Goal: Task Accomplishment & Management: Use online tool/utility

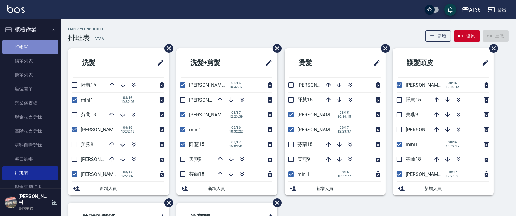
click at [36, 52] on link "打帳單" at bounding box center [30, 47] width 56 height 14
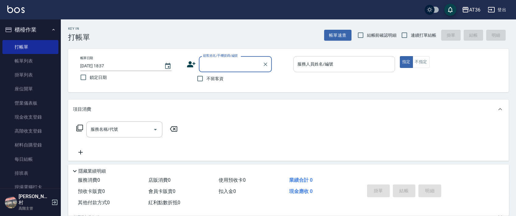
click at [317, 60] on div "服務人員姓名/編號" at bounding box center [344, 64] width 102 height 16
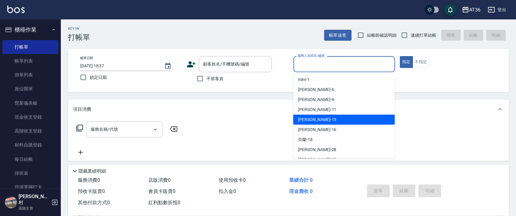
click at [323, 120] on div "[PERSON_NAME] -15" at bounding box center [344, 120] width 102 height 10
type input "[PERSON_NAME]-15"
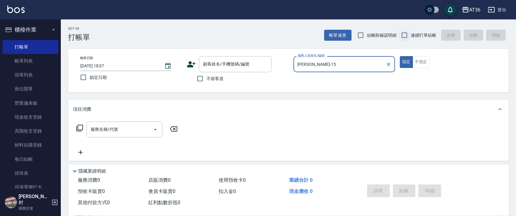
click at [407, 35] on input "連續打單結帳" at bounding box center [404, 35] width 13 height 13
checkbox input "true"
click at [201, 78] on input "不留客資" at bounding box center [200, 78] width 13 height 13
checkbox input "true"
click at [78, 128] on icon at bounding box center [79, 128] width 7 height 7
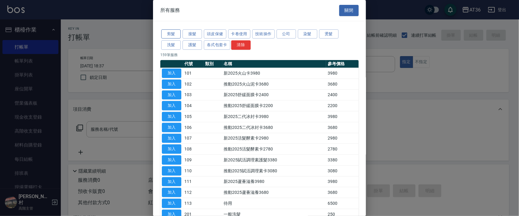
click at [178, 36] on button "剪髮" at bounding box center [170, 33] width 19 height 9
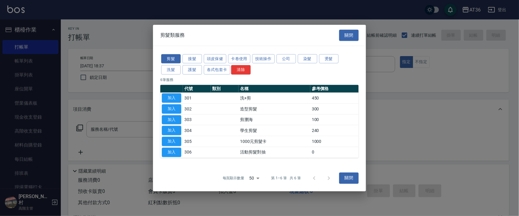
drag, startPoint x: 177, startPoint y: 95, endPoint x: 188, endPoint y: 122, distance: 28.5
click at [177, 96] on button "加入" at bounding box center [171, 98] width 19 height 9
type input "洗+剪(301)"
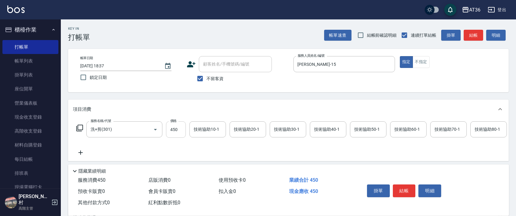
click at [174, 132] on input "450" at bounding box center [176, 130] width 20 height 16
click at [323, 129] on div "技術協助40-1 技術協助40-1" at bounding box center [328, 130] width 36 height 16
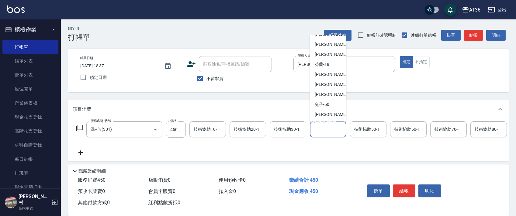
scroll to position [79, 0]
click at [334, 78] on div "[PERSON_NAME] -55" at bounding box center [328, 74] width 36 height 10
click at [328, 131] on input "[PERSON_NAME]-55" at bounding box center [323, 129] width 22 height 11
click at [331, 87] on div "[PERSON_NAME] -58" at bounding box center [328, 84] width 36 height 10
type input "[PERSON_NAME]-58"
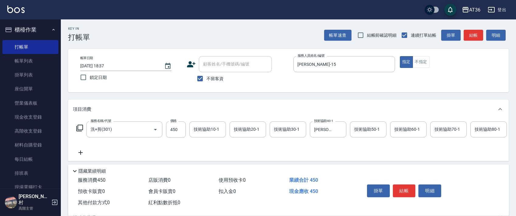
drag, startPoint x: 402, startPoint y: 197, endPoint x: 403, endPoint y: 182, distance: 15.2
click at [402, 197] on div "掛單 結帳 明細" at bounding box center [403, 191] width 79 height 19
click at [406, 191] on button "結帳" at bounding box center [404, 191] width 23 height 13
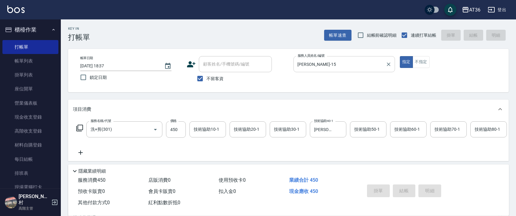
type input "[DATE] 18:38"
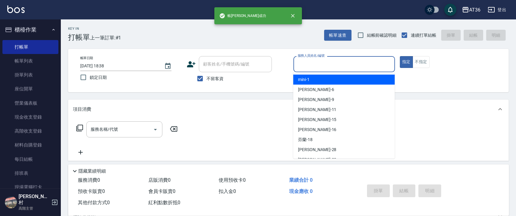
drag, startPoint x: 305, startPoint y: 64, endPoint x: 349, endPoint y: 82, distance: 48.0
click at [305, 66] on input "服務人員姓名/編號" at bounding box center [344, 64] width 96 height 11
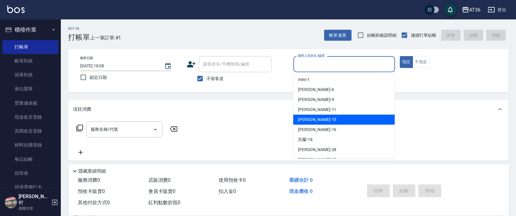
drag, startPoint x: 324, startPoint y: 119, endPoint x: 257, endPoint y: 112, distance: 67.5
click at [324, 118] on div "[PERSON_NAME] -15" at bounding box center [344, 120] width 102 height 10
type input "[PERSON_NAME]-15"
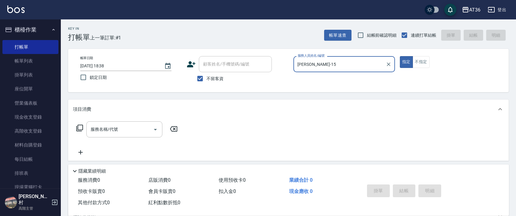
click at [80, 129] on icon at bounding box center [79, 128] width 7 height 7
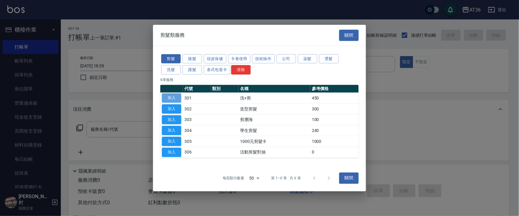
click at [175, 99] on button "加入" at bounding box center [171, 98] width 19 height 9
type input "洗+剪(301)"
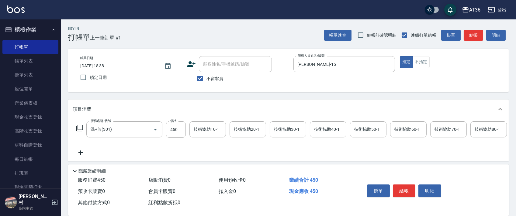
click at [318, 131] on div "技術協助40-1 技術協助40-1" at bounding box center [328, 130] width 36 height 16
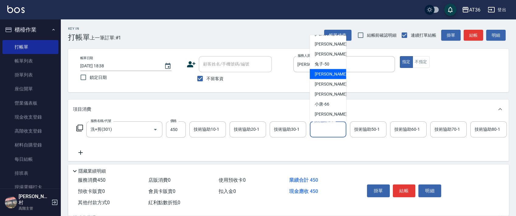
click at [331, 74] on div "[PERSON_NAME] -55" at bounding box center [328, 74] width 36 height 10
type input "[PERSON_NAME]-55"
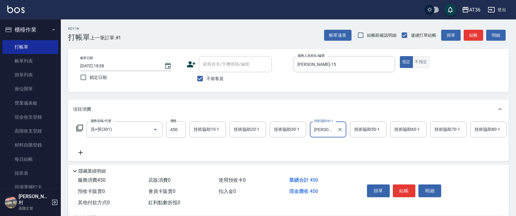
click at [418, 61] on button "不指定" at bounding box center [420, 62] width 17 height 12
click at [406, 66] on button "指定" at bounding box center [406, 62] width 13 height 12
click at [397, 191] on button "結帳" at bounding box center [404, 191] width 23 height 13
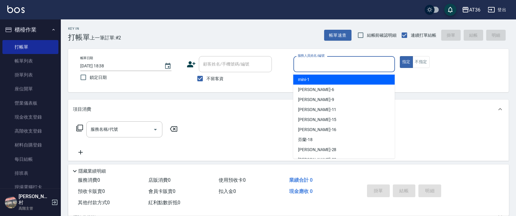
drag, startPoint x: 300, startPoint y: 64, endPoint x: 339, endPoint y: 83, distance: 43.2
click at [300, 65] on input "服務人員姓名/編號" at bounding box center [344, 64] width 96 height 11
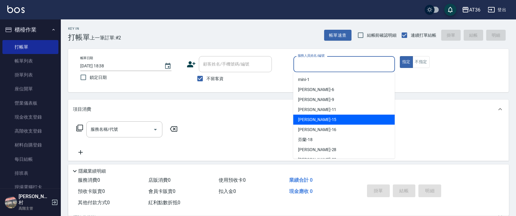
click at [309, 119] on span "[PERSON_NAME] -15" at bounding box center [317, 120] width 38 height 6
type input "[PERSON_NAME]-15"
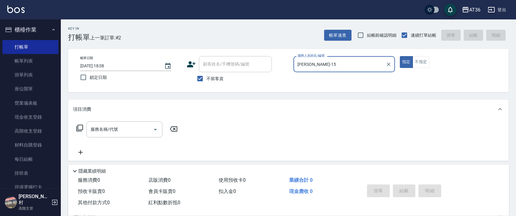
click at [81, 128] on icon at bounding box center [79, 128] width 7 height 7
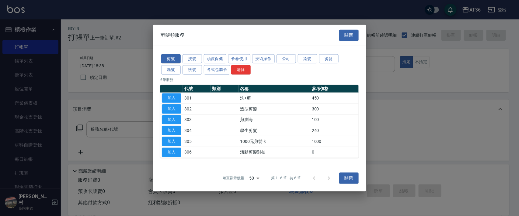
drag, startPoint x: 172, startPoint y: 107, endPoint x: 163, endPoint y: 85, distance: 24.1
click at [172, 107] on button "加入" at bounding box center [171, 108] width 19 height 9
type input "造型剪髮(302)"
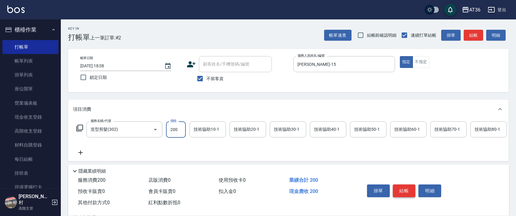
type input "200"
click at [399, 191] on button "結帳" at bounding box center [404, 191] width 23 height 13
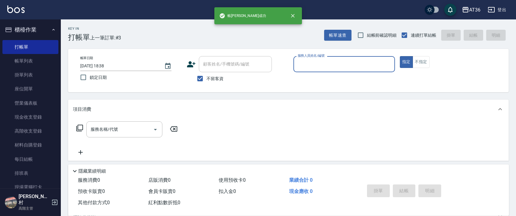
click at [315, 65] on input "服務人員姓名/編號" at bounding box center [344, 64] width 96 height 11
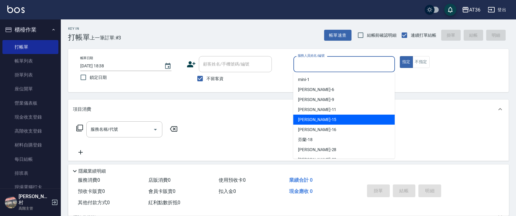
drag, startPoint x: 330, startPoint y: 119, endPoint x: 300, endPoint y: 97, distance: 37.1
click at [331, 119] on div "[PERSON_NAME] -15" at bounding box center [344, 120] width 102 height 10
type input "[PERSON_NAME]-15"
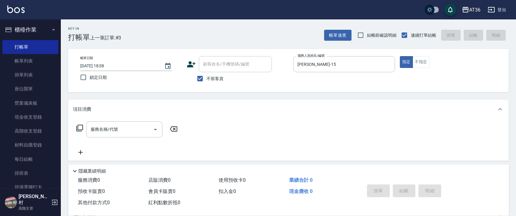
click at [77, 128] on icon at bounding box center [79, 128] width 7 height 7
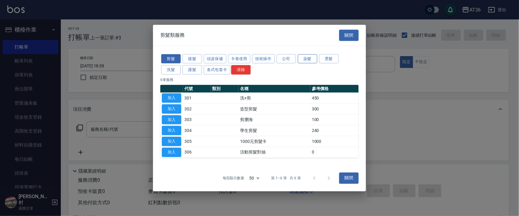
click at [310, 63] on button "染髮" at bounding box center [307, 58] width 19 height 9
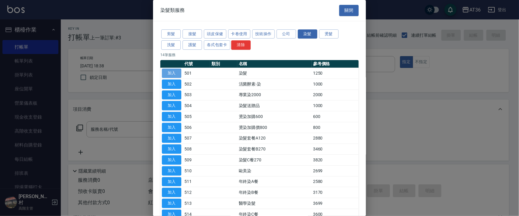
click at [174, 72] on button "加入" at bounding box center [171, 73] width 19 height 9
type input "染髮(501)"
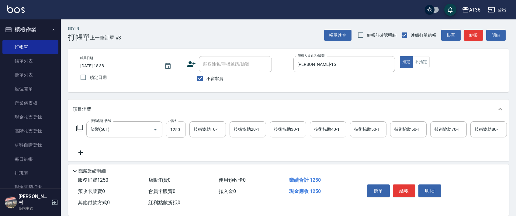
click at [171, 131] on input "1250" at bounding box center [176, 130] width 20 height 16
type input "3500"
click at [317, 128] on div "技術協助40-1 技術協助40-1" at bounding box center [328, 130] width 36 height 16
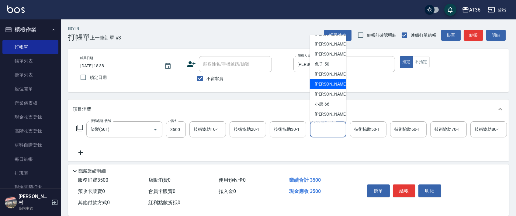
click at [330, 82] on div "[PERSON_NAME] -58" at bounding box center [328, 84] width 36 height 10
type input "[PERSON_NAME]-58"
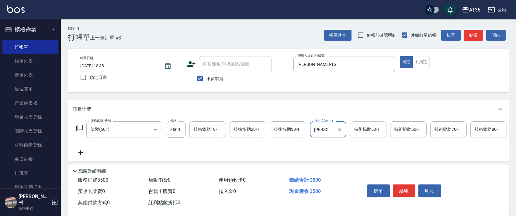
click at [361, 128] on div "技術協助50-1 技術協助50-1" at bounding box center [368, 130] width 36 height 16
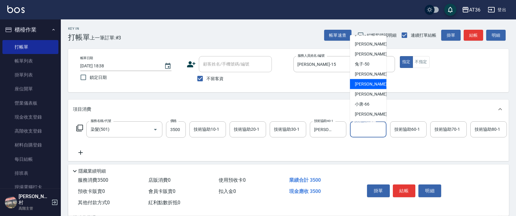
click at [371, 85] on div "[PERSON_NAME] -58" at bounding box center [368, 84] width 36 height 10
type input "[PERSON_NAME]-58"
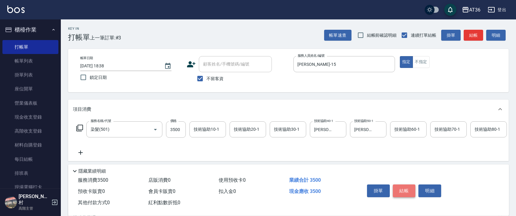
click at [406, 192] on button "結帳" at bounding box center [404, 191] width 23 height 13
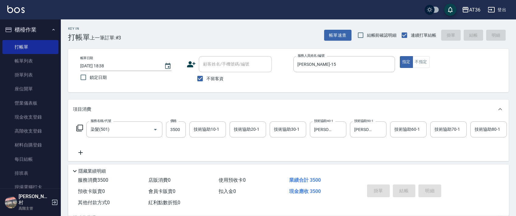
type input "[DATE] 18:39"
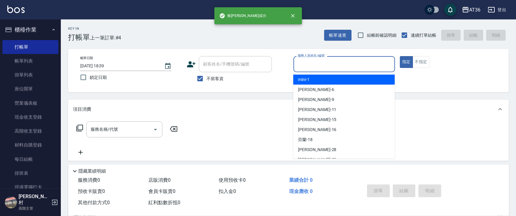
click at [303, 66] on input "服務人員姓名/編號" at bounding box center [344, 64] width 96 height 11
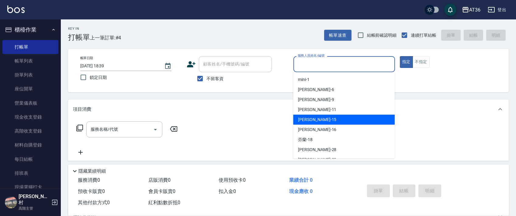
click at [315, 118] on div "[PERSON_NAME] -15" at bounding box center [344, 120] width 102 height 10
type input "[PERSON_NAME]-15"
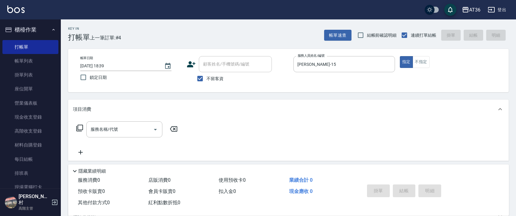
click at [82, 128] on icon at bounding box center [79, 128] width 7 height 7
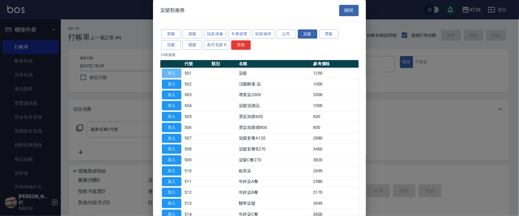
drag, startPoint x: 173, startPoint y: 74, endPoint x: 178, endPoint y: 151, distance: 77.7
click at [173, 74] on button "加入" at bounding box center [171, 73] width 19 height 9
type input "染髮(501)"
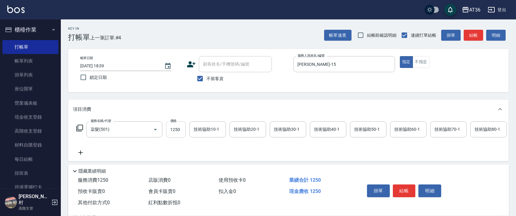
click at [177, 134] on input "1250" at bounding box center [176, 130] width 20 height 16
type input "3000"
click at [316, 130] on div "技術協助40-1 技術協助40-1" at bounding box center [328, 130] width 36 height 16
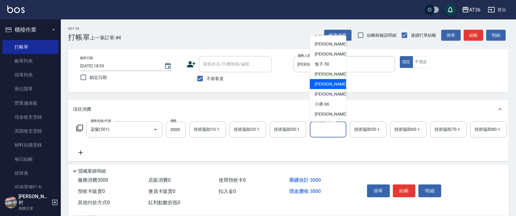
click at [327, 81] on span "[PERSON_NAME] -58" at bounding box center [334, 84] width 38 height 6
type input "[PERSON_NAME]-58"
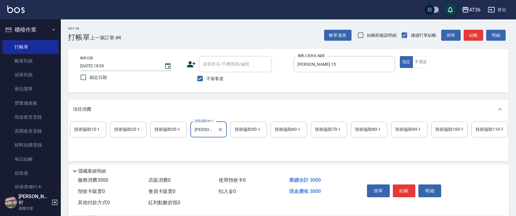
scroll to position [0, 116]
click at [443, 130] on div "技術協助100-1 技術協助100-1" at bounding box center [453, 130] width 36 height 16
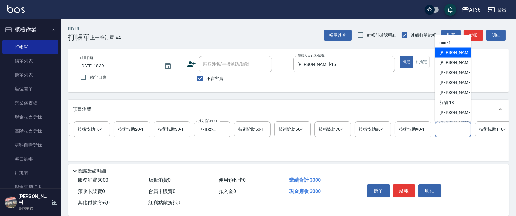
scroll to position [79, 0]
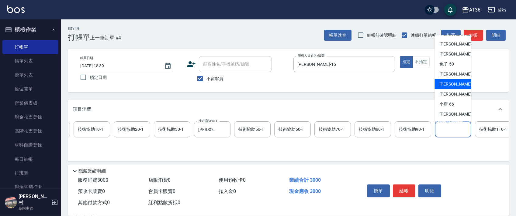
click at [457, 83] on div "[PERSON_NAME] -58" at bounding box center [452, 84] width 36 height 10
type input "[PERSON_NAME]-58"
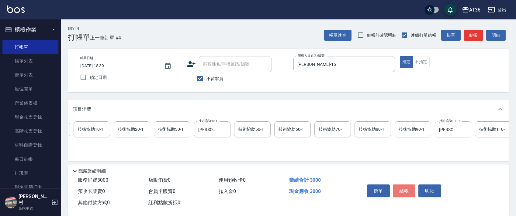
drag, startPoint x: 396, startPoint y: 190, endPoint x: 395, endPoint y: 183, distance: 7.1
click at [395, 189] on button "結帳" at bounding box center [404, 191] width 23 height 13
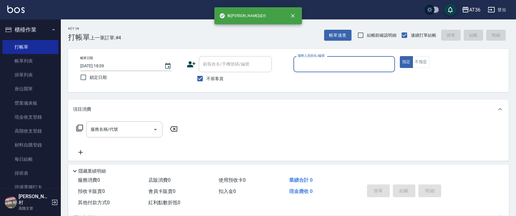
scroll to position [0, 0]
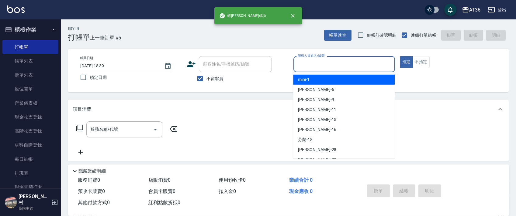
click at [308, 65] on input "服務人員姓名/編號" at bounding box center [344, 64] width 96 height 11
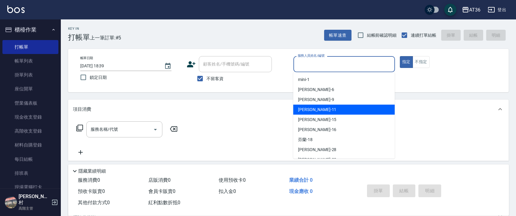
drag, startPoint x: 312, startPoint y: 109, endPoint x: 329, endPoint y: 97, distance: 20.5
click at [312, 109] on div "[PERSON_NAME] -11" at bounding box center [344, 110] width 102 height 10
type input "[PERSON_NAME]-11"
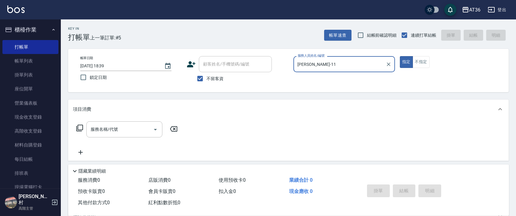
click at [81, 129] on icon at bounding box center [79, 128] width 7 height 7
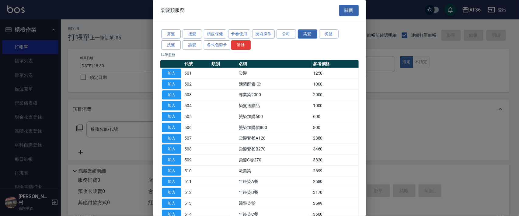
drag, startPoint x: 170, startPoint y: 30, endPoint x: 225, endPoint y: 40, distance: 55.8
click at [170, 33] on button "剪髮" at bounding box center [170, 33] width 19 height 9
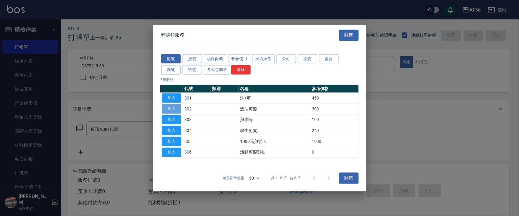
click at [172, 109] on button "加入" at bounding box center [171, 108] width 19 height 9
type input "造型剪髮(302)"
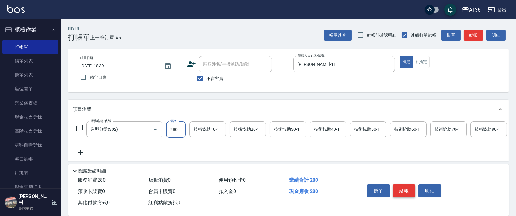
type input "280"
click at [407, 192] on button "結帳" at bounding box center [404, 191] width 23 height 13
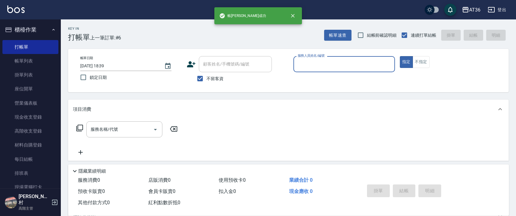
click at [300, 65] on input "服務人員姓名/編號" at bounding box center [344, 64] width 96 height 11
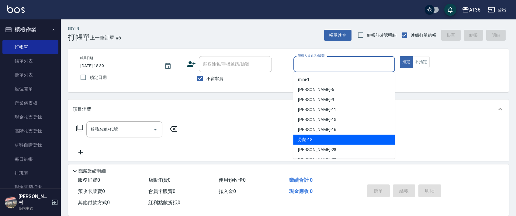
click at [302, 140] on span "芬蘭 -18" at bounding box center [305, 140] width 15 height 6
type input "芬蘭-18"
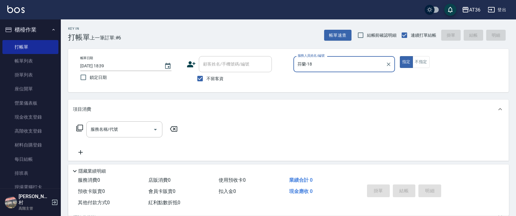
click at [81, 128] on icon at bounding box center [79, 128] width 7 height 7
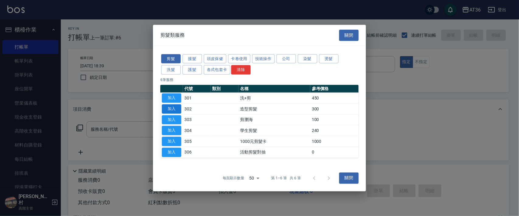
click at [164, 109] on button "加入" at bounding box center [171, 108] width 19 height 9
type input "造型剪髮(302)"
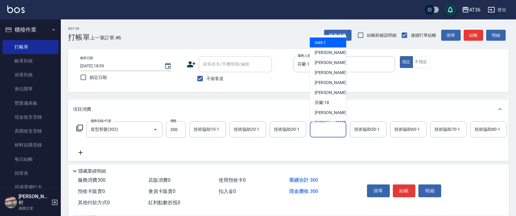
drag, startPoint x: 320, startPoint y: 130, endPoint x: 331, endPoint y: 115, distance: 18.6
click at [321, 130] on div "技術協助40-1 技術協助40-1" at bounding box center [328, 130] width 36 height 16
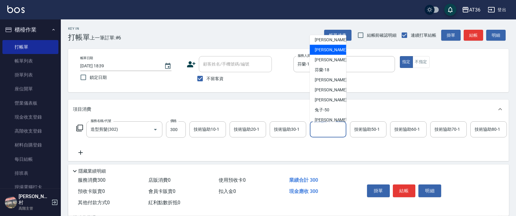
scroll to position [79, 0]
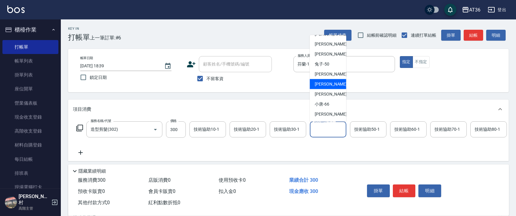
click at [333, 83] on div "[PERSON_NAME] -58" at bounding box center [328, 84] width 36 height 10
type input "[PERSON_NAME]-58"
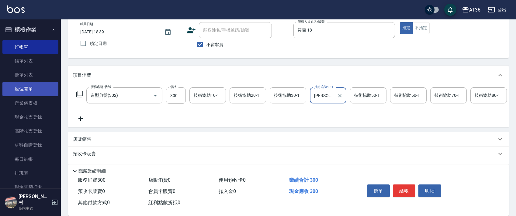
scroll to position [71, 0]
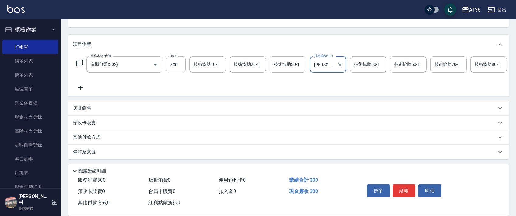
click at [98, 140] on p "其他付款方式" at bounding box center [88, 137] width 30 height 7
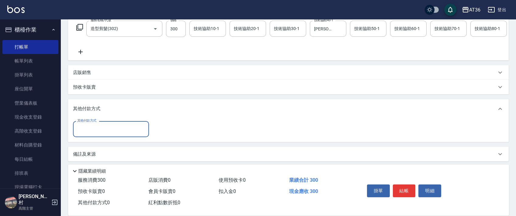
scroll to position [110, 0]
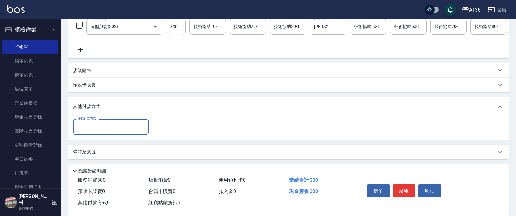
drag, startPoint x: 106, startPoint y: 125, endPoint x: 127, endPoint y: 129, distance: 21.4
click at [107, 126] on input "其他付款方式" at bounding box center [111, 127] width 71 height 11
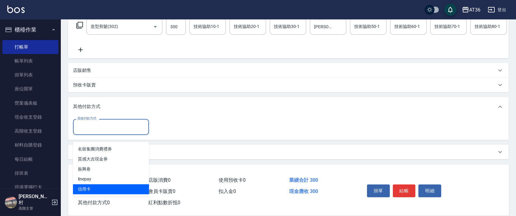
click at [93, 185] on span "信用卡" at bounding box center [111, 190] width 76 height 10
type input "信用卡"
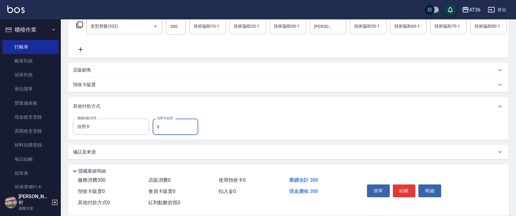
click at [156, 128] on input "0" at bounding box center [176, 127] width 46 height 16
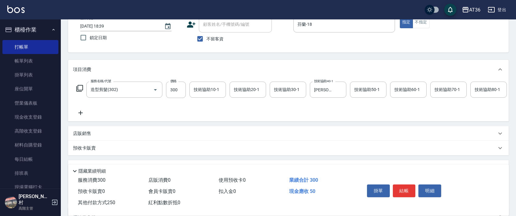
scroll to position [0, 0]
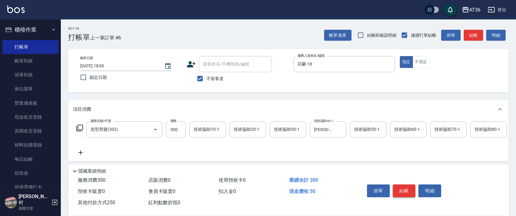
type input "250"
click at [402, 187] on button "結帳" at bounding box center [404, 191] width 23 height 13
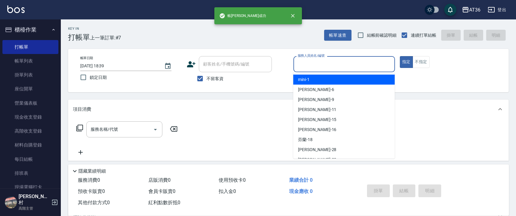
click at [302, 61] on input "服務人員姓名/編號" at bounding box center [344, 64] width 96 height 11
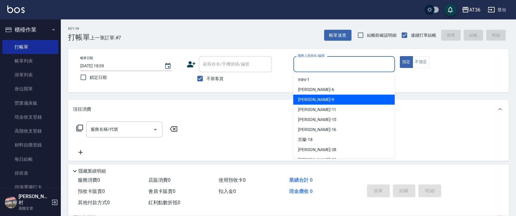
click at [305, 99] on span "美燕 -9" at bounding box center [316, 100] width 36 height 6
type input "美燕-9"
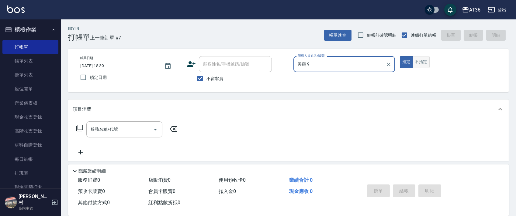
click at [419, 63] on button "不指定" at bounding box center [420, 62] width 17 height 12
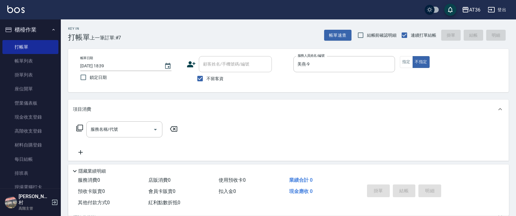
click at [79, 126] on icon at bounding box center [79, 128] width 7 height 7
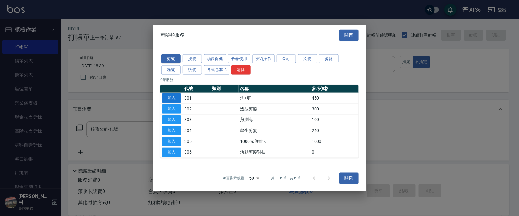
click at [176, 99] on button "加入" at bounding box center [171, 98] width 19 height 9
type input "洗+剪(301)"
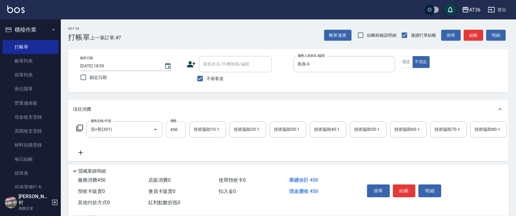
click at [172, 132] on input "450" at bounding box center [176, 130] width 20 height 16
type input "468"
click at [320, 130] on div "技術協助40-1 技術協助40-1" at bounding box center [328, 130] width 36 height 16
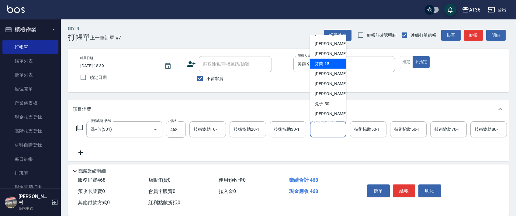
scroll to position [79, 0]
drag, startPoint x: 334, startPoint y: 62, endPoint x: 436, endPoint y: 108, distance: 112.0
click at [333, 62] on div "兔子 -50" at bounding box center [328, 64] width 36 height 10
type input "兔子-50"
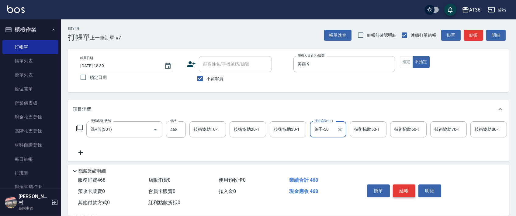
click at [403, 191] on button "結帳" at bounding box center [404, 191] width 23 height 13
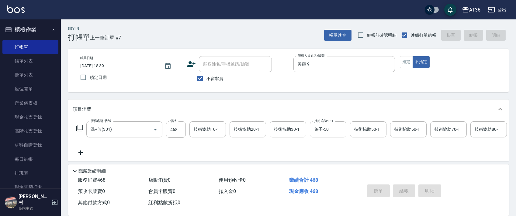
type input "[DATE] 18:40"
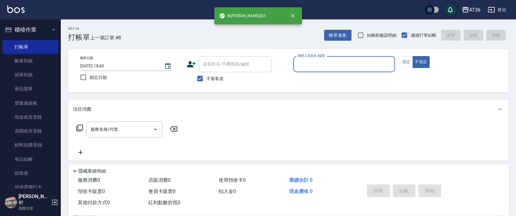
click at [297, 66] on input "服務人員姓名/編號" at bounding box center [344, 64] width 96 height 11
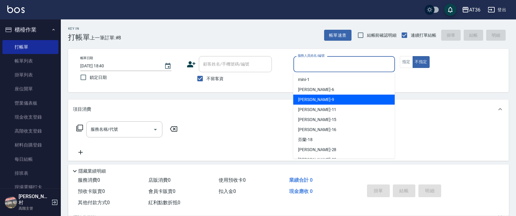
click at [309, 97] on span "美燕 -9" at bounding box center [316, 100] width 36 height 6
type input "美燕-9"
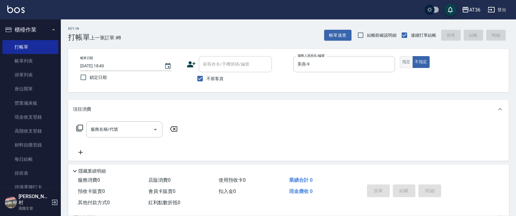
drag, startPoint x: 401, startPoint y: 55, endPoint x: 404, endPoint y: 60, distance: 5.2
click at [402, 56] on div "帳單日期 [DATE] 18:40 鎖定日期 顧客姓名/手機號碼/編號 顧客姓名/手機號碼/編號 不留客資 服務人員姓名/編號 [PERSON_NAME]-9…" at bounding box center [288, 70] width 440 height 43
click at [404, 60] on button "指定" at bounding box center [406, 62] width 13 height 12
click at [82, 127] on icon at bounding box center [79, 128] width 7 height 7
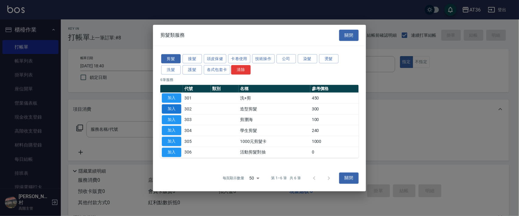
click at [175, 107] on button "加入" at bounding box center [171, 108] width 19 height 9
type input "造型剪髮(302)"
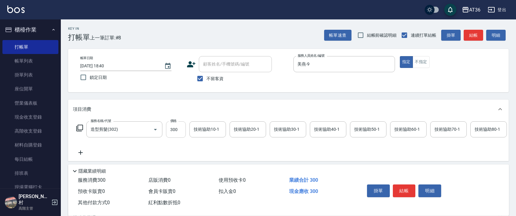
click at [174, 131] on input "300" at bounding box center [176, 130] width 20 height 16
type input "280"
click at [323, 128] on div "技術協助40-1 技術協助40-1" at bounding box center [328, 130] width 36 height 16
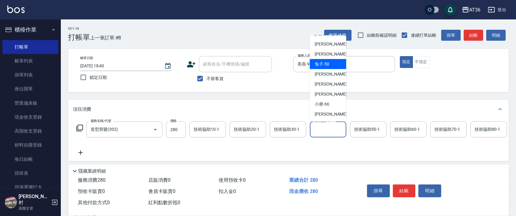
click at [336, 62] on div "兔子 -50" at bounding box center [328, 64] width 36 height 10
type input "兔子-50"
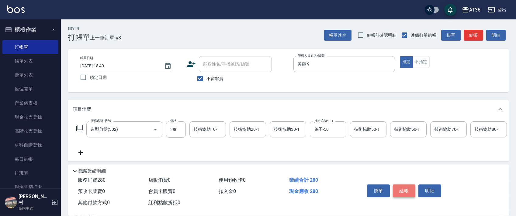
click at [402, 189] on button "結帳" at bounding box center [404, 191] width 23 height 13
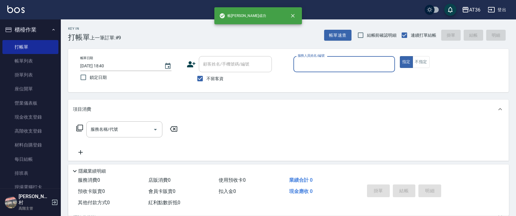
click at [303, 66] on input "服務人員姓名/編號" at bounding box center [344, 64] width 96 height 11
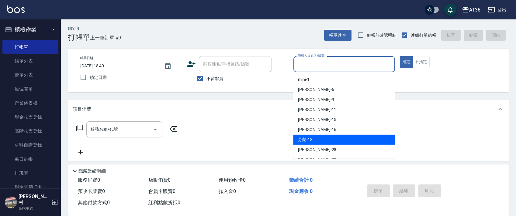
drag, startPoint x: 308, startPoint y: 138, endPoint x: 264, endPoint y: 117, distance: 47.9
click at [307, 138] on span "芬蘭 -18" at bounding box center [305, 140] width 15 height 6
type input "芬蘭-18"
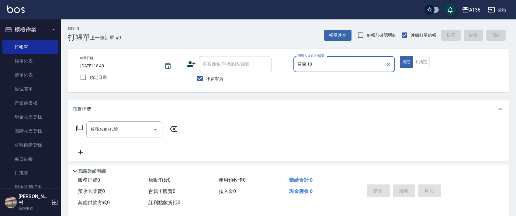
click at [80, 129] on icon at bounding box center [79, 128] width 7 height 7
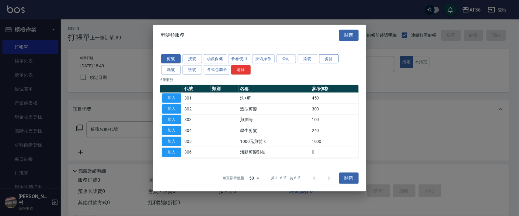
drag, startPoint x: 330, startPoint y: 56, endPoint x: 332, endPoint y: 59, distance: 3.7
click at [330, 56] on button "燙髮" at bounding box center [328, 58] width 19 height 9
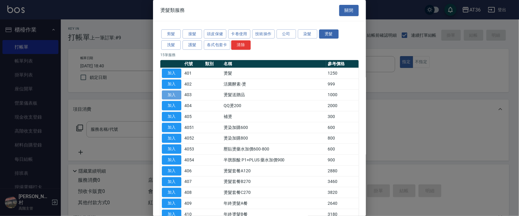
click at [169, 98] on button "加入" at bounding box center [171, 95] width 19 height 9
type input "燙髮送贈品(403)"
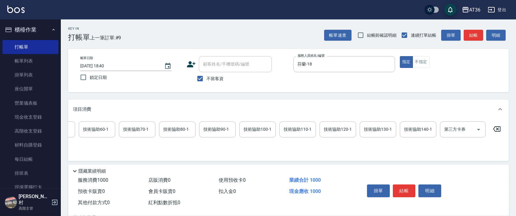
scroll to position [0, 312]
click at [497, 129] on icon at bounding box center [496, 128] width 7 height 5
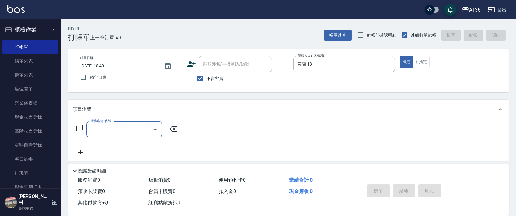
scroll to position [0, 0]
click at [79, 129] on icon at bounding box center [79, 128] width 7 height 7
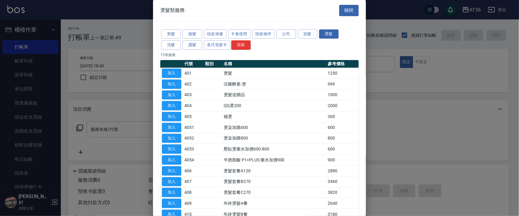
click at [171, 71] on button "加入" at bounding box center [171, 73] width 19 height 9
type input "燙髮(401)"
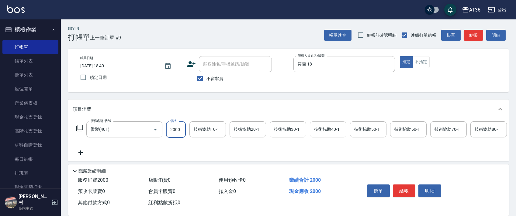
type input "2000"
click at [322, 129] on div "技術協助40-1 技術協助40-1" at bounding box center [328, 130] width 36 height 16
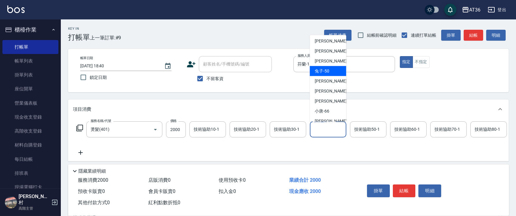
scroll to position [79, 0]
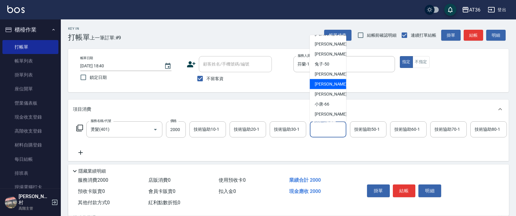
click at [326, 89] on div "[PERSON_NAME] -58" at bounding box center [328, 84] width 36 height 10
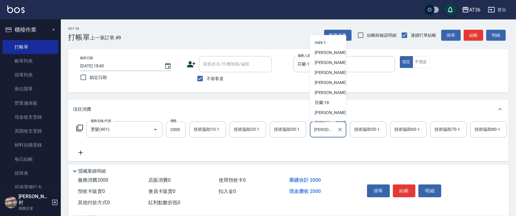
drag, startPoint x: 331, startPoint y: 132, endPoint x: 338, endPoint y: 79, distance: 53.3
click at [332, 129] on input "[PERSON_NAME]-58" at bounding box center [323, 129] width 22 height 11
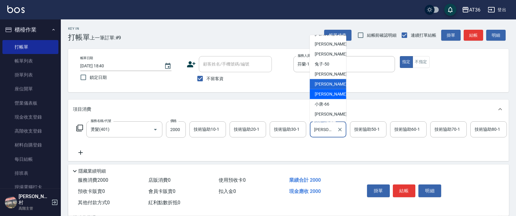
click at [327, 96] on span "[PERSON_NAME] -59" at bounding box center [334, 94] width 38 height 6
type input "[PERSON_NAME]-59"
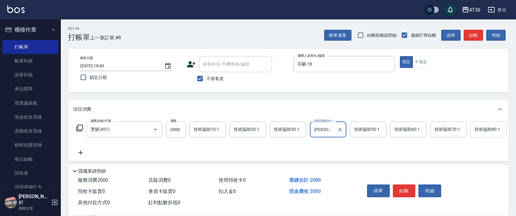
click at [478, 129] on div "技術協助80-1 技術協助80-1" at bounding box center [488, 130] width 36 height 16
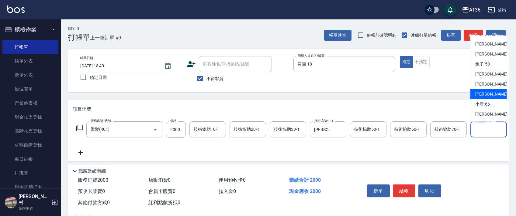
click at [485, 93] on span "[PERSON_NAME] -59" at bounding box center [494, 94] width 38 height 6
type input "[PERSON_NAME]-59"
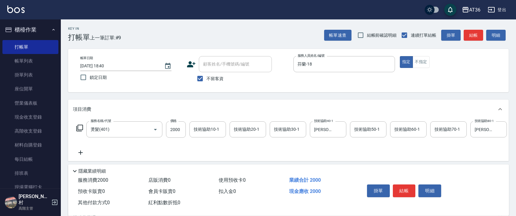
click at [79, 130] on icon at bounding box center [79, 128] width 7 height 7
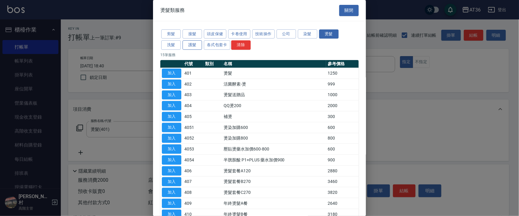
click at [195, 47] on button "護髮" at bounding box center [191, 44] width 19 height 9
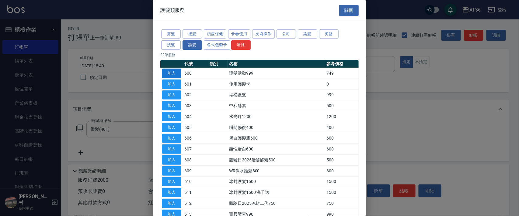
click at [169, 74] on button "加入" at bounding box center [171, 73] width 19 height 9
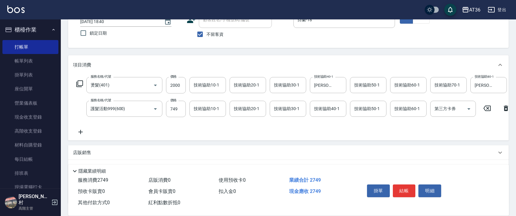
scroll to position [81, 0]
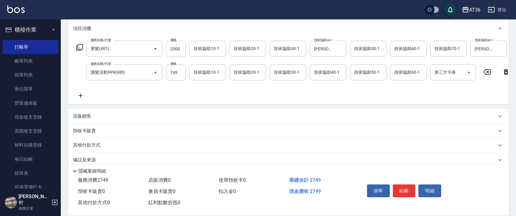
click at [99, 153] on div "其他付款方式" at bounding box center [288, 145] width 440 height 15
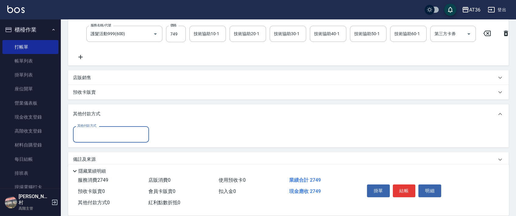
scroll to position [133, 0]
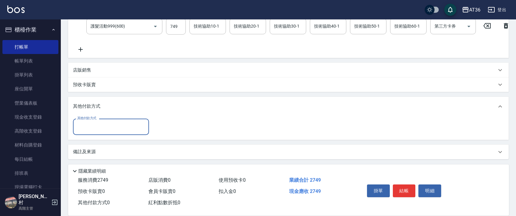
drag, startPoint x: 103, startPoint y: 129, endPoint x: 108, endPoint y: 132, distance: 5.7
click at [108, 132] on input "其他付款方式" at bounding box center [111, 127] width 71 height 11
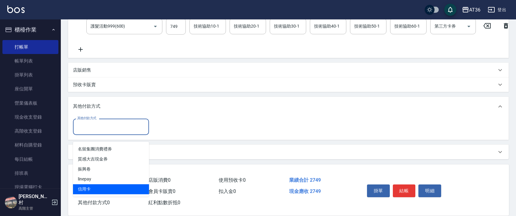
drag, startPoint x: 93, startPoint y: 181, endPoint x: 169, endPoint y: 138, distance: 86.9
click at [97, 185] on span "信用卡" at bounding box center [111, 190] width 76 height 10
type input "信用卡"
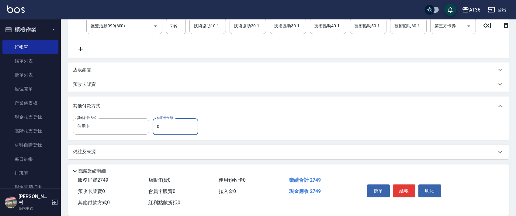
click at [157, 125] on input "0" at bounding box center [176, 127] width 46 height 16
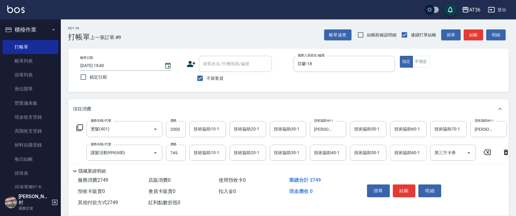
scroll to position [0, 0]
type input "2749"
click at [402, 189] on button "結帳" at bounding box center [404, 191] width 23 height 13
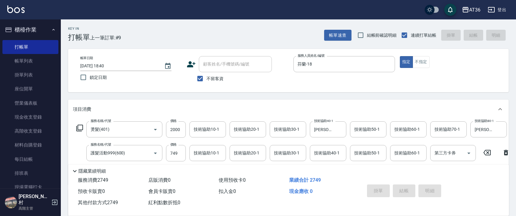
type input "[DATE] 18:41"
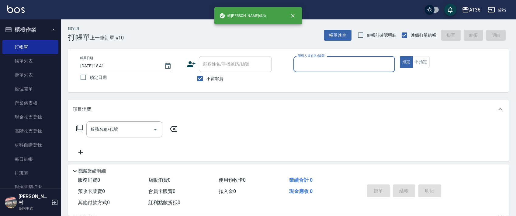
drag, startPoint x: 299, startPoint y: 65, endPoint x: 309, endPoint y: 69, distance: 11.0
click at [299, 66] on input "服務人員姓名/編號" at bounding box center [344, 64] width 96 height 11
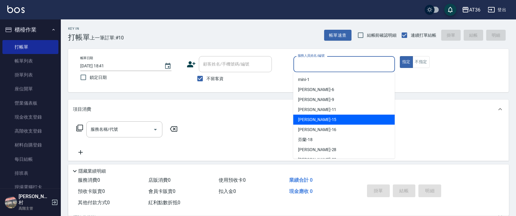
scroll to position [79, 0]
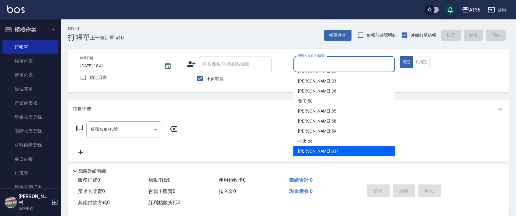
drag, startPoint x: 304, startPoint y: 153, endPoint x: 371, endPoint y: 113, distance: 78.3
click at [307, 152] on span "憶琳 -637" at bounding box center [318, 151] width 41 height 6
type input "憶琳-637"
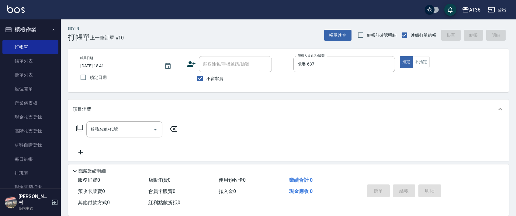
click at [80, 128] on icon at bounding box center [79, 128] width 7 height 7
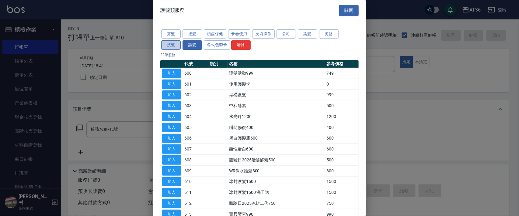
click at [167, 44] on button "洗髮" at bounding box center [170, 44] width 19 height 9
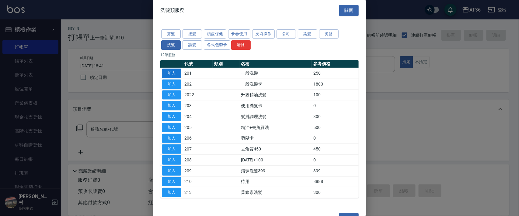
click at [171, 72] on button "加入" at bounding box center [171, 73] width 19 height 9
type input "一般洗髮(201)"
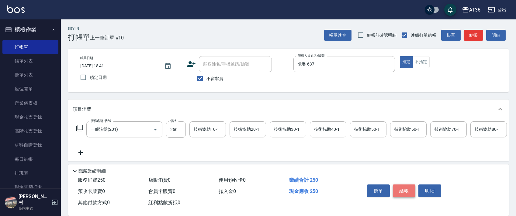
click at [405, 190] on button "結帳" at bounding box center [404, 191] width 23 height 13
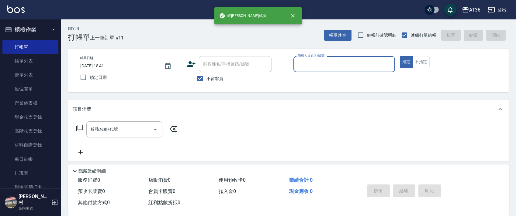
click at [314, 68] on input "服務人員姓名/編號" at bounding box center [344, 64] width 96 height 11
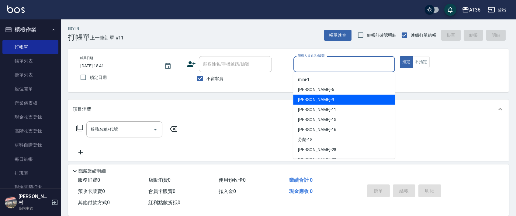
click at [325, 98] on div "美燕 -9" at bounding box center [344, 100] width 102 height 10
type input "美燕-9"
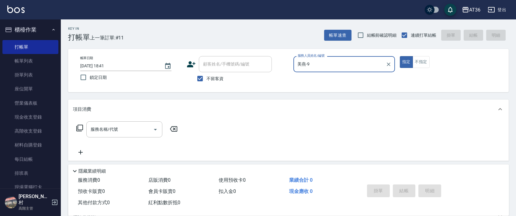
click at [81, 126] on icon at bounding box center [79, 128] width 7 height 7
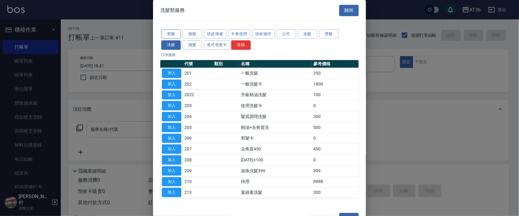
click at [174, 35] on button "剪髮" at bounding box center [170, 33] width 19 height 9
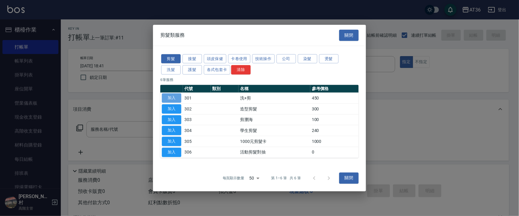
click at [174, 98] on button "加入" at bounding box center [171, 98] width 19 height 9
type input "洗+剪(301)"
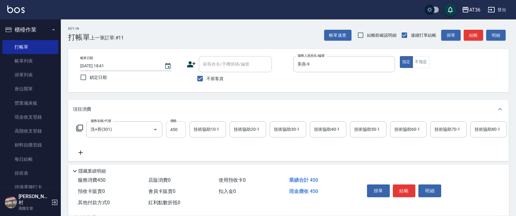
click at [173, 129] on input "450" at bounding box center [176, 130] width 20 height 16
type input "400"
click at [402, 189] on button "結帳" at bounding box center [404, 191] width 23 height 13
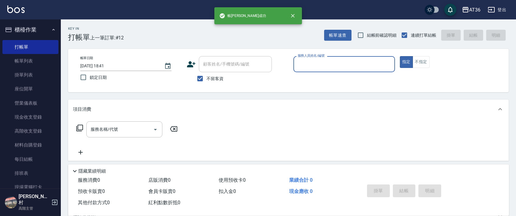
drag, startPoint x: 295, startPoint y: 66, endPoint x: 298, endPoint y: 70, distance: 5.2
click at [295, 66] on div "服務人員姓名/編號" at bounding box center [344, 64] width 102 height 16
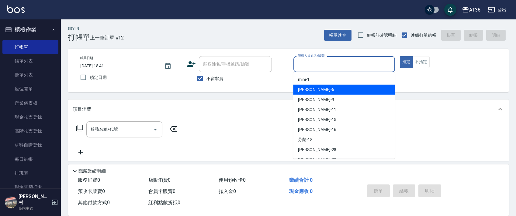
click at [303, 93] on span "[PERSON_NAME] -6" at bounding box center [316, 90] width 36 height 6
type input "[PERSON_NAME]-6"
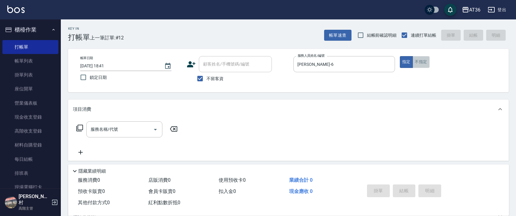
click at [424, 59] on button "不指定" at bounding box center [420, 62] width 17 height 12
click at [78, 129] on icon at bounding box center [79, 128] width 7 height 7
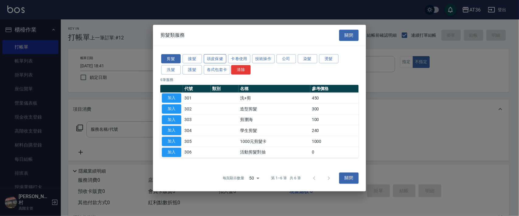
click at [210, 59] on button "頭皮保健" at bounding box center [215, 58] width 22 height 9
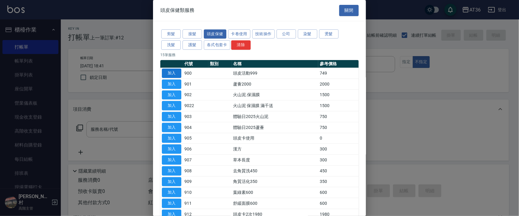
click at [173, 72] on button "加入" at bounding box center [171, 73] width 19 height 9
type input "頭皮活動999(900)"
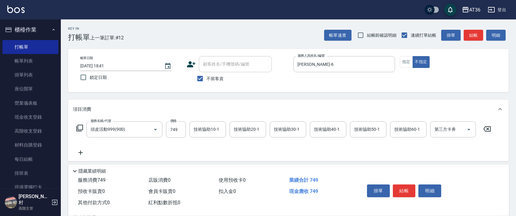
click at [80, 129] on icon at bounding box center [79, 128] width 7 height 7
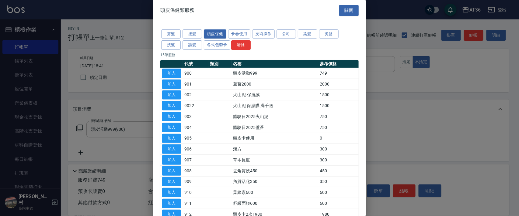
drag, startPoint x: 174, startPoint y: 34, endPoint x: 203, endPoint y: 52, distance: 33.4
click at [174, 36] on button "剪髮" at bounding box center [170, 33] width 19 height 9
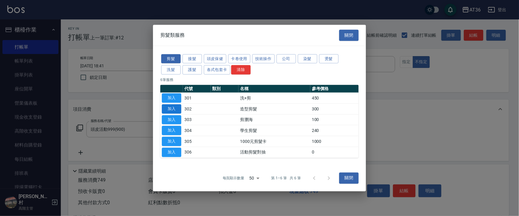
click at [174, 105] on button "加入" at bounding box center [171, 108] width 19 height 9
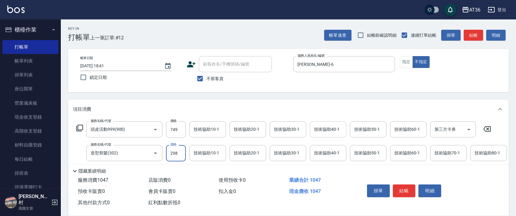
type input "298"
click at [325, 129] on div "技術協助40-1 技術協助40-1" at bounding box center [328, 130] width 36 height 16
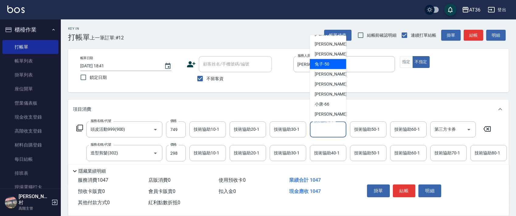
click at [329, 68] on div "兔子 -50" at bounding box center [328, 64] width 36 height 10
type input "兔子-50"
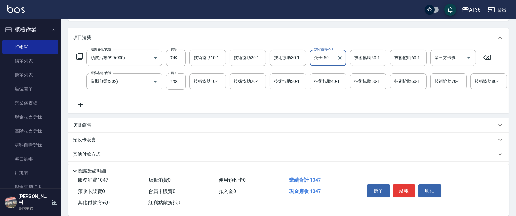
scroll to position [95, 0]
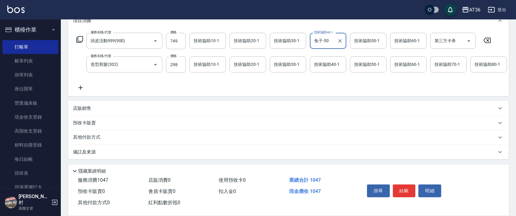
click at [99, 136] on p "其他付款方式" at bounding box center [88, 137] width 30 height 7
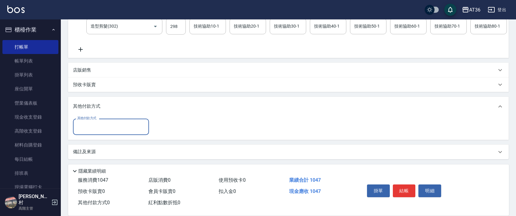
scroll to position [133, 0]
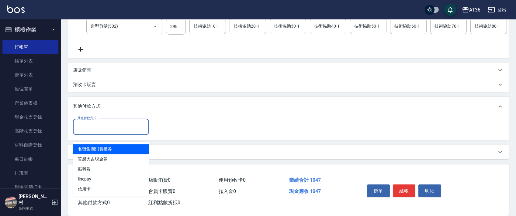
drag, startPoint x: 105, startPoint y: 126, endPoint x: 127, endPoint y: 141, distance: 27.4
click at [107, 126] on input "其他付款方式" at bounding box center [111, 127] width 71 height 11
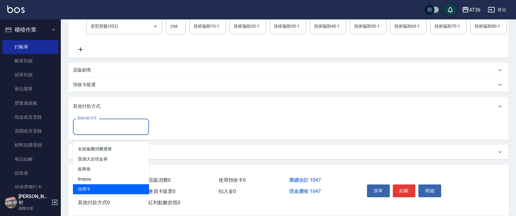
drag, startPoint x: 91, startPoint y: 183, endPoint x: 93, endPoint y: 179, distance: 4.0
click at [93, 185] on span "信用卡" at bounding box center [111, 190] width 76 height 10
type input "信用卡"
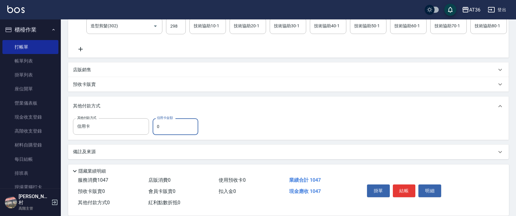
click at [153, 130] on input "0" at bounding box center [176, 127] width 46 height 16
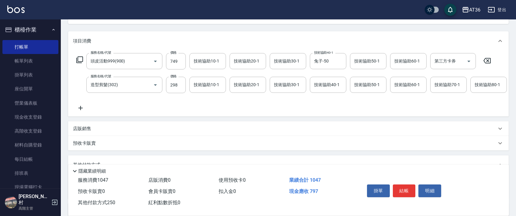
scroll to position [0, 0]
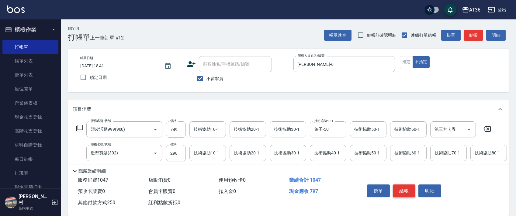
type input "250"
click at [404, 191] on button "結帳" at bounding box center [404, 191] width 23 height 13
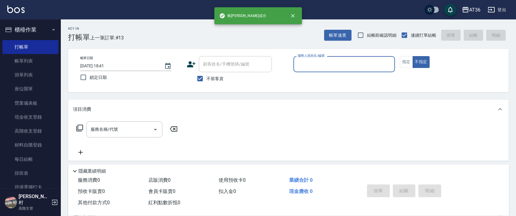
click at [293, 65] on div "服務人員姓名/編號" at bounding box center [344, 64] width 102 height 16
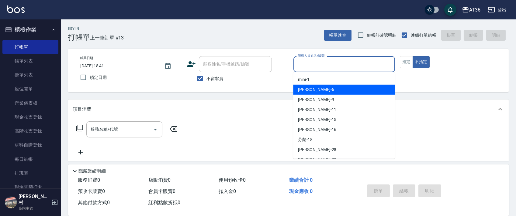
click at [309, 90] on span "[PERSON_NAME] -6" at bounding box center [316, 90] width 36 height 6
type input "[PERSON_NAME]-6"
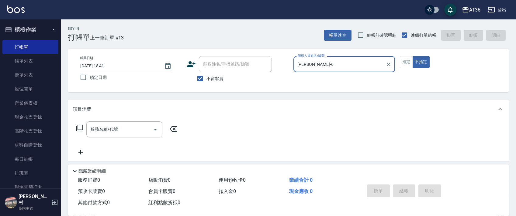
click at [77, 127] on icon at bounding box center [79, 128] width 7 height 7
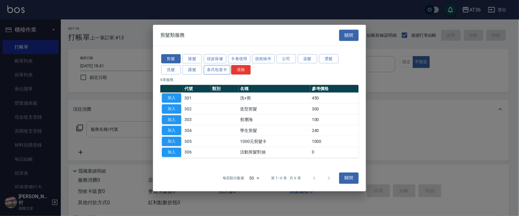
drag, startPoint x: 190, startPoint y: 69, endPoint x: 219, endPoint y: 73, distance: 29.7
click at [190, 70] on button "護髮" at bounding box center [191, 69] width 19 height 9
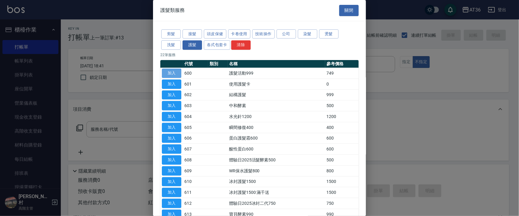
click at [169, 72] on button "加入" at bounding box center [171, 73] width 19 height 9
type input "護髮活動999(600)"
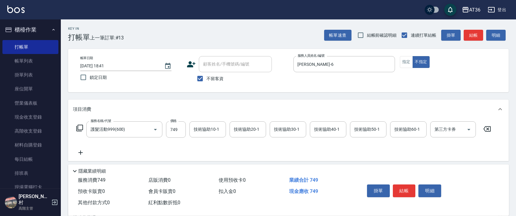
click at [81, 127] on icon at bounding box center [79, 128] width 7 height 7
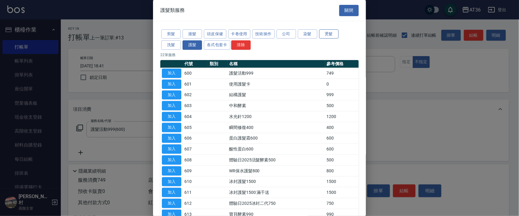
click at [327, 35] on button "燙髮" at bounding box center [328, 33] width 19 height 9
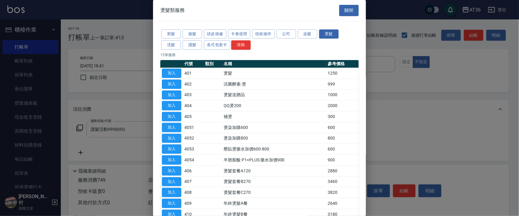
drag, startPoint x: 172, startPoint y: 71, endPoint x: 187, endPoint y: 165, distance: 95.4
click at [173, 72] on button "加入" at bounding box center [171, 73] width 19 height 9
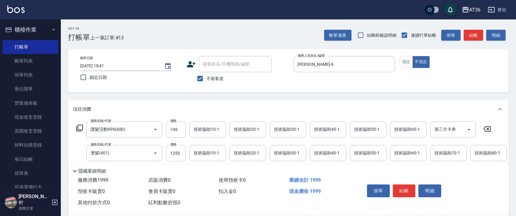
click at [174, 158] on input "1250" at bounding box center [176, 153] width 20 height 16
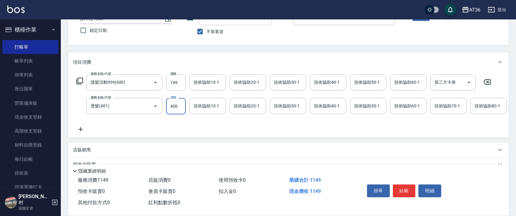
scroll to position [95, 0]
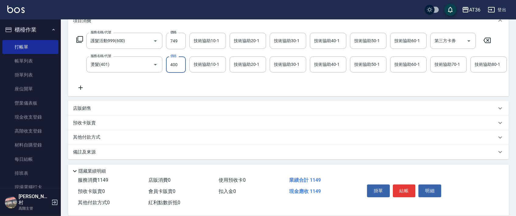
type input "400"
click at [98, 139] on p "其他付款方式" at bounding box center [88, 137] width 30 height 7
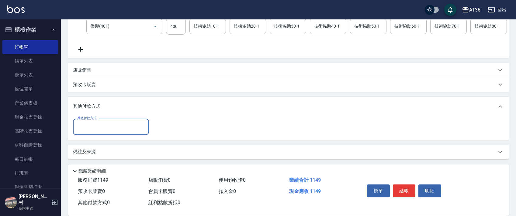
scroll to position [133, 0]
click at [104, 127] on input "其他付款方式" at bounding box center [111, 127] width 71 height 11
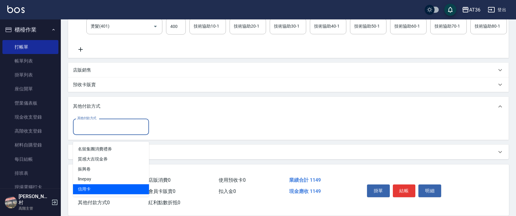
click at [88, 185] on span "信用卡" at bounding box center [111, 190] width 76 height 10
type input "信用卡"
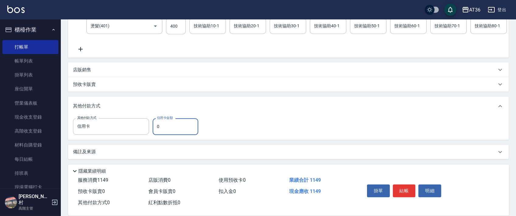
drag, startPoint x: 156, startPoint y: 128, endPoint x: 162, endPoint y: 127, distance: 5.8
click at [156, 128] on input "0" at bounding box center [176, 127] width 46 height 16
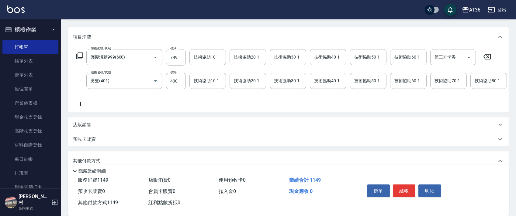
scroll to position [0, 0]
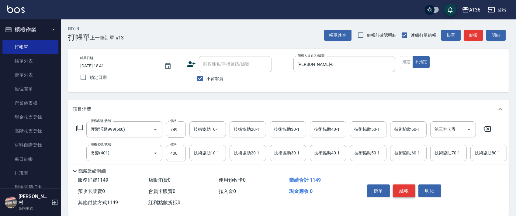
type input "1149"
click at [401, 188] on button "結帳" at bounding box center [404, 191] width 23 height 13
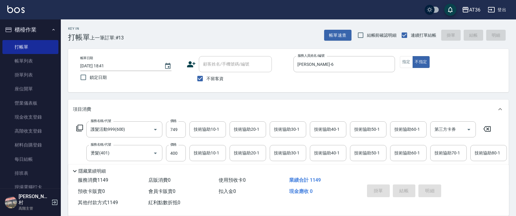
type input "[DATE] 18:42"
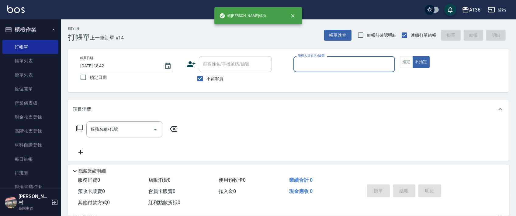
click at [308, 70] on div "服務人員姓名/編號" at bounding box center [344, 64] width 102 height 16
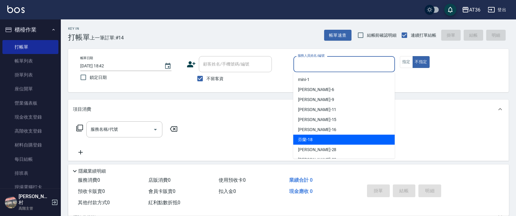
click at [312, 139] on div "芬蘭 -18" at bounding box center [344, 140] width 102 height 10
type input "芬蘭-18"
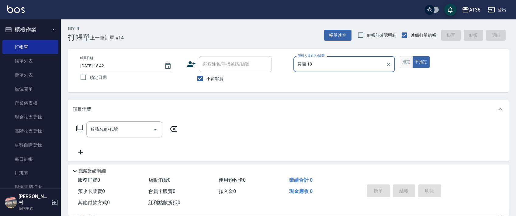
click at [406, 60] on button "指定" at bounding box center [406, 62] width 13 height 12
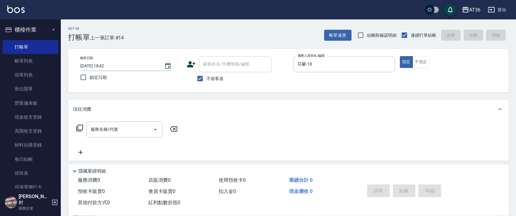
click at [76, 126] on icon at bounding box center [79, 128] width 7 height 7
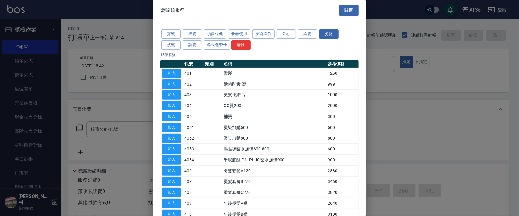
click at [171, 31] on button "剪髮" at bounding box center [170, 33] width 19 height 9
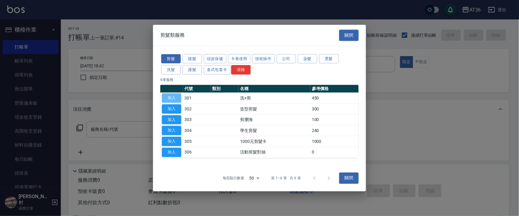
drag, startPoint x: 171, startPoint y: 98, endPoint x: 179, endPoint y: 150, distance: 52.5
click at [172, 99] on button "加入" at bounding box center [171, 98] width 19 height 9
type input "洗+剪(301)"
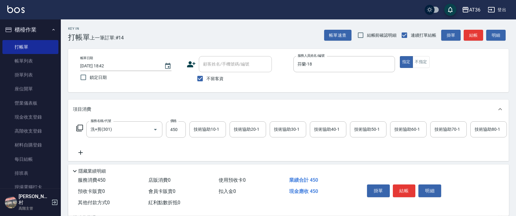
click at [324, 129] on div "技術協助40-1 技術協助40-1" at bounding box center [328, 130] width 36 height 16
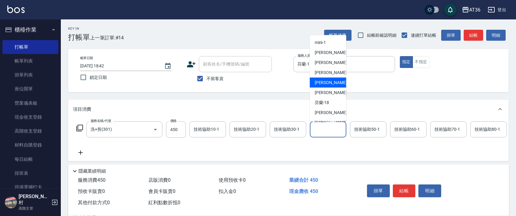
scroll to position [79, 0]
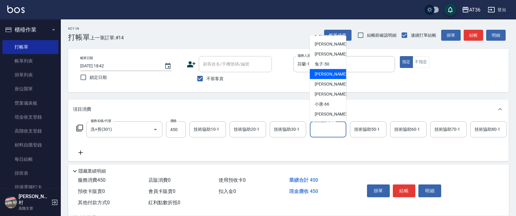
drag, startPoint x: 333, startPoint y: 75, endPoint x: 417, endPoint y: 128, distance: 99.6
click at [336, 78] on div "[PERSON_NAME] -55" at bounding box center [328, 74] width 36 height 10
type input "[PERSON_NAME]-55"
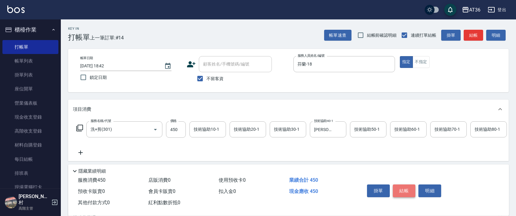
click at [400, 188] on button "結帳" at bounding box center [404, 191] width 23 height 13
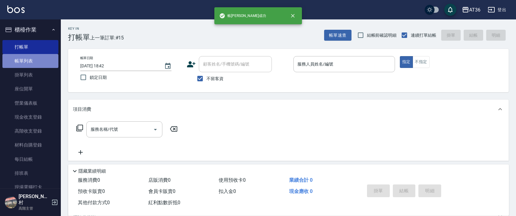
click at [40, 62] on link "帳單列表" at bounding box center [30, 61] width 56 height 14
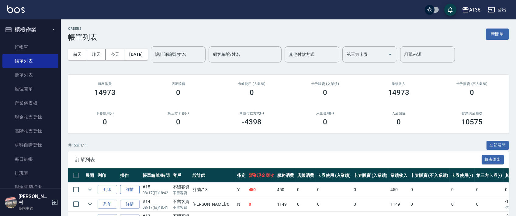
scroll to position [40, 0]
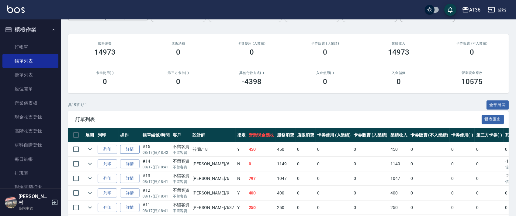
click at [128, 151] on link "詳情" at bounding box center [129, 149] width 19 height 9
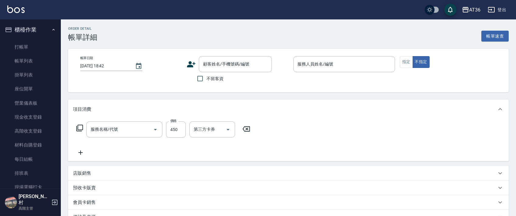
checkbox input "true"
type input "芬蘭-18"
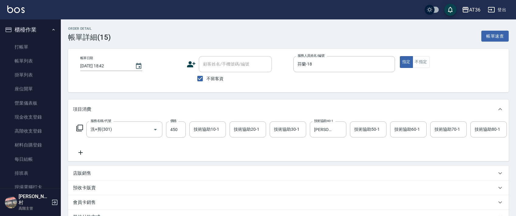
type input "洗+剪(301)"
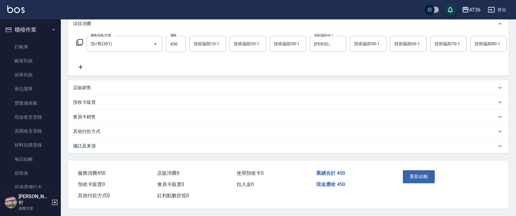
scroll to position [94, 0]
click at [94, 132] on p "其他付款方式" at bounding box center [86, 132] width 27 height 6
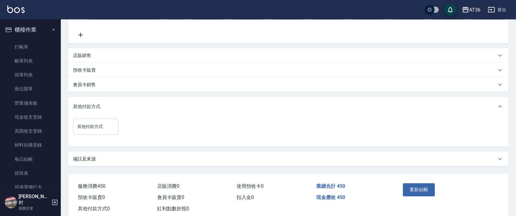
scroll to position [139, 0]
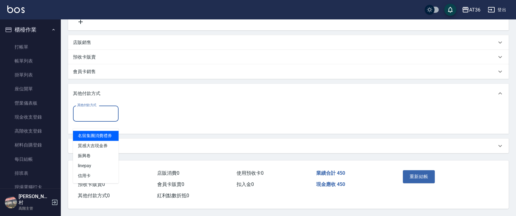
drag, startPoint x: 100, startPoint y: 108, endPoint x: 119, endPoint y: 121, distance: 22.4
click at [100, 109] on input "其他付款方式" at bounding box center [96, 114] width 40 height 11
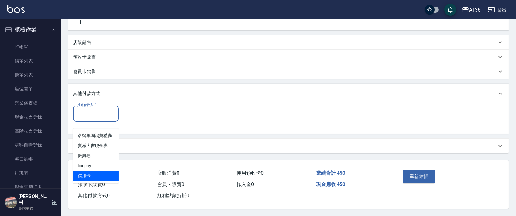
drag, startPoint x: 81, startPoint y: 167, endPoint x: 143, endPoint y: 102, distance: 89.2
click at [83, 171] on span "信用卡" at bounding box center [96, 176] width 46 height 10
type input "信用卡"
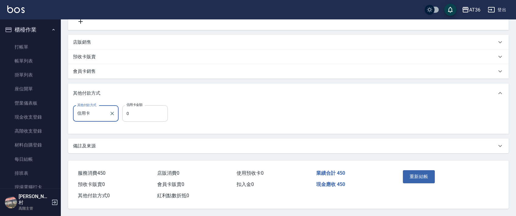
drag, startPoint x: 125, startPoint y: 114, endPoint x: 129, endPoint y: 116, distance: 4.4
click at [125, 115] on input "0" at bounding box center [145, 113] width 46 height 16
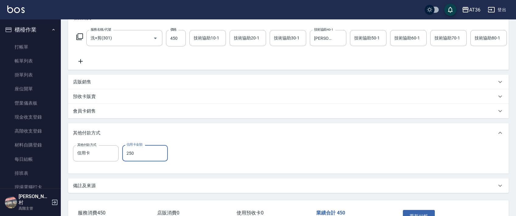
scroll to position [139, 0]
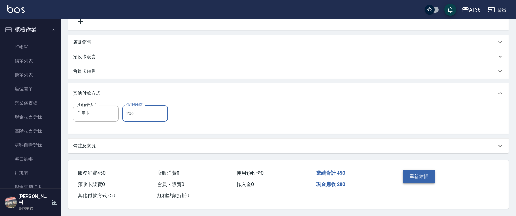
type input "250"
click at [408, 173] on button "重新結帳" at bounding box center [419, 177] width 32 height 13
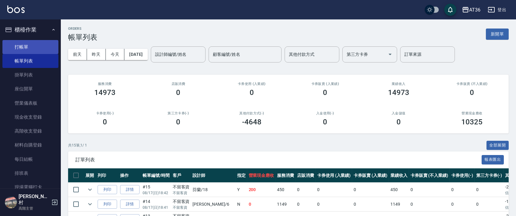
click at [33, 45] on link "打帳單" at bounding box center [30, 47] width 56 height 14
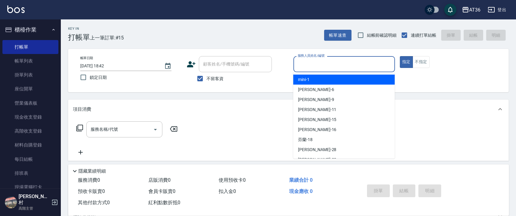
drag, startPoint x: 302, startPoint y: 65, endPoint x: 333, endPoint y: 75, distance: 31.7
click at [303, 67] on input "服務人員姓名/編號" at bounding box center [344, 64] width 96 height 11
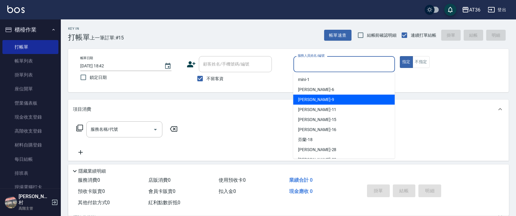
drag, startPoint x: 307, startPoint y: 98, endPoint x: 189, endPoint y: 91, distance: 118.2
click at [307, 98] on span "美燕 -9" at bounding box center [316, 100] width 36 height 6
type input "美燕-9"
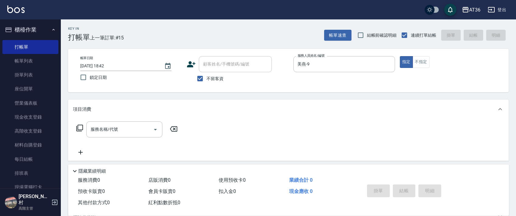
click at [81, 126] on icon at bounding box center [79, 128] width 7 height 7
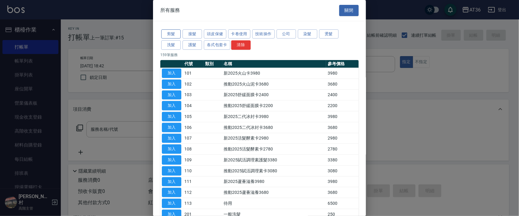
click at [174, 38] on button "剪髮" at bounding box center [170, 33] width 19 height 9
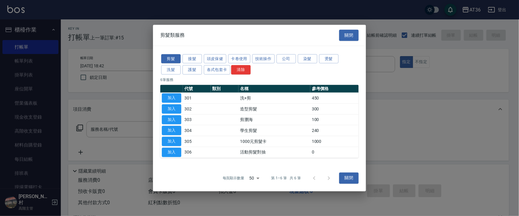
drag, startPoint x: 174, startPoint y: 96, endPoint x: 187, endPoint y: 136, distance: 41.5
click at [174, 98] on button "加入" at bounding box center [171, 98] width 19 height 9
type input "洗+剪(301)"
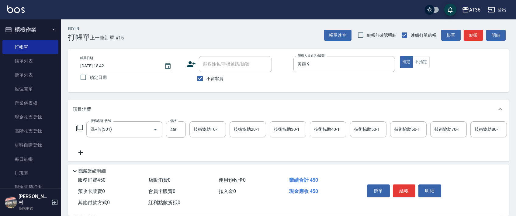
drag, startPoint x: 174, startPoint y: 131, endPoint x: 186, endPoint y: 131, distance: 12.5
click at [174, 131] on input "450" at bounding box center [176, 130] width 20 height 16
type input "400"
click at [397, 187] on button "結帳" at bounding box center [404, 191] width 23 height 13
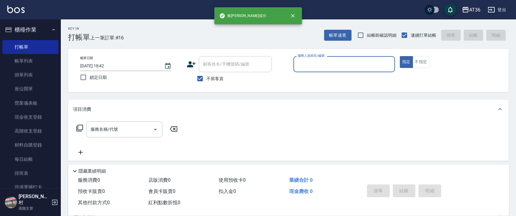
drag, startPoint x: 297, startPoint y: 64, endPoint x: 300, endPoint y: 67, distance: 3.9
click at [297, 64] on input "服務人員姓名/編號" at bounding box center [344, 64] width 96 height 11
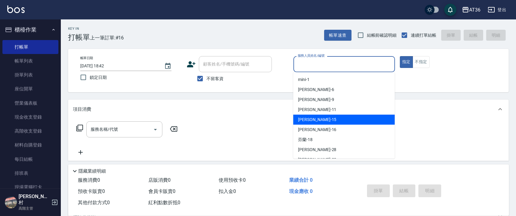
click at [305, 117] on span "[PERSON_NAME] -15" at bounding box center [317, 120] width 38 height 6
type input "[PERSON_NAME]-15"
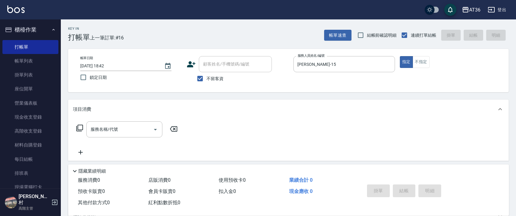
click at [79, 125] on icon at bounding box center [79, 128] width 7 height 7
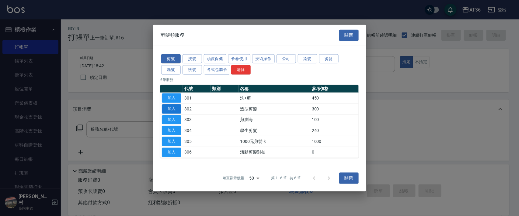
drag, startPoint x: 174, startPoint y: 107, endPoint x: 188, endPoint y: 138, distance: 34.5
click at [174, 107] on button "加入" at bounding box center [171, 108] width 19 height 9
type input "造型剪髮(302)"
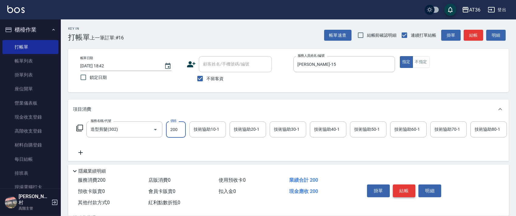
type input "200"
click at [402, 191] on button "結帳" at bounding box center [404, 191] width 23 height 13
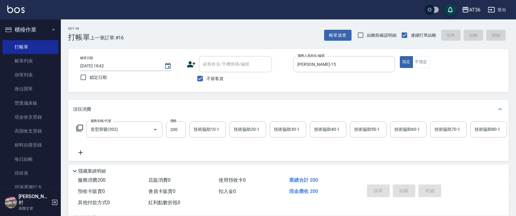
type input "[DATE] 18:43"
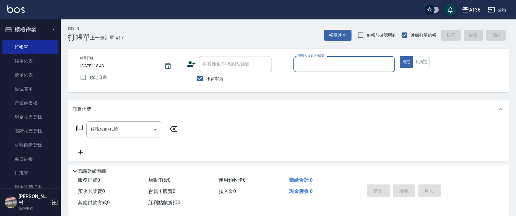
click at [300, 66] on input "服務人員姓名/編號" at bounding box center [344, 64] width 96 height 11
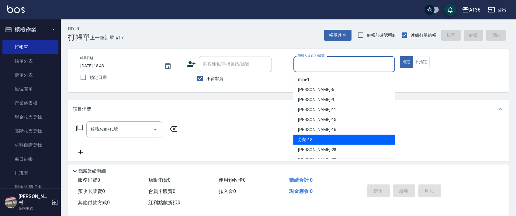
click at [314, 140] on div "芬蘭 -18" at bounding box center [344, 140] width 102 height 10
type input "芬蘭-18"
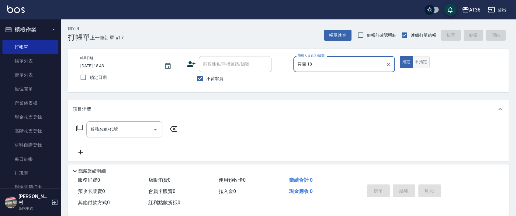
click at [425, 56] on button "不指定" at bounding box center [420, 62] width 17 height 12
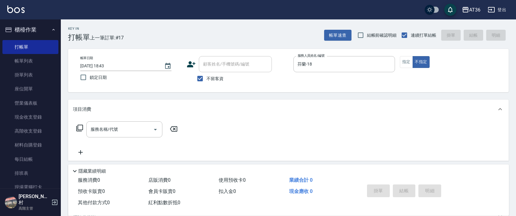
click at [78, 129] on icon at bounding box center [79, 128] width 7 height 7
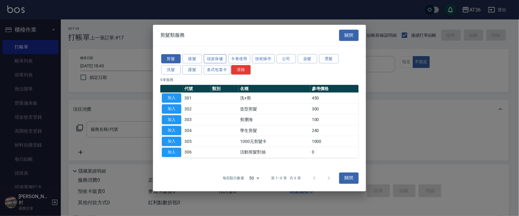
drag, startPoint x: 190, startPoint y: 71, endPoint x: 220, endPoint y: 57, distance: 32.9
click at [190, 71] on button "護髮" at bounding box center [191, 69] width 19 height 9
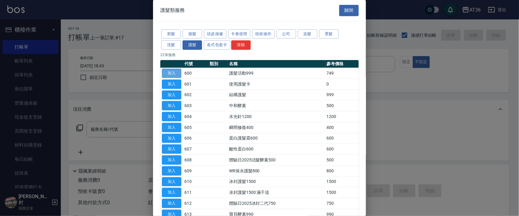
click at [174, 70] on button "加入" at bounding box center [171, 73] width 19 height 9
type input "護髮活動999(600)"
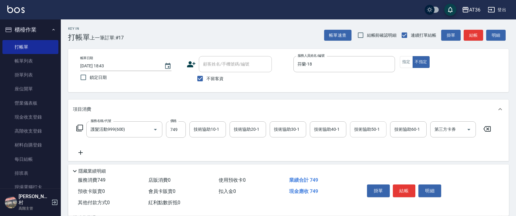
click at [359, 129] on div "技術協助50-1 技術協助50-1" at bounding box center [368, 130] width 36 height 16
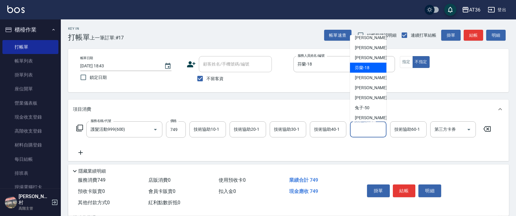
scroll to position [79, 0]
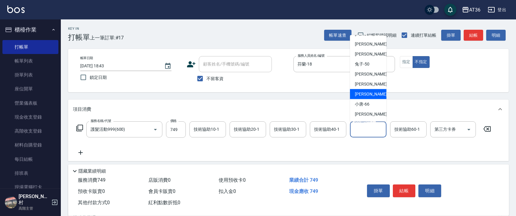
click at [366, 92] on span "[PERSON_NAME] -59" at bounding box center [374, 94] width 38 height 6
type input "[PERSON_NAME]-59"
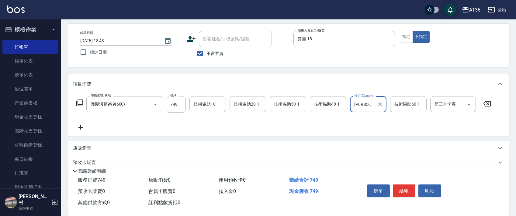
scroll to position [65, 0]
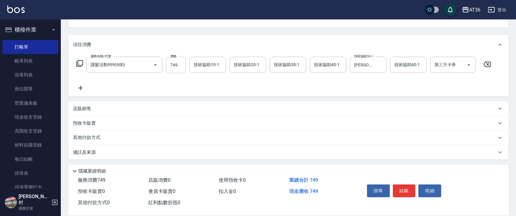
click at [100, 136] on p "其他付款方式" at bounding box center [88, 138] width 30 height 7
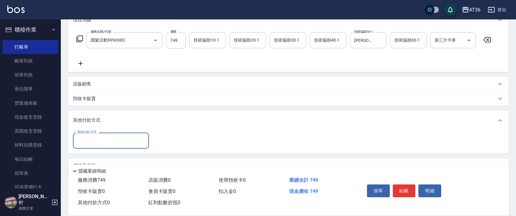
scroll to position [103, 0]
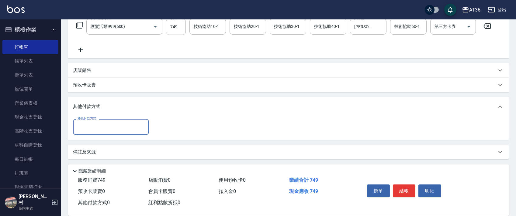
click at [102, 127] on input "其他付款方式" at bounding box center [111, 127] width 71 height 11
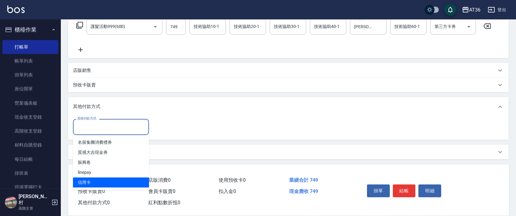
drag, startPoint x: 85, startPoint y: 180, endPoint x: 87, endPoint y: 178, distance: 3.2
click at [87, 178] on span "信用卡" at bounding box center [111, 183] width 76 height 10
type input "信用卡"
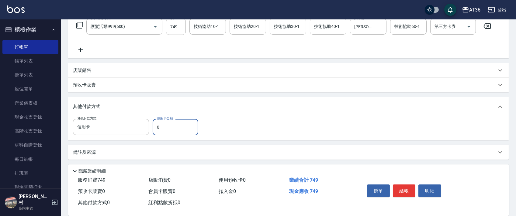
click at [154, 130] on input "0" at bounding box center [176, 127] width 46 height 16
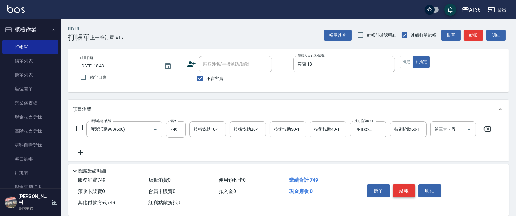
type input "749"
click at [400, 190] on button "結帳" at bounding box center [404, 191] width 23 height 13
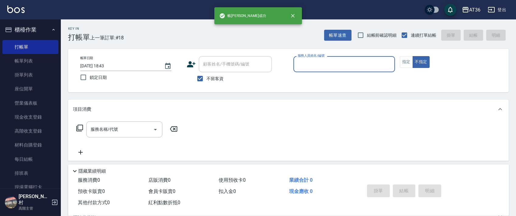
drag, startPoint x: 299, startPoint y: 65, endPoint x: 304, endPoint y: 69, distance: 6.5
click at [299, 66] on input "服務人員姓名/編號" at bounding box center [344, 64] width 96 height 11
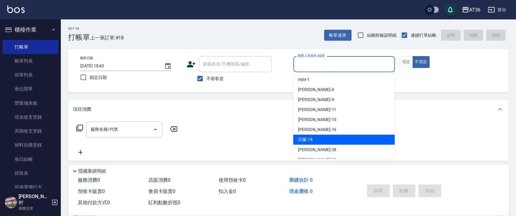
click at [319, 138] on div "芬蘭 -18" at bounding box center [344, 140] width 102 height 10
type input "芬蘭-18"
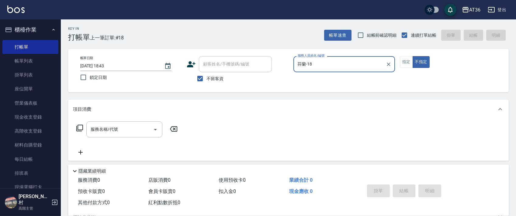
click at [78, 127] on icon at bounding box center [79, 128] width 7 height 7
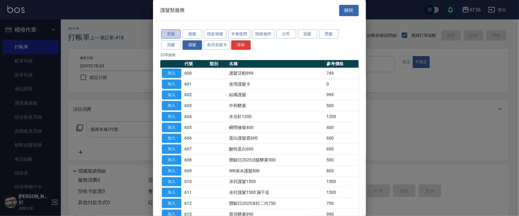
click at [170, 31] on button "剪髮" at bounding box center [170, 33] width 19 height 9
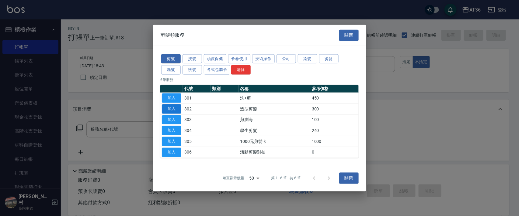
click at [172, 107] on button "加入" at bounding box center [171, 108] width 19 height 9
type input "造型剪髮(302)"
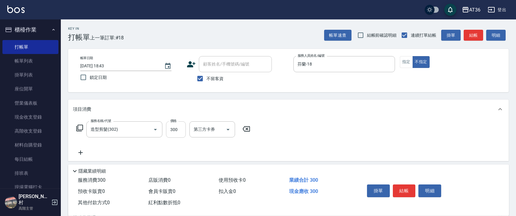
click at [172, 126] on input "300" at bounding box center [176, 130] width 20 height 16
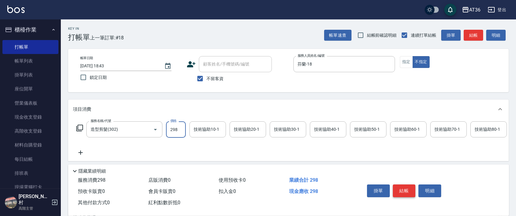
type input "298"
click at [402, 192] on button "結帳" at bounding box center [404, 191] width 23 height 13
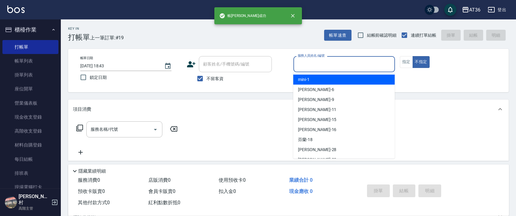
click at [299, 63] on input "服務人員姓名/編號" at bounding box center [344, 64] width 96 height 11
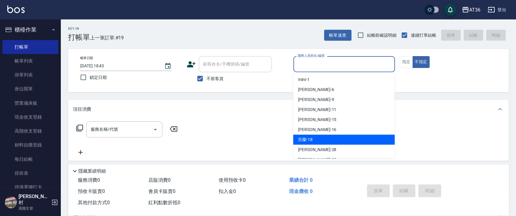
click at [314, 138] on div "芬蘭 -18" at bounding box center [344, 140] width 102 height 10
type input "芬蘭-18"
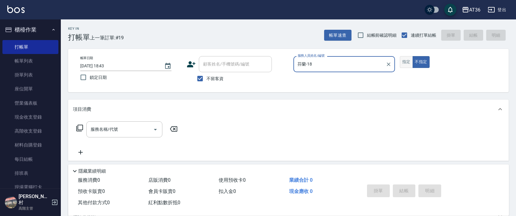
click at [409, 64] on button "指定" at bounding box center [406, 62] width 13 height 12
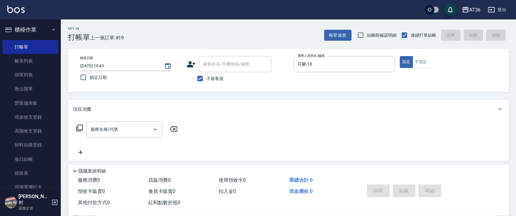
click at [79, 129] on icon at bounding box center [79, 128] width 7 height 7
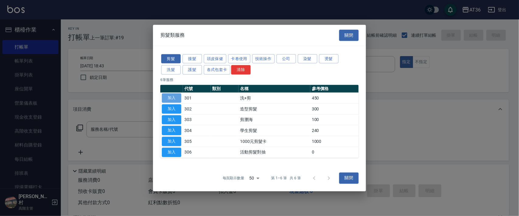
drag, startPoint x: 171, startPoint y: 97, endPoint x: 177, endPoint y: 140, distance: 42.9
click at [172, 97] on button "加入" at bounding box center [171, 98] width 19 height 9
type input "洗+剪(301)"
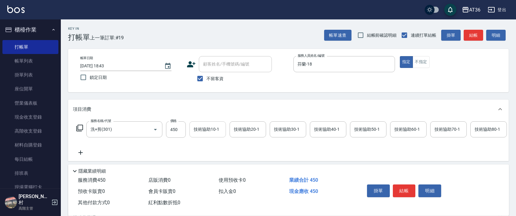
drag, startPoint x: 172, startPoint y: 131, endPoint x: 193, endPoint y: 124, distance: 21.5
click at [173, 131] on input "450" at bounding box center [176, 130] width 20 height 16
type input "500"
click at [316, 129] on div "技術協助40-1 技術協助40-1" at bounding box center [328, 130] width 36 height 16
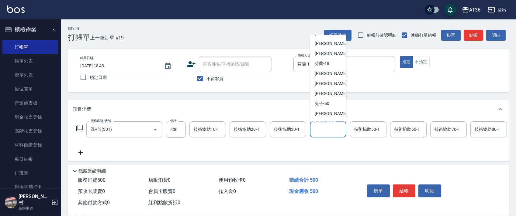
scroll to position [79, 0]
click at [327, 74] on span "[PERSON_NAME] -55" at bounding box center [334, 74] width 38 height 6
type input "[PERSON_NAME]-55"
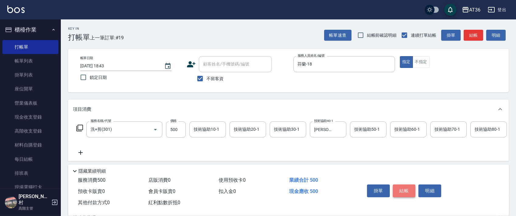
drag, startPoint x: 402, startPoint y: 188, endPoint x: 406, endPoint y: 178, distance: 11.2
click at [402, 188] on button "結帳" at bounding box center [404, 191] width 23 height 13
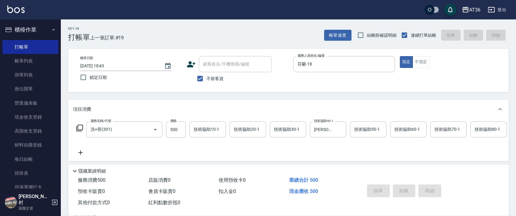
type input "[DATE] 18:44"
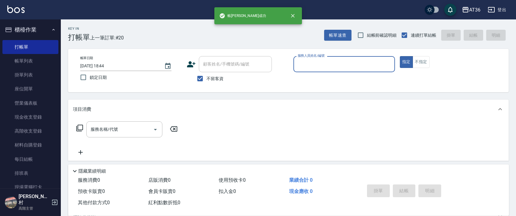
drag, startPoint x: 310, startPoint y: 67, endPoint x: 326, endPoint y: 71, distance: 16.5
click at [312, 67] on input "服務人員姓名/編號" at bounding box center [344, 64] width 96 height 11
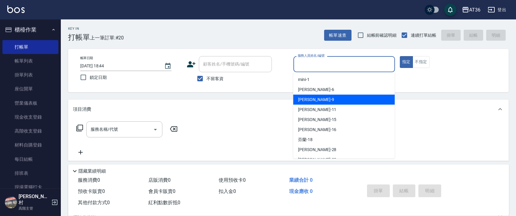
click at [324, 97] on div "美燕 -9" at bounding box center [344, 100] width 102 height 10
type input "美燕-9"
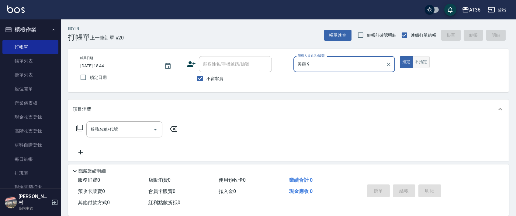
click at [417, 61] on button "不指定" at bounding box center [420, 62] width 17 height 12
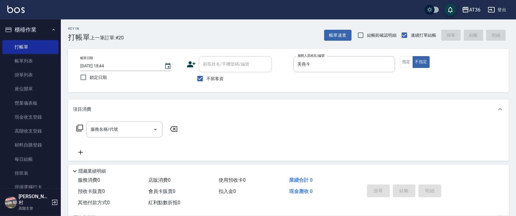
click at [80, 126] on icon at bounding box center [79, 128] width 7 height 7
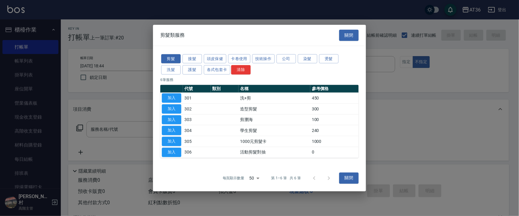
click at [175, 75] on div "剪髮 接髮 頭皮保健 卡卷使用 技術操作 公司 染髮 燙髮 洗髮 護髮 各式包套卡 清除" at bounding box center [259, 64] width 198 height 22
click at [172, 70] on button "洗髮" at bounding box center [170, 69] width 19 height 9
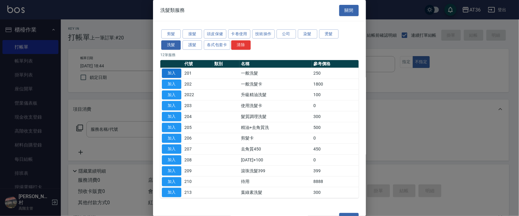
click at [167, 74] on button "加入" at bounding box center [171, 73] width 19 height 9
type input "一般洗髮(201)"
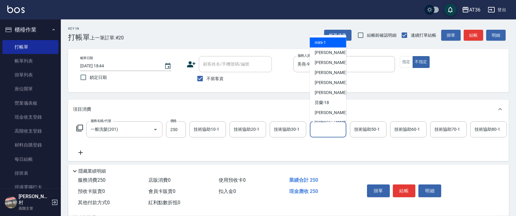
click at [318, 129] on div "技術協助40-1 技術協助40-1" at bounding box center [328, 130] width 36 height 16
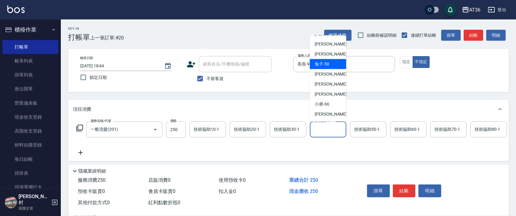
click at [327, 65] on span "兔子 -50" at bounding box center [322, 64] width 15 height 6
type input "兔子-50"
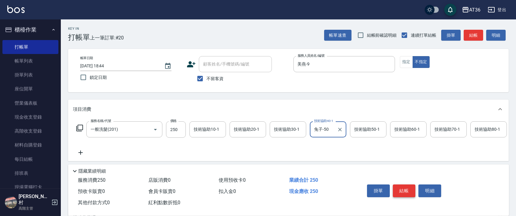
click at [398, 187] on button "結帳" at bounding box center [404, 191] width 23 height 13
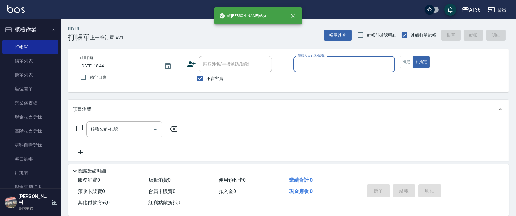
click at [305, 63] on input "服務人員姓名/編號" at bounding box center [344, 64] width 96 height 11
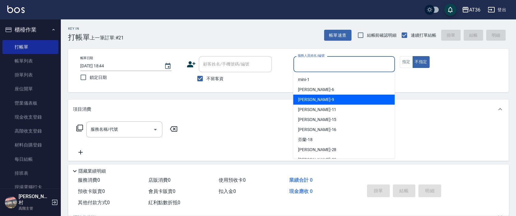
click at [327, 96] on div "美燕 -9" at bounding box center [344, 100] width 102 height 10
type input "美燕-9"
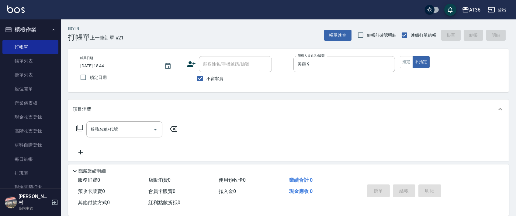
click at [79, 129] on icon at bounding box center [79, 128] width 7 height 7
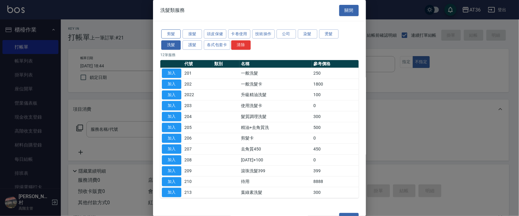
click at [171, 34] on button "剪髮" at bounding box center [170, 33] width 19 height 9
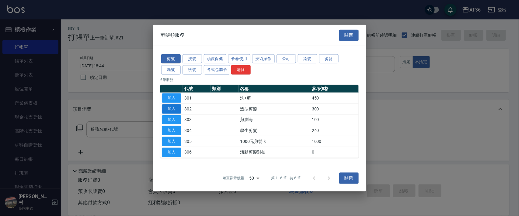
drag, startPoint x: 173, startPoint y: 106, endPoint x: 177, endPoint y: 139, distance: 33.0
click at [173, 106] on button "加入" at bounding box center [171, 108] width 19 height 9
type input "造型剪髮(302)"
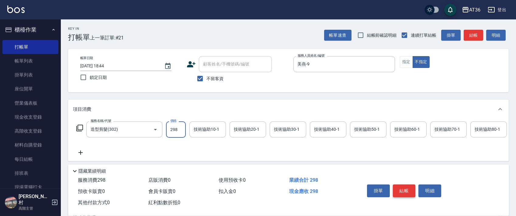
type input "298"
click at [406, 192] on button "結帳" at bounding box center [404, 191] width 23 height 13
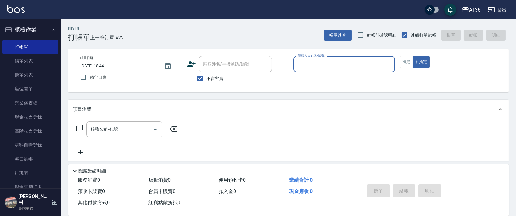
drag, startPoint x: 301, startPoint y: 62, endPoint x: 309, endPoint y: 71, distance: 11.6
click at [301, 64] on input "服務人員姓名/編號" at bounding box center [344, 64] width 96 height 11
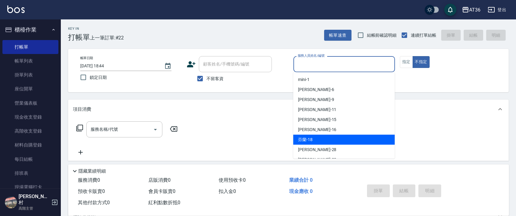
click at [307, 138] on span "芬蘭 -18" at bounding box center [305, 140] width 15 height 6
type input "芬蘭-18"
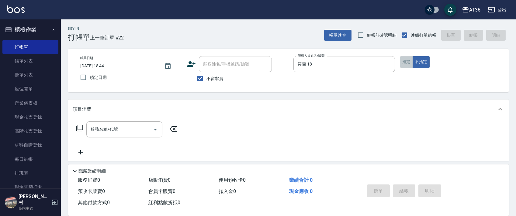
click at [409, 60] on button "指定" at bounding box center [406, 62] width 13 height 12
click at [79, 126] on icon at bounding box center [79, 128] width 7 height 7
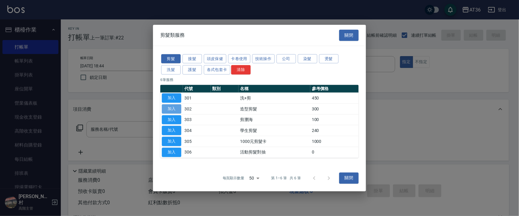
click at [176, 111] on button "加入" at bounding box center [171, 108] width 19 height 9
type input "造型剪髮(302)"
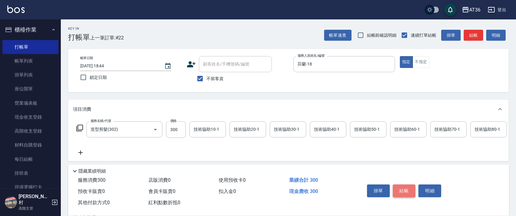
click at [407, 189] on button "結帳" at bounding box center [404, 191] width 23 height 13
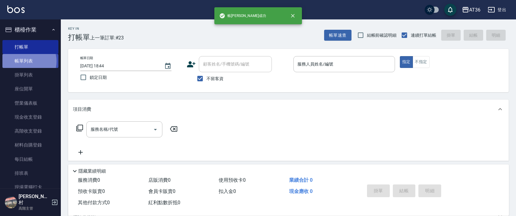
click at [26, 61] on link "帳單列表" at bounding box center [30, 61] width 56 height 14
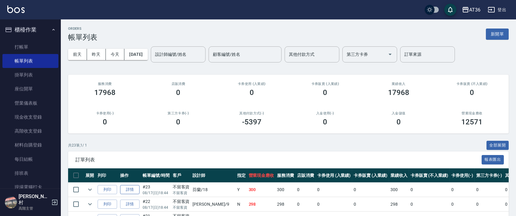
click at [134, 189] on link "詳情" at bounding box center [129, 189] width 19 height 9
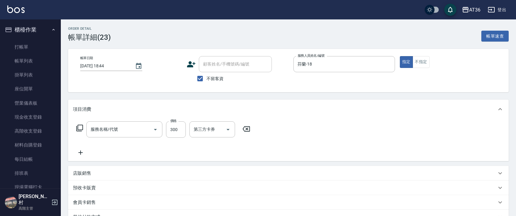
checkbox input "true"
type input "芬蘭-18"
type input "造型剪髮(302)"
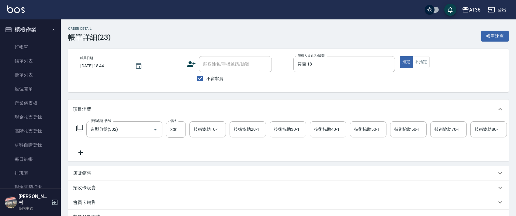
scroll to position [87, 0]
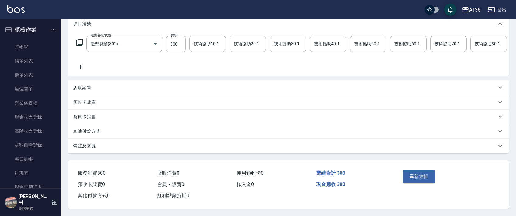
click at [97, 139] on div "其他付款方式" at bounding box center [288, 131] width 440 height 15
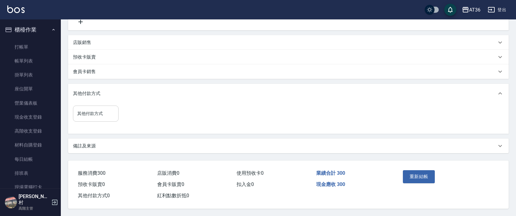
scroll to position [139, 0]
drag, startPoint x: 98, startPoint y: 113, endPoint x: 115, endPoint y: 118, distance: 17.4
click at [98, 113] on input "其他付款方式" at bounding box center [96, 114] width 40 height 11
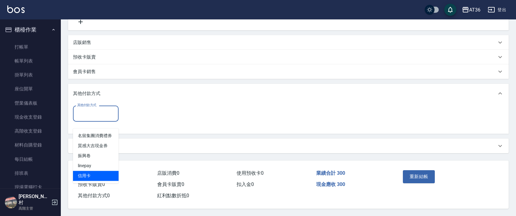
click at [91, 171] on span "信用卡" at bounding box center [96, 176] width 46 height 10
type input "信用卡"
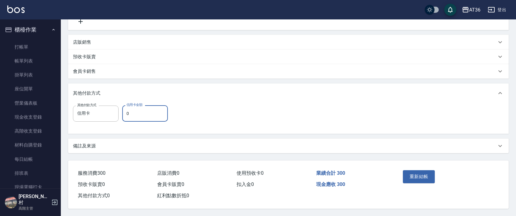
click at [123, 113] on input "0" at bounding box center [145, 113] width 46 height 16
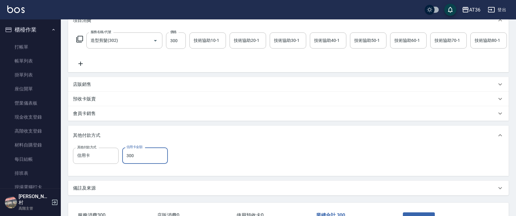
scroll to position [139, 0]
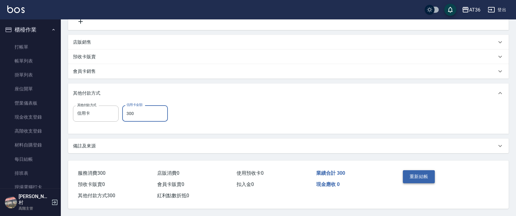
type input "300"
click at [418, 177] on button "重新結帳" at bounding box center [419, 177] width 32 height 13
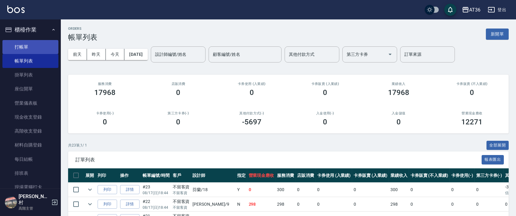
click at [30, 48] on link "打帳單" at bounding box center [30, 47] width 56 height 14
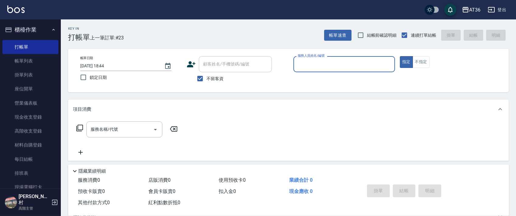
drag, startPoint x: 302, startPoint y: 61, endPoint x: 315, endPoint y: 70, distance: 15.5
click at [303, 63] on input "服務人員姓名/編號" at bounding box center [344, 64] width 96 height 11
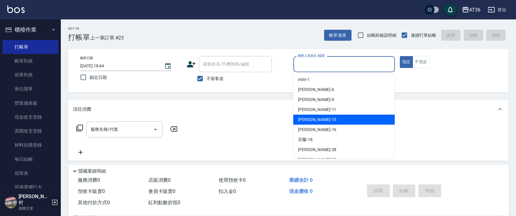
click at [317, 121] on div "[PERSON_NAME] -15" at bounding box center [344, 120] width 102 height 10
type input "[PERSON_NAME]-15"
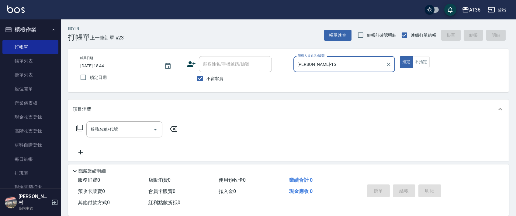
click at [78, 126] on icon at bounding box center [79, 128] width 7 height 7
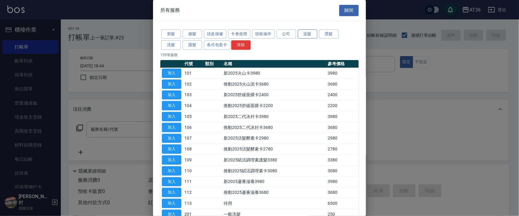
drag, startPoint x: 311, startPoint y: 32, endPoint x: 323, endPoint y: 118, distance: 86.9
click at [310, 32] on button "染髮" at bounding box center [307, 33] width 19 height 9
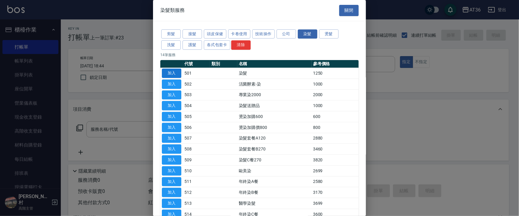
click at [174, 74] on button "加入" at bounding box center [171, 73] width 19 height 9
type input "染髮(501)"
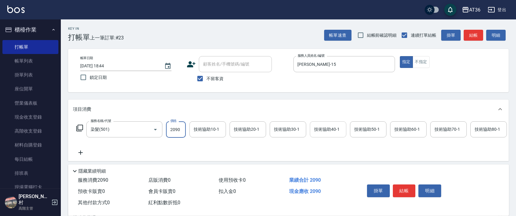
type input "2090"
click at [322, 127] on div "技術協助40-1 技術協助40-1" at bounding box center [328, 130] width 36 height 16
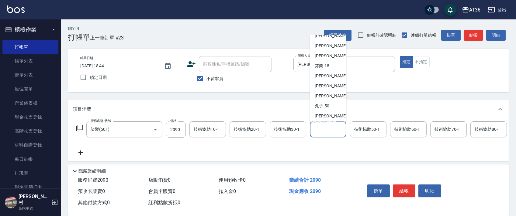
scroll to position [79, 0]
click at [323, 84] on span "[PERSON_NAME] -58" at bounding box center [334, 84] width 38 height 6
type input "[PERSON_NAME]-58"
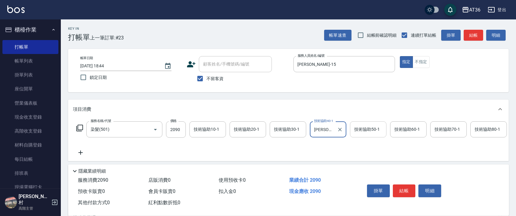
click at [360, 128] on div "技術協助50-1 技術協助50-1" at bounding box center [368, 130] width 36 height 16
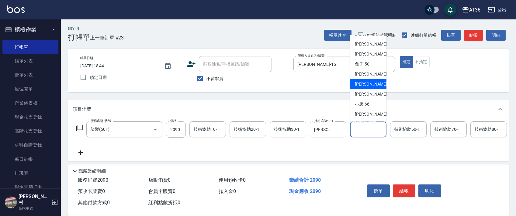
click at [367, 87] on span "[PERSON_NAME] -58" at bounding box center [374, 84] width 38 height 6
type input "[PERSON_NAME]-58"
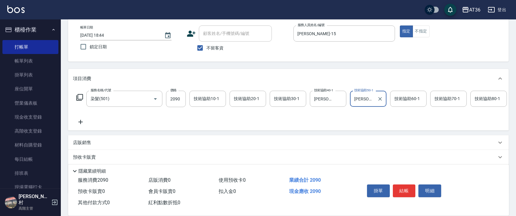
scroll to position [71, 0]
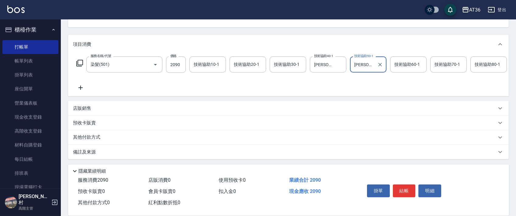
click at [96, 138] on p "其他付款方式" at bounding box center [88, 137] width 30 height 7
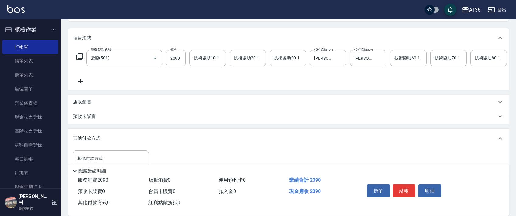
click at [98, 136] on div "其他付款方式" at bounding box center [288, 138] width 440 height 19
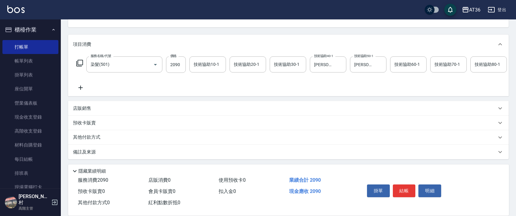
click at [95, 137] on p "其他付款方式" at bounding box center [88, 137] width 30 height 7
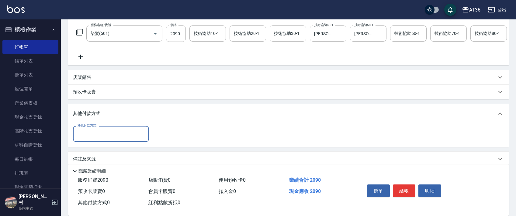
scroll to position [110, 0]
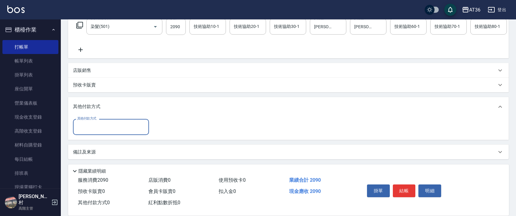
drag, startPoint x: 96, startPoint y: 125, endPoint x: 105, endPoint y: 129, distance: 9.4
click at [98, 127] on input "其他付款方式" at bounding box center [111, 127] width 71 height 11
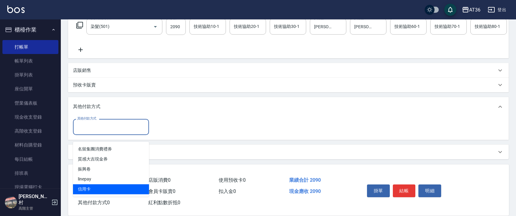
click at [83, 185] on span "信用卡" at bounding box center [111, 190] width 76 height 10
type input "信用卡"
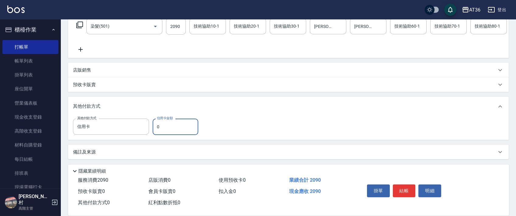
click at [157, 127] on input "0" at bounding box center [176, 127] width 46 height 16
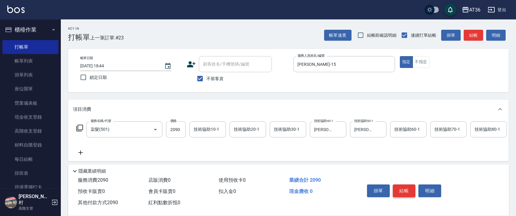
type input "2090"
drag, startPoint x: 399, startPoint y: 191, endPoint x: 413, endPoint y: 185, distance: 15.1
click at [399, 191] on button "結帳" at bounding box center [404, 191] width 23 height 13
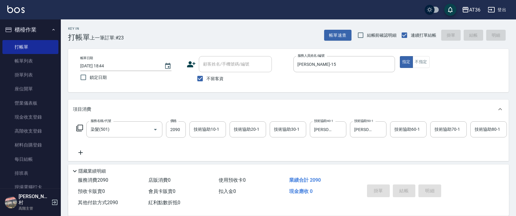
type input "[DATE] 18:45"
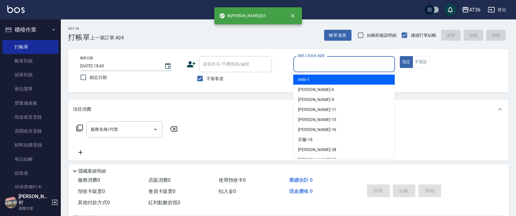
drag, startPoint x: 302, startPoint y: 59, endPoint x: 339, endPoint y: 79, distance: 42.2
click at [302, 60] on input "服務人員姓名/編號" at bounding box center [344, 64] width 96 height 11
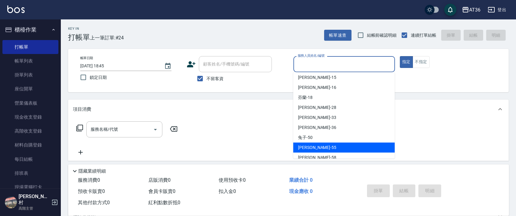
scroll to position [79, 0]
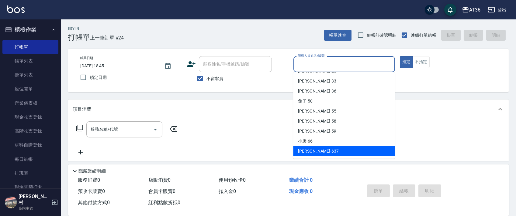
click at [309, 150] on span "憶琳 -637" at bounding box center [318, 151] width 41 height 6
type input "憶琳-637"
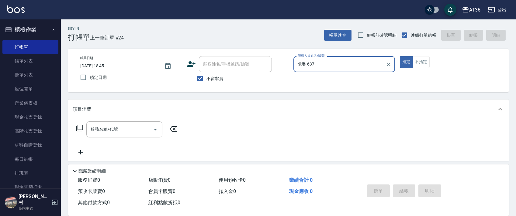
click at [81, 127] on icon at bounding box center [79, 128] width 7 height 7
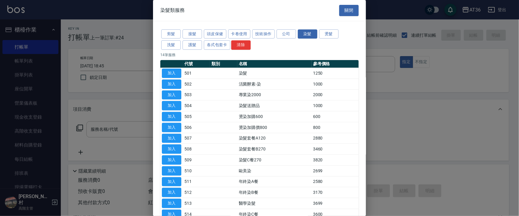
drag, startPoint x: 173, startPoint y: 47, endPoint x: 192, endPoint y: 25, distance: 28.9
click at [173, 47] on button "洗髮" at bounding box center [170, 44] width 19 height 9
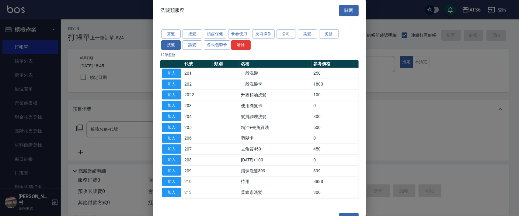
drag, startPoint x: 175, startPoint y: 71, endPoint x: 445, endPoint y: 117, distance: 273.6
click at [174, 71] on button "加入" at bounding box center [171, 73] width 19 height 9
type input "一般洗髮(201)"
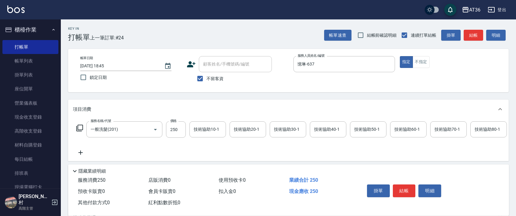
drag, startPoint x: 401, startPoint y: 189, endPoint x: 419, endPoint y: 175, distance: 23.2
click at [403, 189] on button "結帳" at bounding box center [404, 191] width 23 height 13
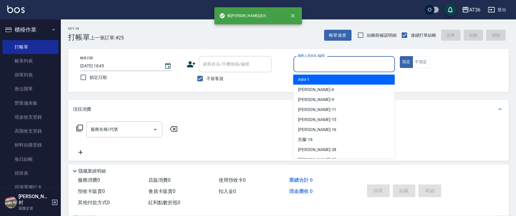
drag, startPoint x: 302, startPoint y: 67, endPoint x: 318, endPoint y: 74, distance: 17.6
click at [302, 68] on input "服務人員姓名/編號" at bounding box center [344, 64] width 96 height 11
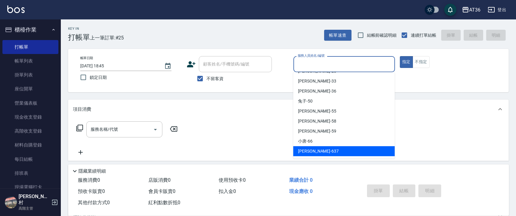
drag, startPoint x: 317, startPoint y: 150, endPoint x: 154, endPoint y: 127, distance: 164.3
click at [316, 150] on div "憶琳 -637" at bounding box center [344, 152] width 102 height 10
type input "憶琳-637"
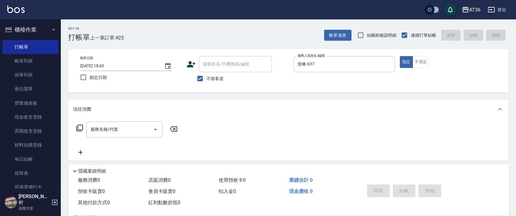
click at [81, 129] on icon at bounding box center [79, 128] width 7 height 7
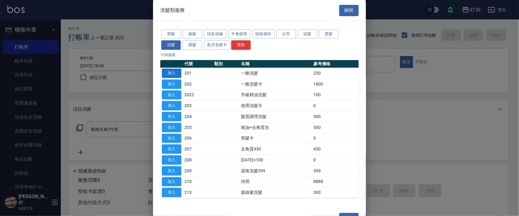
drag, startPoint x: 172, startPoint y: 73, endPoint x: 314, endPoint y: 102, distance: 144.9
click at [172, 73] on button "加入" at bounding box center [171, 73] width 19 height 9
type input "一般洗髮(201)"
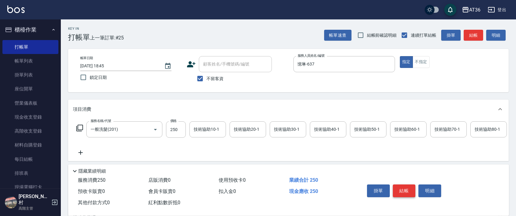
click at [406, 188] on button "結帳" at bounding box center [404, 191] width 23 height 13
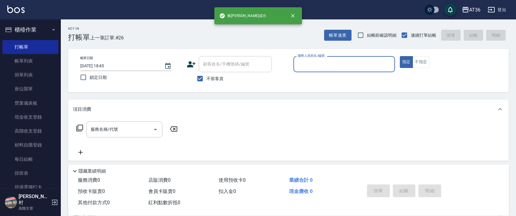
click at [304, 69] on input "服務人員姓名/編號" at bounding box center [344, 64] width 96 height 11
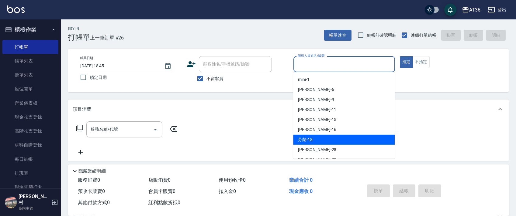
click at [315, 140] on div "芬蘭 -18" at bounding box center [344, 140] width 102 height 10
type input "芬蘭-18"
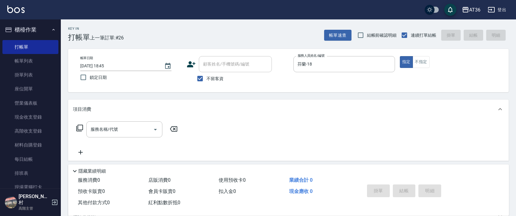
click at [78, 128] on icon at bounding box center [79, 128] width 7 height 7
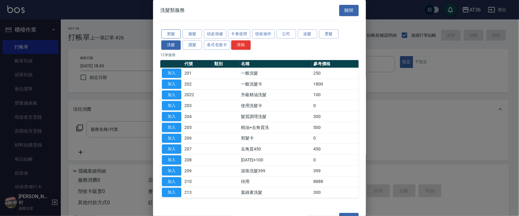
drag, startPoint x: 174, startPoint y: 36, endPoint x: 220, endPoint y: 58, distance: 51.3
click at [173, 37] on button "剪髮" at bounding box center [170, 33] width 19 height 9
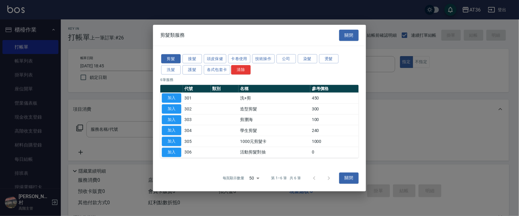
drag, startPoint x: 173, startPoint y: 107, endPoint x: 188, endPoint y: 139, distance: 35.6
click at [176, 108] on button "加入" at bounding box center [171, 108] width 19 height 9
type input "造型剪髮(302)"
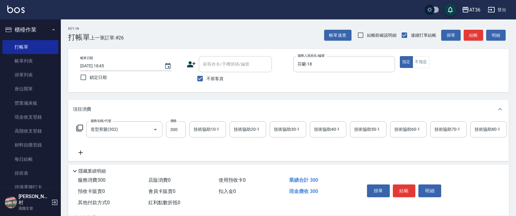
scroll to position [71, 0]
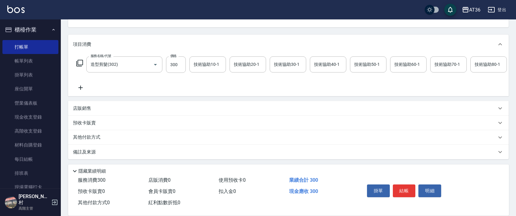
drag, startPoint x: 101, startPoint y: 136, endPoint x: 102, endPoint y: 127, distance: 9.3
click at [100, 137] on p "其他付款方式" at bounding box center [88, 137] width 30 height 7
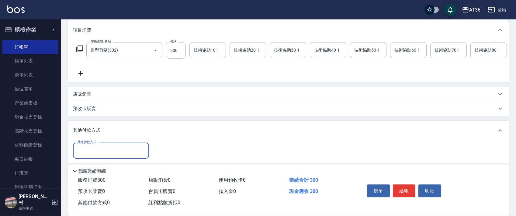
scroll to position [110, 0]
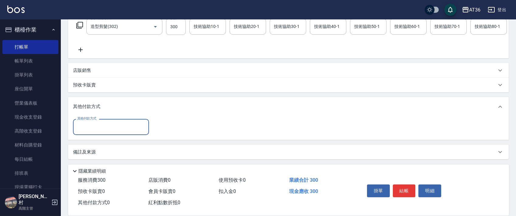
drag, startPoint x: 101, startPoint y: 123, endPoint x: 122, endPoint y: 130, distance: 22.7
click at [101, 124] on input "其他付款方式" at bounding box center [111, 127] width 71 height 11
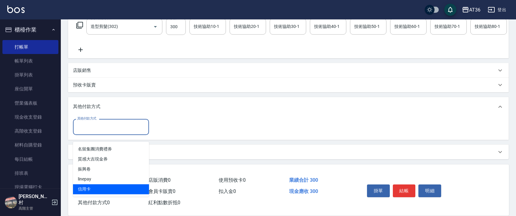
click at [94, 185] on span "信用卡" at bounding box center [111, 190] width 76 height 10
type input "信用卡"
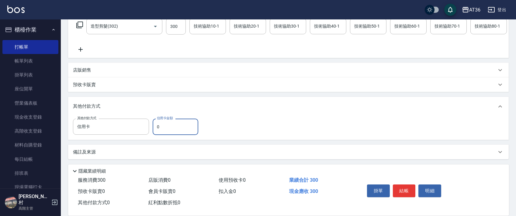
drag, startPoint x: 156, startPoint y: 129, endPoint x: 170, endPoint y: 126, distance: 13.9
click at [158, 129] on input "0" at bounding box center [176, 127] width 46 height 16
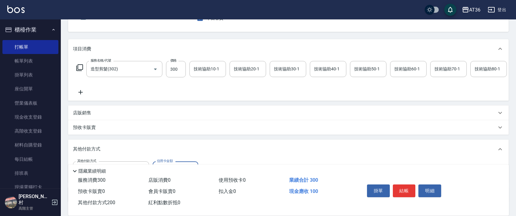
scroll to position [0, 0]
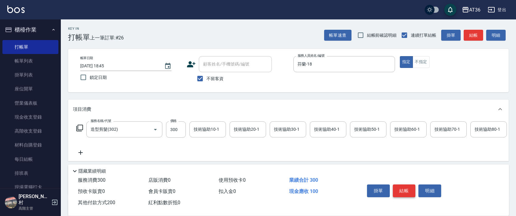
type input "200"
drag, startPoint x: 401, startPoint y: 187, endPoint x: 409, endPoint y: 178, distance: 11.9
click at [402, 187] on button "結帳" at bounding box center [404, 191] width 23 height 13
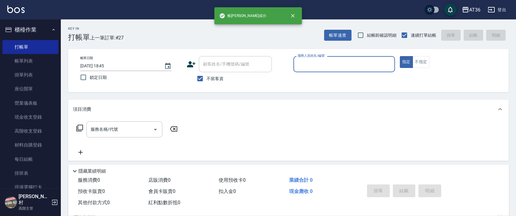
click at [301, 59] on input "服務人員姓名/編號" at bounding box center [344, 64] width 96 height 11
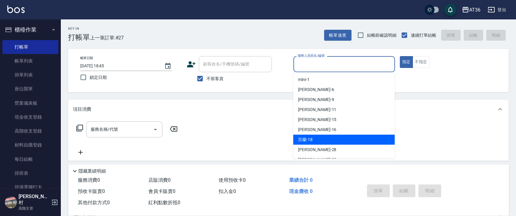
drag, startPoint x: 305, startPoint y: 136, endPoint x: 229, endPoint y: 96, distance: 86.5
click at [305, 137] on span "芬蘭 -18" at bounding box center [305, 140] width 15 height 6
type input "芬蘭-18"
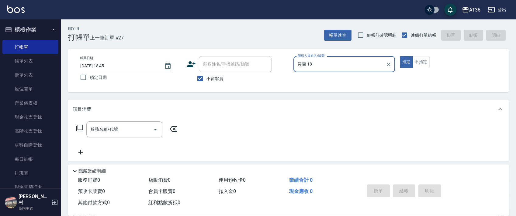
click at [80, 129] on icon at bounding box center [79, 128] width 7 height 7
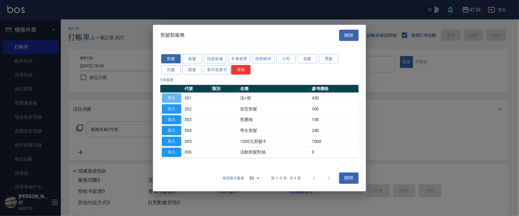
drag, startPoint x: 172, startPoint y: 95, endPoint x: 235, endPoint y: 94, distance: 62.6
click at [171, 95] on button "加入" at bounding box center [171, 98] width 19 height 9
type input "洗+剪(301)"
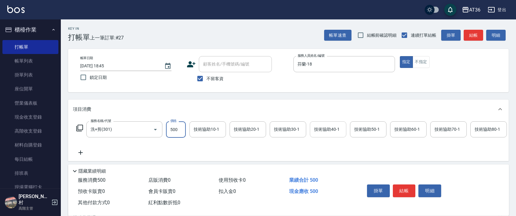
type input "500"
click at [319, 130] on div "技術協助40-1 技術協助40-1" at bounding box center [328, 130] width 36 height 16
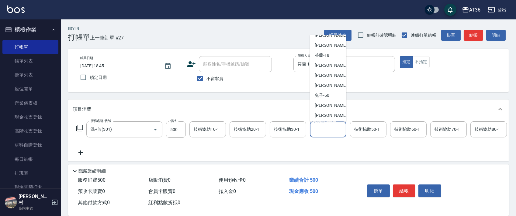
scroll to position [79, 0]
click at [326, 73] on span "[PERSON_NAME] -55" at bounding box center [334, 74] width 38 height 6
type input "[PERSON_NAME]-55"
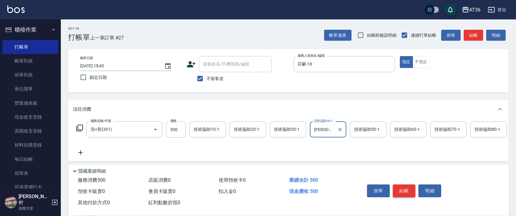
click at [403, 192] on button "結帳" at bounding box center [404, 191] width 23 height 13
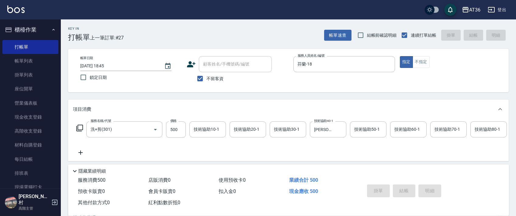
type input "[DATE] 18:46"
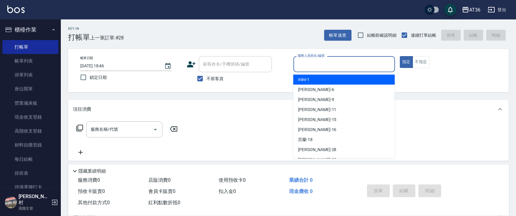
click at [300, 64] on input "服務人員姓名/編號" at bounding box center [344, 64] width 96 height 11
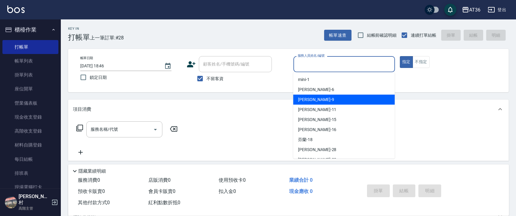
drag, startPoint x: 315, startPoint y: 102, endPoint x: 368, endPoint y: 74, distance: 59.8
click at [317, 102] on div "美燕 -9" at bounding box center [344, 100] width 102 height 10
type input "美燕-9"
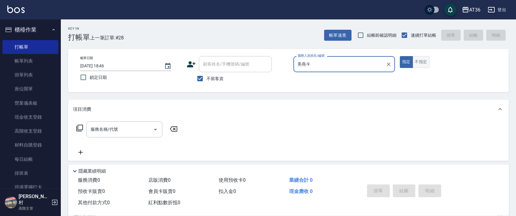
click at [420, 64] on button "不指定" at bounding box center [420, 62] width 17 height 12
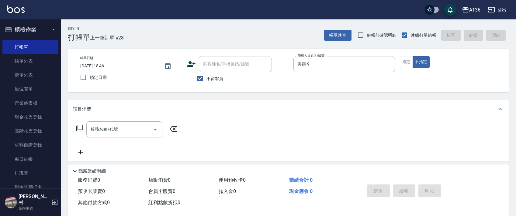
click at [80, 130] on icon at bounding box center [79, 128] width 7 height 7
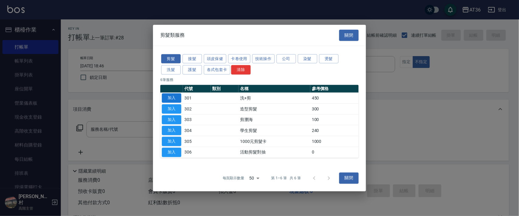
click at [172, 99] on button "加入" at bounding box center [171, 98] width 19 height 9
type input "洗+剪(301)"
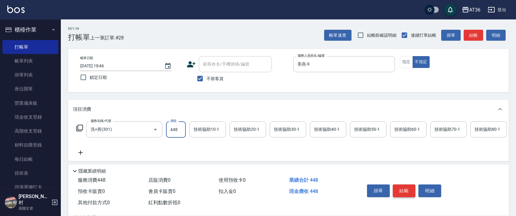
type input "448"
click at [405, 190] on button "結帳" at bounding box center [404, 191] width 23 height 13
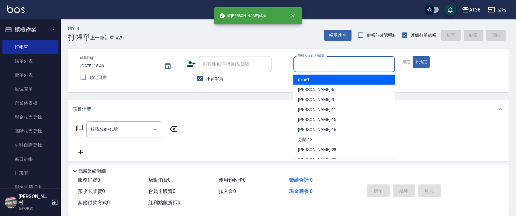
click at [298, 63] on input "服務人員姓名/編號" at bounding box center [344, 64] width 96 height 11
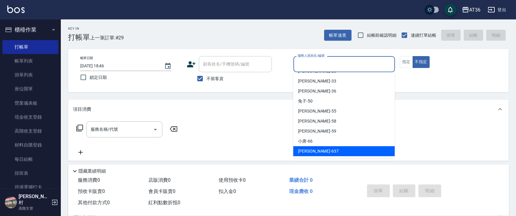
drag, startPoint x: 301, startPoint y: 150, endPoint x: 293, endPoint y: 95, distance: 55.9
click at [302, 149] on span "憶琳 -637" at bounding box center [318, 151] width 41 height 6
type input "憶琳-637"
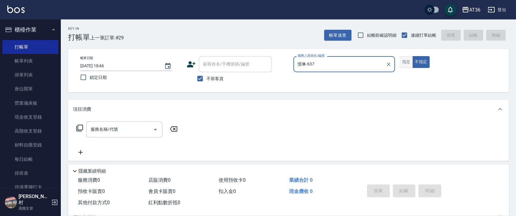
click at [407, 64] on button "指定" at bounding box center [406, 62] width 13 height 12
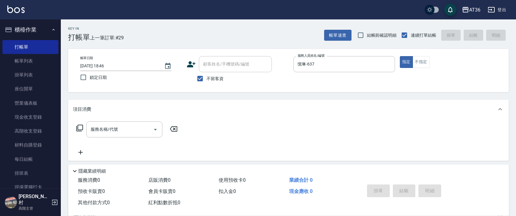
click at [80, 128] on icon at bounding box center [79, 128] width 7 height 7
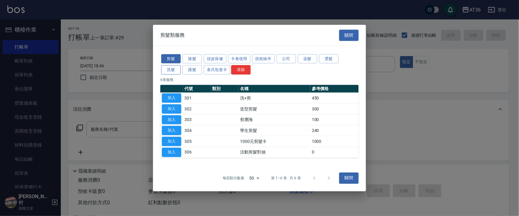
click at [167, 69] on button "洗髮" at bounding box center [170, 69] width 19 height 9
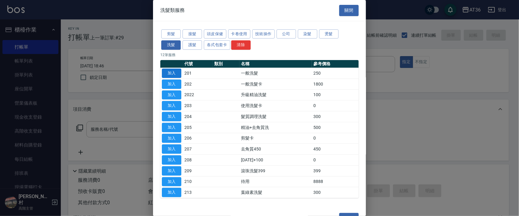
click at [176, 73] on button "加入" at bounding box center [171, 73] width 19 height 9
type input "一般洗髮(201)"
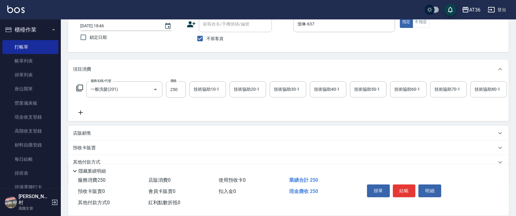
scroll to position [71, 0]
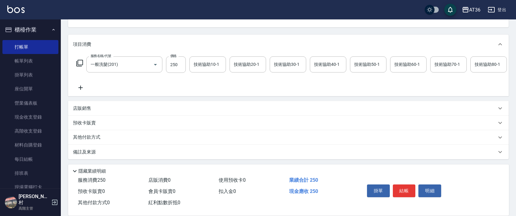
drag, startPoint x: 86, startPoint y: 109, endPoint x: 123, endPoint y: 113, distance: 37.0
click at [88, 109] on p "店販銷售" at bounding box center [82, 108] width 18 height 6
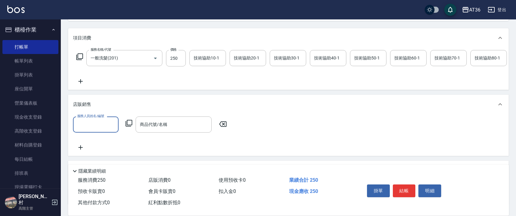
scroll to position [0, 0]
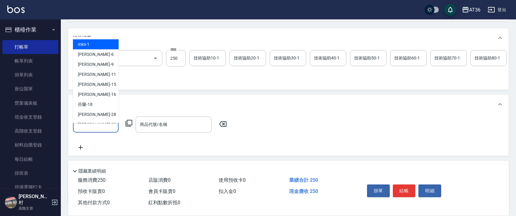
drag, startPoint x: 85, startPoint y: 134, endPoint x: 97, endPoint y: 70, distance: 65.0
click at [84, 130] on input "服務人員姓名/編號" at bounding box center [96, 124] width 40 height 11
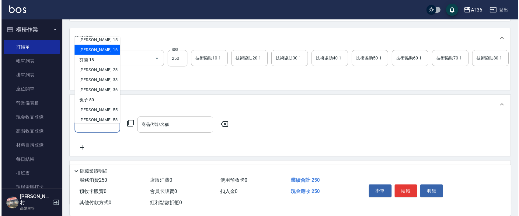
scroll to position [79, 0]
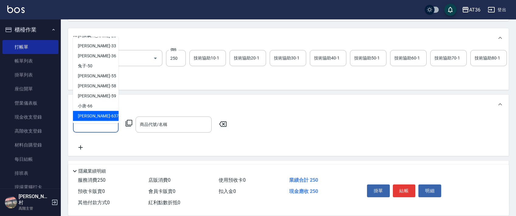
drag, startPoint x: 88, startPoint y: 117, endPoint x: 130, endPoint y: 125, distance: 43.0
click at [91, 117] on span "憶琳 -637" at bounding box center [98, 116] width 41 height 6
type input "憶琳-637"
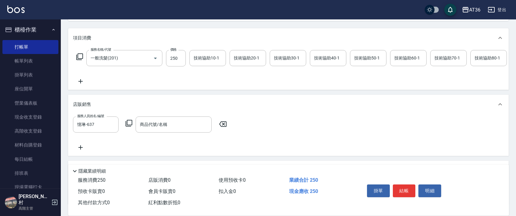
click at [130, 127] on icon at bounding box center [128, 123] width 7 height 7
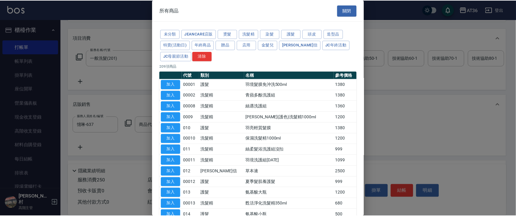
scroll to position [81, 0]
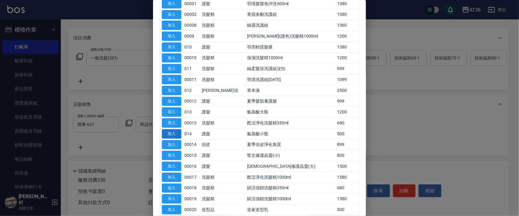
click at [174, 131] on button "加入" at bounding box center [171, 133] width 19 height 9
type input "氨基酸小瓶"
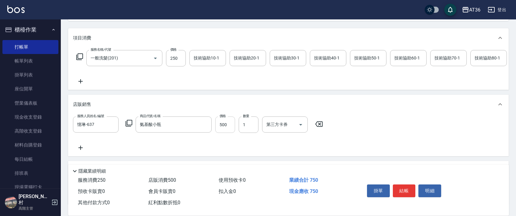
click at [223, 133] on input "500" at bounding box center [225, 125] width 20 height 16
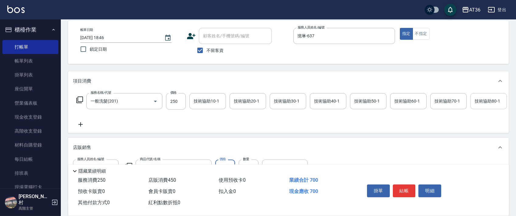
scroll to position [0, 0]
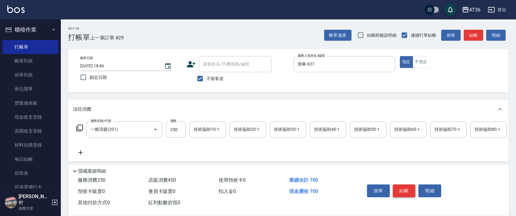
click at [397, 191] on button "結帳" at bounding box center [404, 191] width 23 height 13
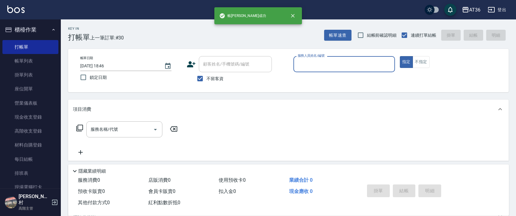
click at [304, 63] on input "服務人員姓名/編號" at bounding box center [344, 64] width 96 height 11
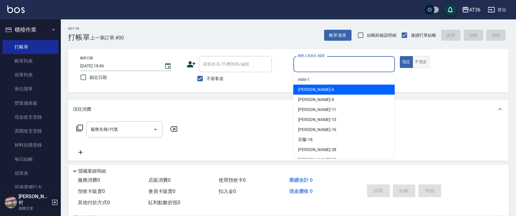
drag, startPoint x: 316, startPoint y: 88, endPoint x: 421, endPoint y: 57, distance: 109.2
click at [319, 87] on div "[PERSON_NAME] -6" at bounding box center [344, 90] width 102 height 10
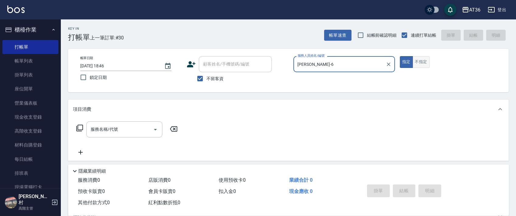
click at [424, 62] on button "不指定" at bounding box center [420, 62] width 17 height 12
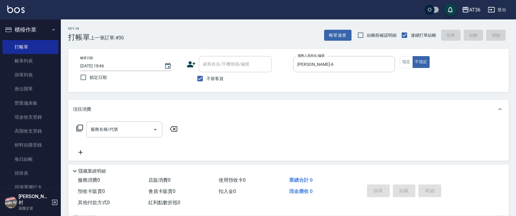
click at [79, 128] on icon at bounding box center [79, 128] width 7 height 7
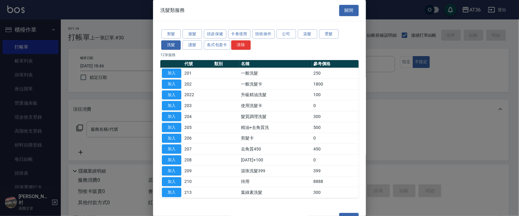
drag, startPoint x: 172, startPoint y: 34, endPoint x: 210, endPoint y: 61, distance: 46.9
click at [171, 35] on button "剪髮" at bounding box center [170, 33] width 19 height 9
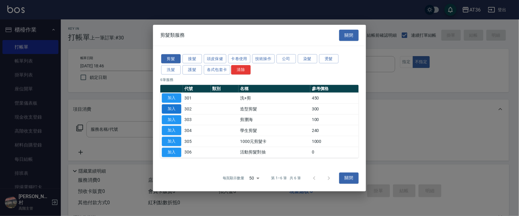
drag, startPoint x: 171, startPoint y: 108, endPoint x: 175, endPoint y: 138, distance: 30.6
click at [172, 108] on button "加入" at bounding box center [171, 108] width 19 height 9
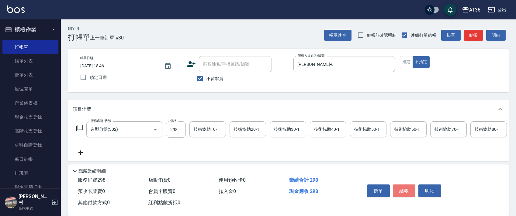
drag, startPoint x: 401, startPoint y: 187, endPoint x: 399, endPoint y: 183, distance: 4.8
click at [401, 187] on button "結帳" at bounding box center [404, 191] width 23 height 13
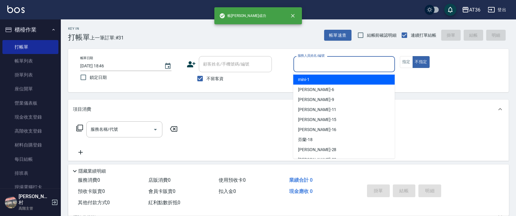
drag, startPoint x: 315, startPoint y: 66, endPoint x: 357, endPoint y: 84, distance: 45.2
click at [319, 68] on input "服務人員姓名/編號" at bounding box center [344, 64] width 96 height 11
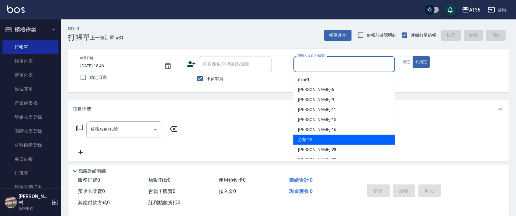
drag, startPoint x: 314, startPoint y: 141, endPoint x: 357, endPoint y: 102, distance: 58.1
click at [316, 139] on div "芬蘭 -18" at bounding box center [344, 140] width 102 height 10
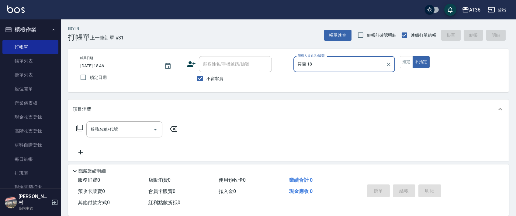
click at [79, 129] on icon at bounding box center [79, 128] width 7 height 7
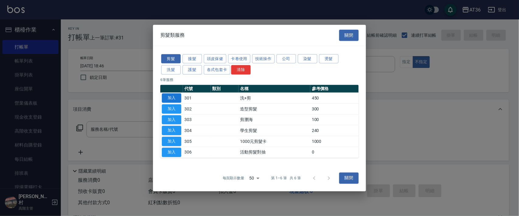
drag, startPoint x: 173, startPoint y: 98, endPoint x: 177, endPoint y: 99, distance: 4.4
click at [177, 99] on button "加入" at bounding box center [171, 98] width 19 height 9
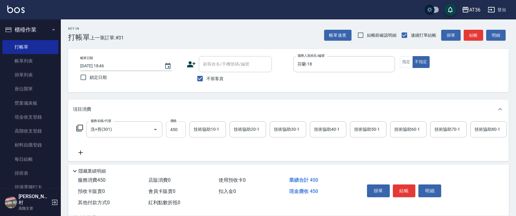
drag, startPoint x: 172, startPoint y: 131, endPoint x: 175, endPoint y: 131, distance: 3.1
click at [173, 131] on input "450" at bounding box center [176, 130] width 20 height 16
drag, startPoint x: 402, startPoint y: 194, endPoint x: 402, endPoint y: 188, distance: 5.8
click at [402, 193] on button "結帳" at bounding box center [404, 191] width 23 height 13
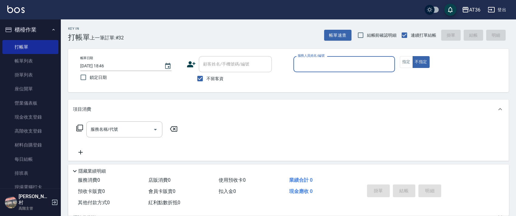
click at [297, 62] on input "服務人員姓名/編號" at bounding box center [344, 64] width 96 height 11
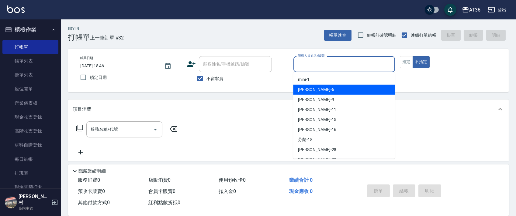
drag, startPoint x: 301, startPoint y: 92, endPoint x: 317, endPoint y: 70, distance: 27.5
click at [302, 91] on span "[PERSON_NAME] -6" at bounding box center [316, 90] width 36 height 6
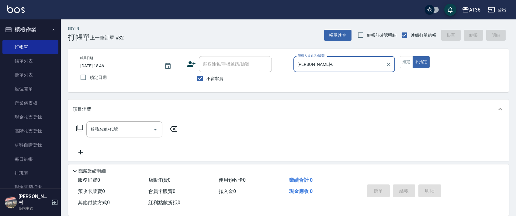
click at [79, 128] on icon at bounding box center [79, 128] width 7 height 7
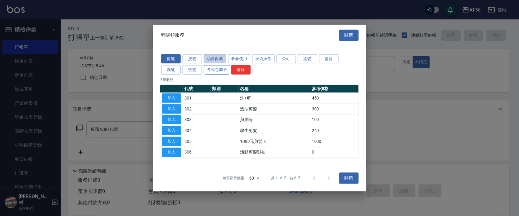
drag, startPoint x: 210, startPoint y: 58, endPoint x: 209, endPoint y: 65, distance: 7.2
click at [209, 59] on button "頭皮保健" at bounding box center [215, 58] width 22 height 9
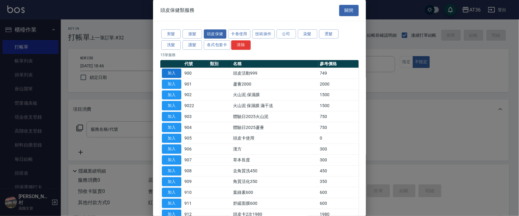
click at [171, 73] on button "加入" at bounding box center [171, 73] width 19 height 9
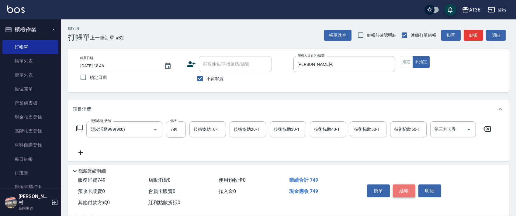
click at [402, 191] on button "結帳" at bounding box center [404, 191] width 23 height 13
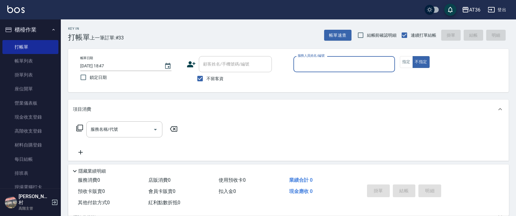
drag, startPoint x: 304, startPoint y: 62, endPoint x: 317, endPoint y: 71, distance: 15.9
click at [304, 63] on input "服務人員姓名/編號" at bounding box center [344, 64] width 96 height 11
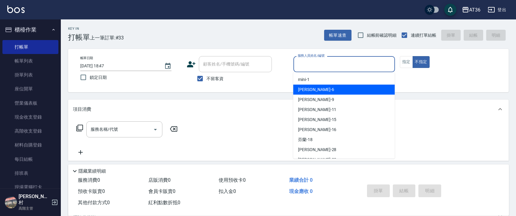
click at [317, 92] on div "[PERSON_NAME] -6" at bounding box center [344, 90] width 102 height 10
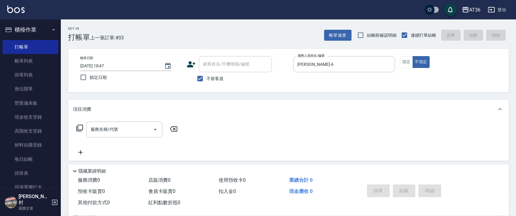
click at [79, 127] on icon at bounding box center [79, 128] width 7 height 7
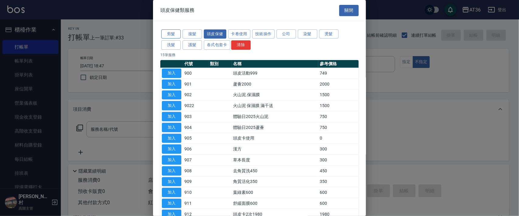
click at [173, 31] on button "剪髮" at bounding box center [170, 33] width 19 height 9
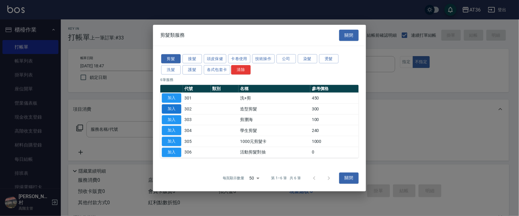
click at [173, 108] on button "加入" at bounding box center [171, 108] width 19 height 9
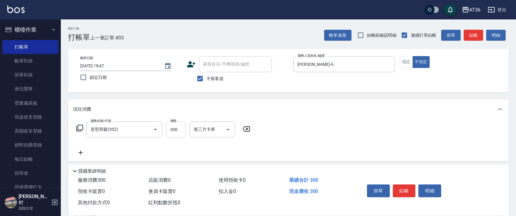
click at [173, 132] on input "300" at bounding box center [176, 130] width 20 height 16
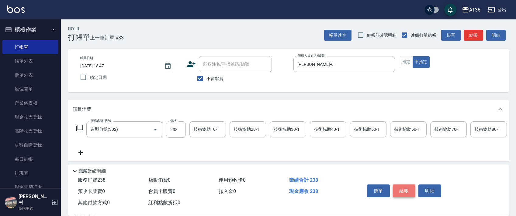
click at [405, 191] on button "結帳" at bounding box center [404, 191] width 23 height 13
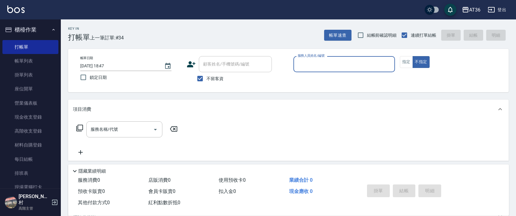
click at [299, 63] on input "服務人員姓名/編號" at bounding box center [344, 64] width 96 height 11
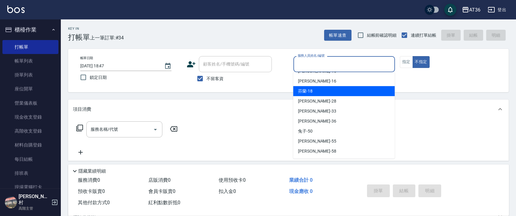
scroll to position [79, 0]
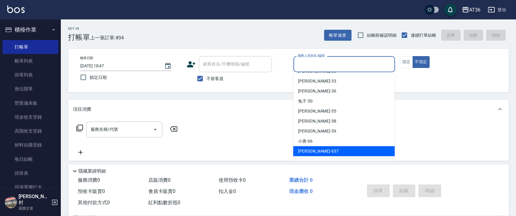
click at [306, 155] on div "憶琳 -637" at bounding box center [344, 152] width 102 height 10
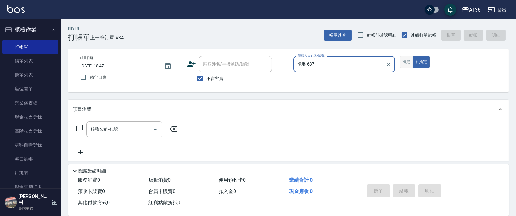
click at [408, 61] on button "指定" at bounding box center [406, 62] width 13 height 12
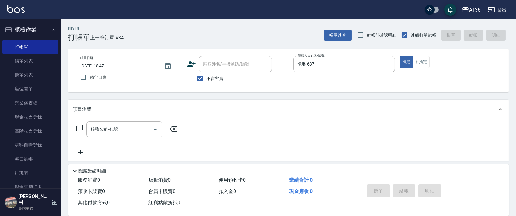
click at [76, 126] on icon at bounding box center [79, 128] width 7 height 7
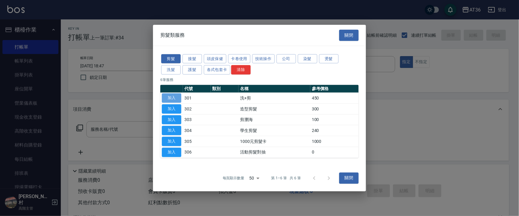
click at [168, 98] on button "加入" at bounding box center [171, 98] width 19 height 9
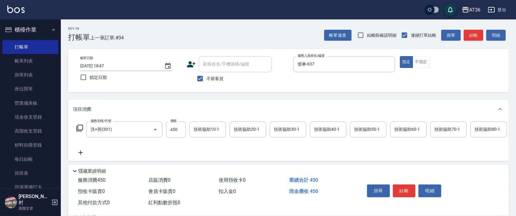
click at [404, 190] on button "結帳" at bounding box center [404, 191] width 23 height 13
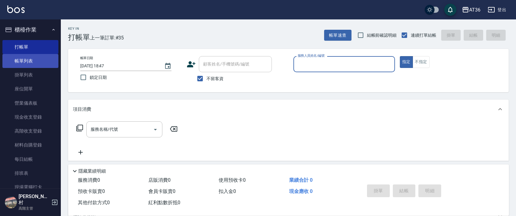
click at [44, 58] on link "帳單列表" at bounding box center [30, 61] width 56 height 14
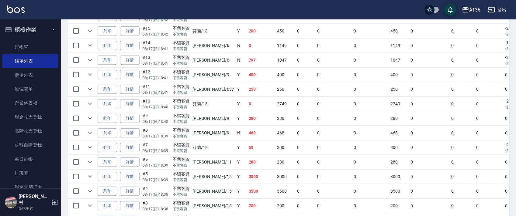
scroll to position [509, 0]
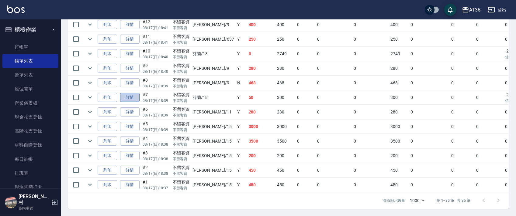
click at [128, 93] on link "詳情" at bounding box center [129, 97] width 19 height 9
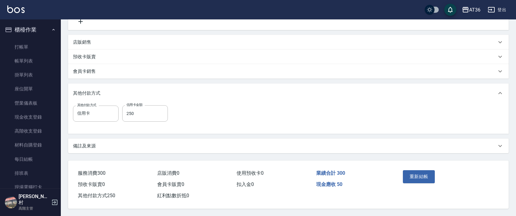
scroll to position [139, 0]
click at [420, 177] on button "重新結帳" at bounding box center [419, 177] width 32 height 13
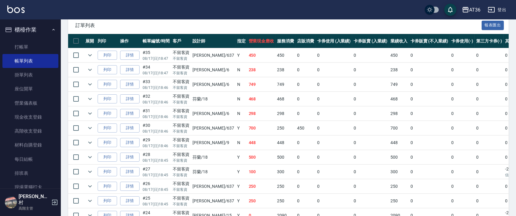
scroll to position [122, 0]
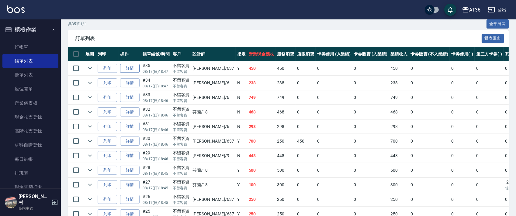
click at [133, 67] on link "詳情" at bounding box center [129, 68] width 19 height 9
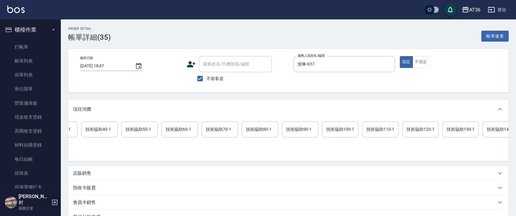
scroll to position [0, 312]
click at [498, 131] on icon at bounding box center [496, 129] width 15 height 7
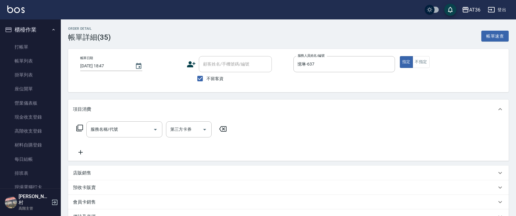
click at [81, 128] on icon at bounding box center [79, 128] width 7 height 7
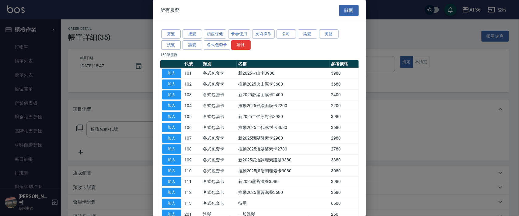
drag, startPoint x: 173, startPoint y: 46, endPoint x: 207, endPoint y: 61, distance: 37.6
click at [173, 47] on button "洗髮" at bounding box center [170, 44] width 19 height 9
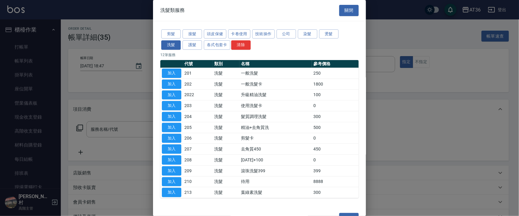
drag, startPoint x: 175, startPoint y: 73, endPoint x: 230, endPoint y: 157, distance: 100.1
click at [175, 74] on button "加入" at bounding box center [171, 73] width 19 height 9
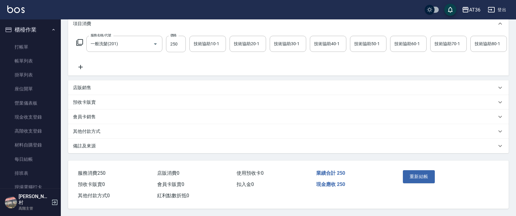
scroll to position [94, 0]
click at [406, 176] on button "重新結帳" at bounding box center [419, 177] width 32 height 13
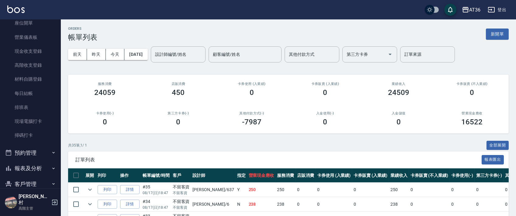
scroll to position [133, 0]
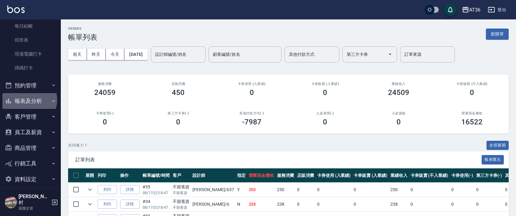
drag, startPoint x: 27, startPoint y: 100, endPoint x: 59, endPoint y: 105, distance: 32.0
click at [27, 100] on button "報表及分析" at bounding box center [30, 101] width 56 height 16
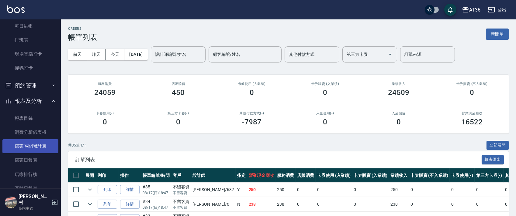
scroll to position [295, 0]
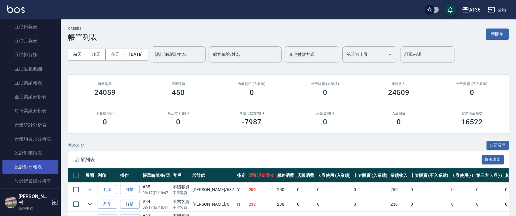
click at [39, 169] on link "設計師日報表" at bounding box center [30, 167] width 56 height 14
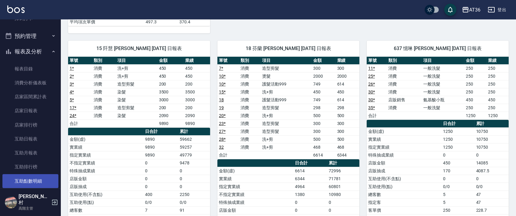
scroll to position [93, 0]
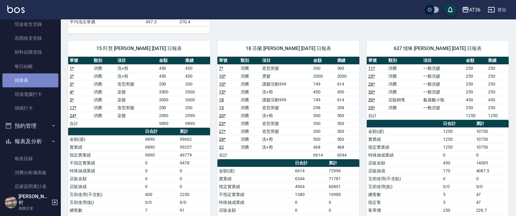
click at [40, 81] on link "排班表" at bounding box center [30, 81] width 56 height 14
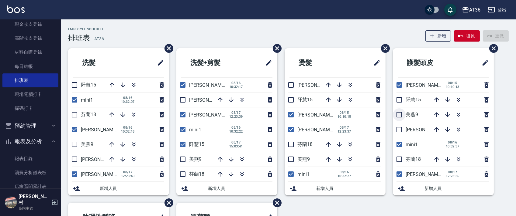
click at [399, 116] on input "checkbox" at bounding box center [399, 115] width 13 height 13
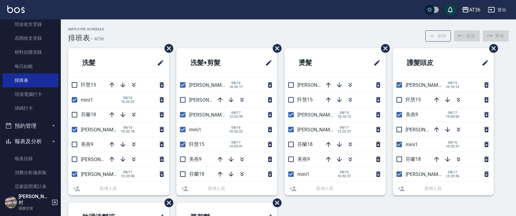
click at [290, 161] on li "美燕9" at bounding box center [335, 159] width 101 height 15
click at [182, 162] on input "checkbox" at bounding box center [182, 159] width 13 height 13
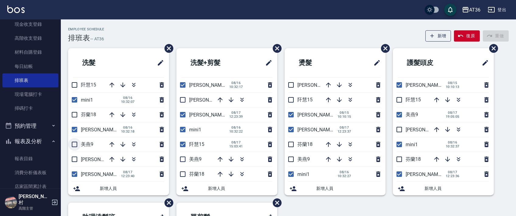
click at [74, 145] on input "checkbox" at bounding box center [74, 144] width 13 height 13
click at [183, 160] on input "checkbox" at bounding box center [182, 159] width 13 height 13
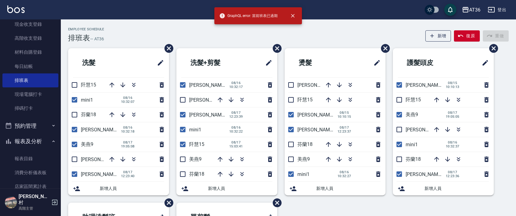
drag, startPoint x: 181, startPoint y: 158, endPoint x: 229, endPoint y: 133, distance: 54.1
click at [182, 158] on input "checkbox" at bounding box center [182, 159] width 13 height 13
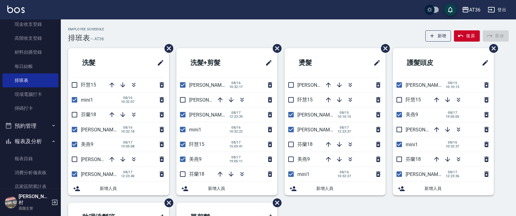
scroll to position [144, 0]
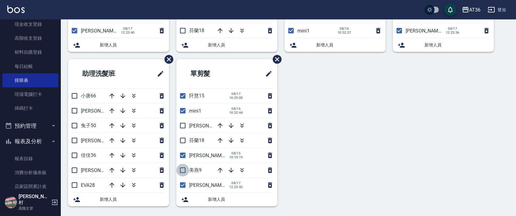
click at [181, 169] on input "checkbox" at bounding box center [182, 170] width 13 height 13
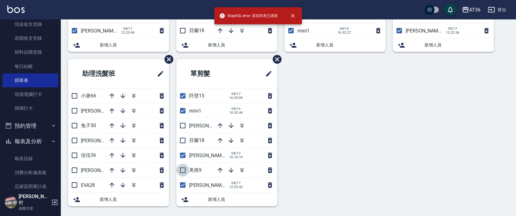
drag, startPoint x: 181, startPoint y: 171, endPoint x: 207, endPoint y: 136, distance: 43.6
click at [181, 170] on input "checkbox" at bounding box center [182, 170] width 13 height 13
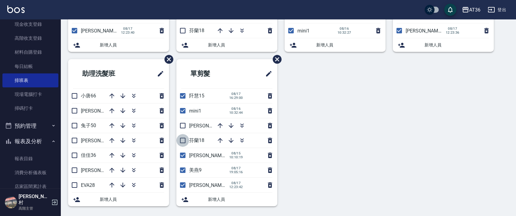
click at [181, 142] on input "checkbox" at bounding box center [182, 140] width 13 height 13
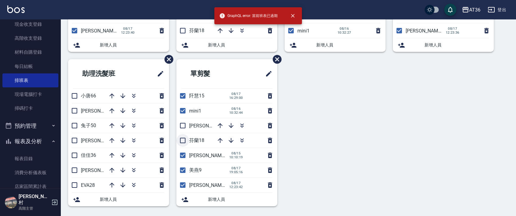
click at [183, 140] on input "checkbox" at bounding box center [182, 140] width 13 height 13
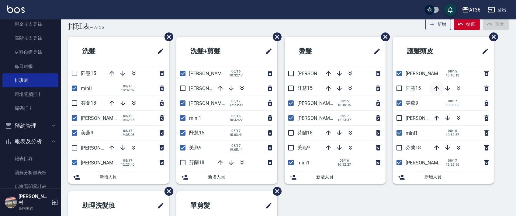
scroll to position [0, 0]
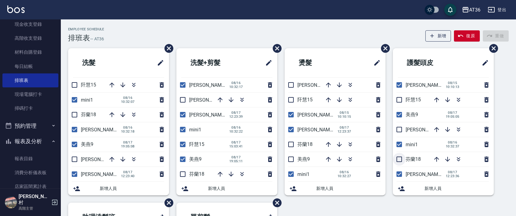
click at [398, 158] on input "checkbox" at bounding box center [399, 159] width 13 height 13
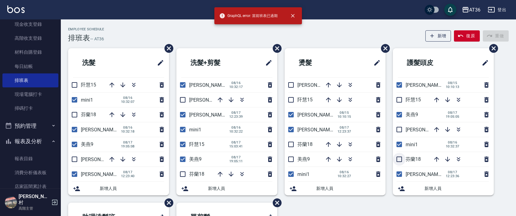
click at [400, 161] on input "checkbox" at bounding box center [399, 159] width 13 height 13
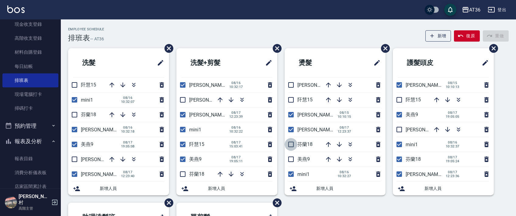
click at [292, 145] on input "checkbox" at bounding box center [291, 144] width 13 height 13
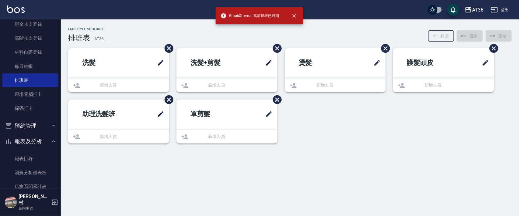
click at [292, 161] on div "Employee Schedule 排班表 — AT36 新增 復原 重做 洗髮 新增人員 洗髮+剪髮 新增人員 燙髮 新增人員 護髮頭皮 新增人員 助理洗髮…" at bounding box center [259, 108] width 519 height 216
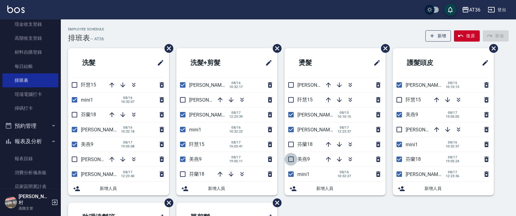
click at [291, 162] on input "checkbox" at bounding box center [291, 159] width 13 height 13
click at [291, 146] on input "checkbox" at bounding box center [291, 144] width 13 height 13
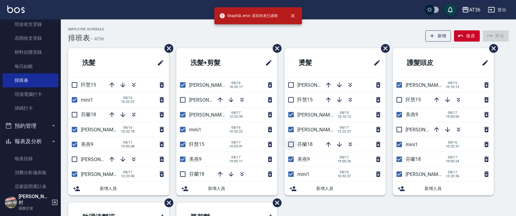
click at [292, 146] on input "checkbox" at bounding box center [291, 144] width 13 height 13
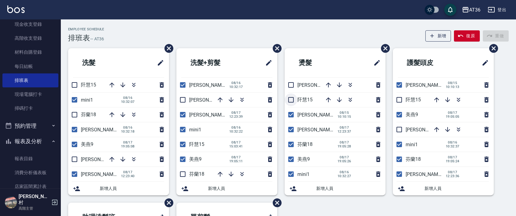
click at [291, 100] on input "checkbox" at bounding box center [291, 100] width 13 height 13
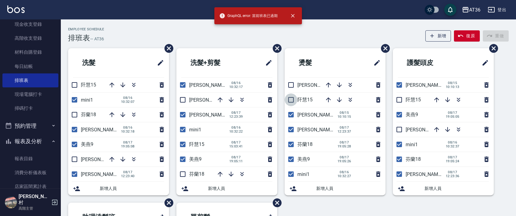
click at [290, 101] on input "checkbox" at bounding box center [291, 100] width 13 height 13
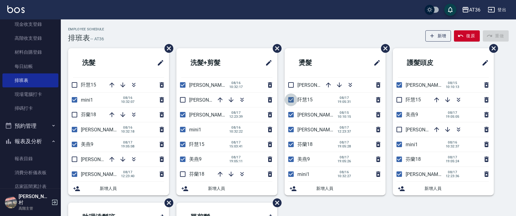
click at [289, 102] on input "checkbox" at bounding box center [291, 100] width 13 height 13
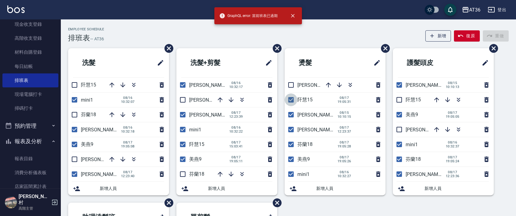
drag, startPoint x: 293, startPoint y: 99, endPoint x: 429, endPoint y: 110, distance: 136.3
click at [294, 99] on input "checkbox" at bounding box center [291, 100] width 13 height 13
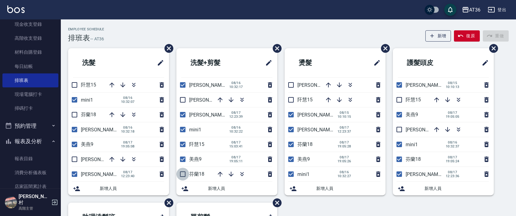
click at [182, 175] on input "checkbox" at bounding box center [182, 174] width 13 height 13
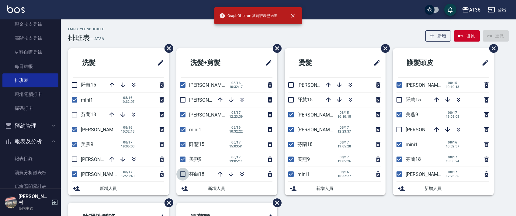
drag, startPoint x: 182, startPoint y: 174, endPoint x: 184, endPoint y: 125, distance: 49.3
click at [182, 174] on input "checkbox" at bounding box center [182, 174] width 13 height 13
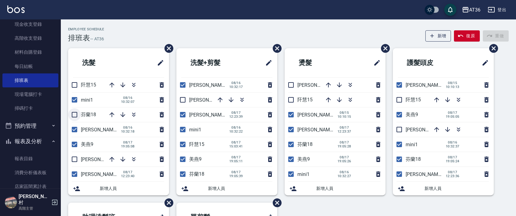
click at [74, 113] on input "checkbox" at bounding box center [74, 115] width 13 height 13
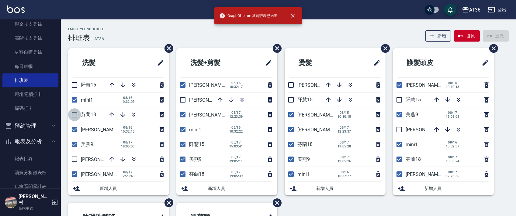
click at [75, 114] on input "checkbox" at bounding box center [74, 115] width 13 height 13
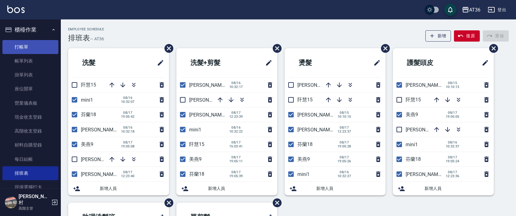
drag, startPoint x: 40, startPoint y: 40, endPoint x: 52, endPoint y: 40, distance: 12.2
click at [40, 41] on link "打帳單" at bounding box center [30, 47] width 56 height 14
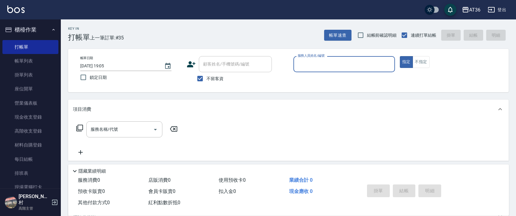
drag, startPoint x: 301, startPoint y: 61, endPoint x: 312, endPoint y: 63, distance: 11.7
click at [301, 61] on input "服務人員姓名/編號" at bounding box center [344, 64] width 96 height 11
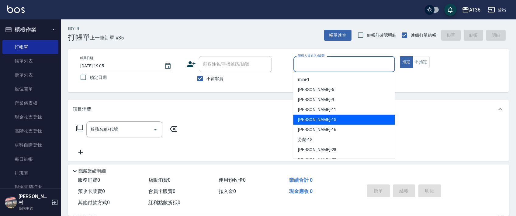
drag, startPoint x: 314, startPoint y: 118, endPoint x: 255, endPoint y: 91, distance: 64.9
click at [314, 117] on div "[PERSON_NAME] -15" at bounding box center [344, 120] width 102 height 10
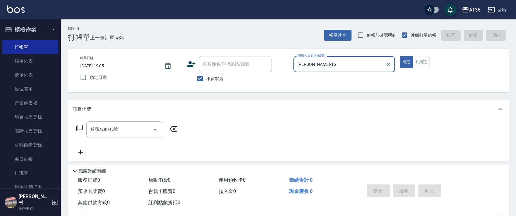
click at [79, 127] on icon at bounding box center [79, 128] width 7 height 7
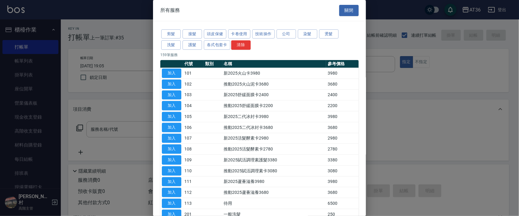
drag, startPoint x: 328, startPoint y: 32, endPoint x: 391, endPoint y: 15, distance: 65.0
click at [329, 33] on button "燙髮" at bounding box center [328, 33] width 19 height 9
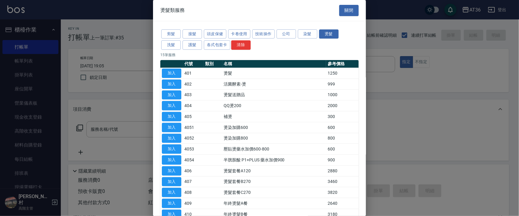
drag, startPoint x: 171, startPoint y: 70, endPoint x: 171, endPoint y: 149, distance: 78.4
click at [171, 71] on button "加入" at bounding box center [171, 73] width 19 height 9
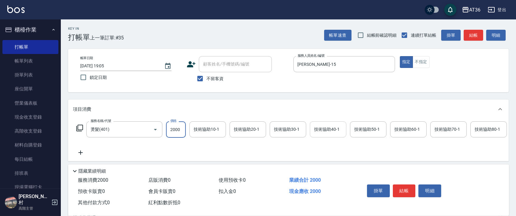
click at [310, 129] on div "技術協助40-1" at bounding box center [328, 130] width 36 height 16
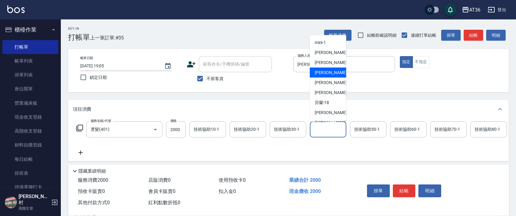
scroll to position [79, 0]
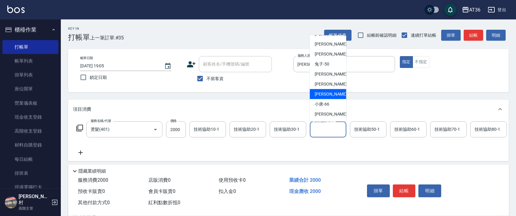
click at [327, 93] on span "[PERSON_NAME] -59" at bounding box center [334, 94] width 38 height 6
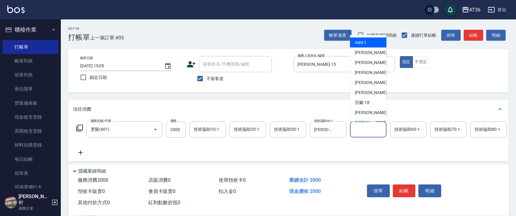
drag, startPoint x: 361, startPoint y: 132, endPoint x: 372, endPoint y: 105, distance: 29.9
click at [361, 132] on input "技術協助50-1" at bounding box center [368, 129] width 31 height 11
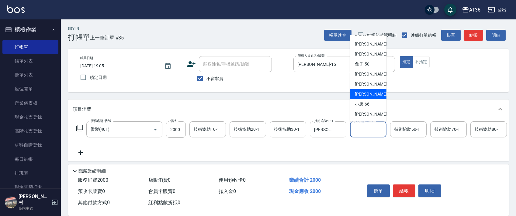
click at [362, 97] on span "[PERSON_NAME] -59" at bounding box center [374, 94] width 38 height 6
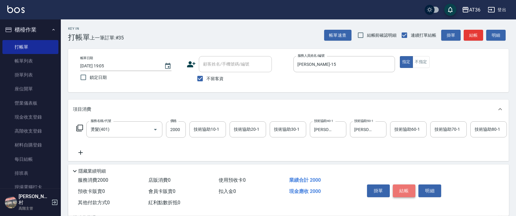
click at [402, 192] on button "結帳" at bounding box center [404, 191] width 23 height 13
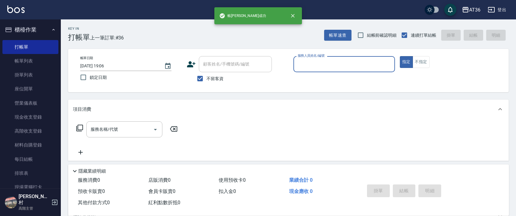
click at [298, 65] on input "服務人員姓名/編號" at bounding box center [344, 64] width 96 height 11
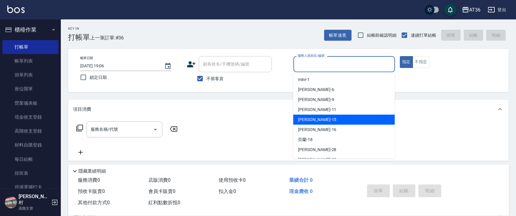
click at [302, 119] on span "[PERSON_NAME] -15" at bounding box center [317, 120] width 38 height 6
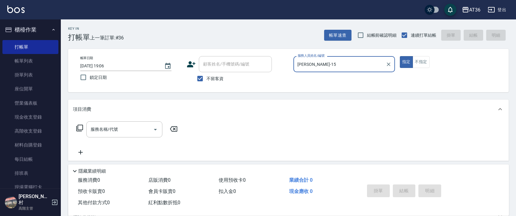
click at [77, 130] on icon at bounding box center [79, 128] width 7 height 7
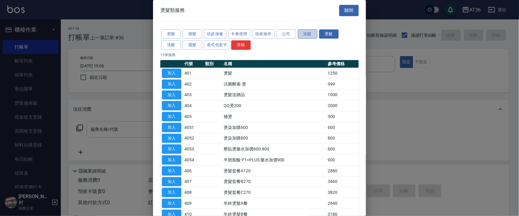
click at [308, 37] on button "染髮" at bounding box center [307, 33] width 19 height 9
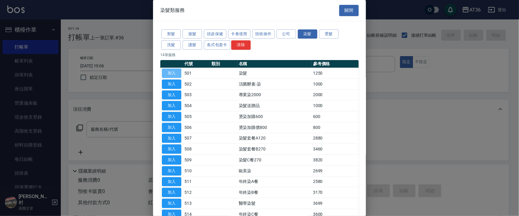
drag, startPoint x: 175, startPoint y: 71, endPoint x: 176, endPoint y: 141, distance: 70.2
click at [175, 72] on button "加入" at bounding box center [171, 73] width 19 height 9
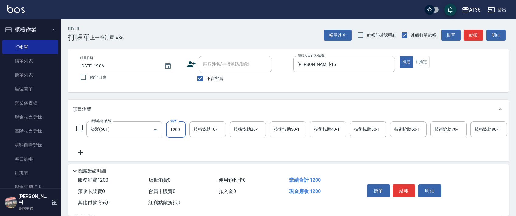
drag, startPoint x: 312, startPoint y: 128, endPoint x: 315, endPoint y: 128, distance: 3.3
click at [312, 128] on div "技術協助40-1" at bounding box center [328, 130] width 36 height 16
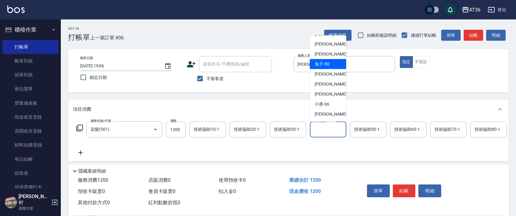
click at [329, 64] on div "兔子 -50" at bounding box center [328, 64] width 36 height 10
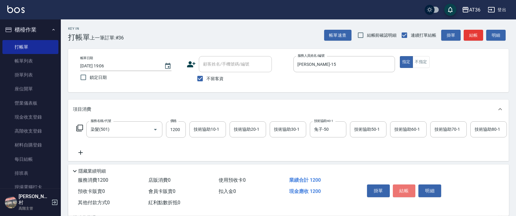
drag, startPoint x: 402, startPoint y: 189, endPoint x: 402, endPoint y: 178, distance: 10.7
click at [402, 189] on button "結帳" at bounding box center [404, 191] width 23 height 13
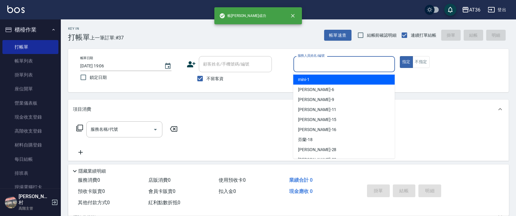
drag, startPoint x: 315, startPoint y: 64, endPoint x: 329, endPoint y: 75, distance: 18.8
click at [314, 66] on input "服務人員姓名/編號" at bounding box center [344, 64] width 96 height 11
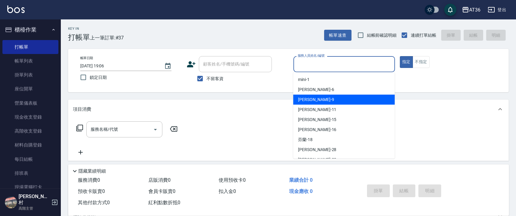
click at [326, 97] on div "美燕 -9" at bounding box center [344, 100] width 102 height 10
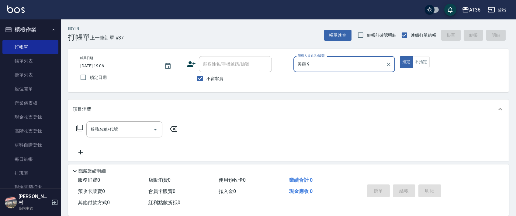
click at [79, 129] on icon at bounding box center [79, 128] width 7 height 7
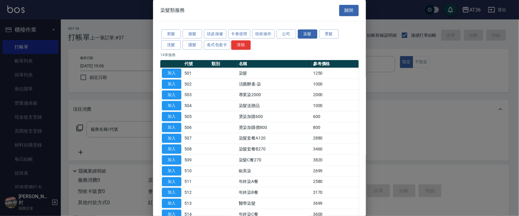
drag, startPoint x: 169, startPoint y: 75, endPoint x: 185, endPoint y: 149, distance: 75.8
click at [170, 75] on button "加入" at bounding box center [171, 73] width 19 height 9
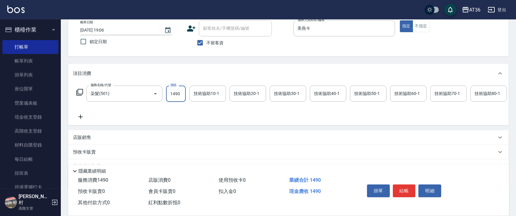
scroll to position [71, 0]
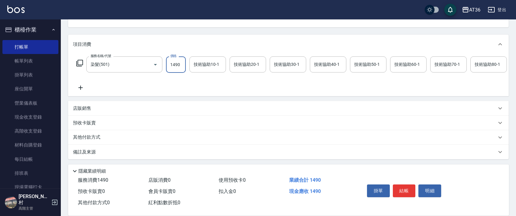
drag, startPoint x: 92, startPoint y: 136, endPoint x: 111, endPoint y: 122, distance: 23.8
click at [92, 137] on p "其他付款方式" at bounding box center [88, 137] width 30 height 7
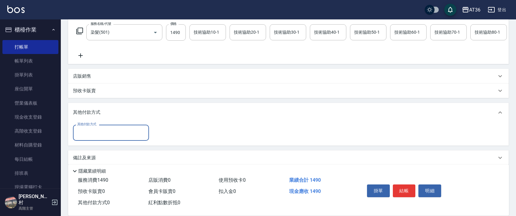
scroll to position [110, 0]
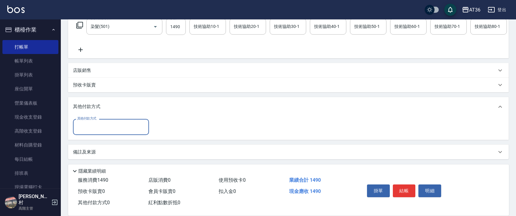
click at [102, 131] on input "其他付款方式" at bounding box center [111, 127] width 71 height 11
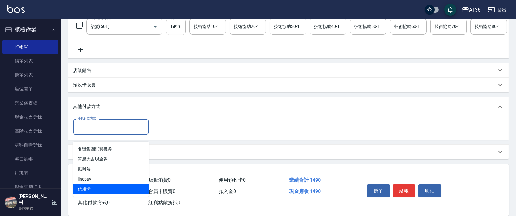
click at [98, 185] on span "信用卡" at bounding box center [111, 190] width 76 height 10
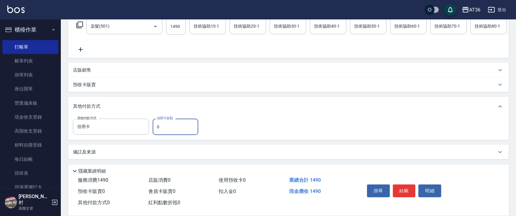
drag, startPoint x: 156, startPoint y: 131, endPoint x: 173, endPoint y: 128, distance: 17.2
click at [162, 131] on input "0" at bounding box center [176, 127] width 46 height 16
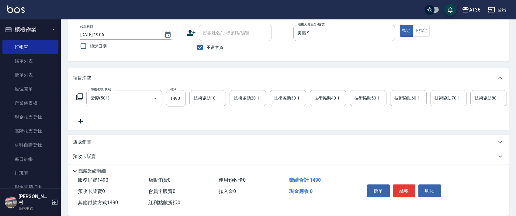
scroll to position [0, 0]
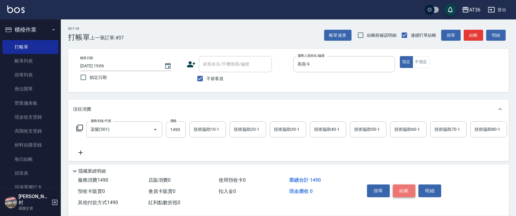
click at [403, 186] on button "結帳" at bounding box center [404, 191] width 23 height 13
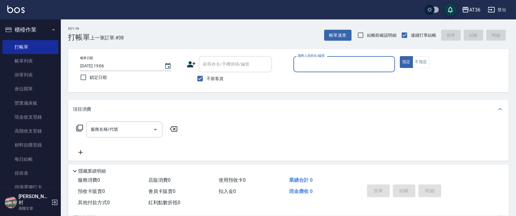
click at [310, 65] on input "服務人員姓名/編號" at bounding box center [344, 64] width 96 height 11
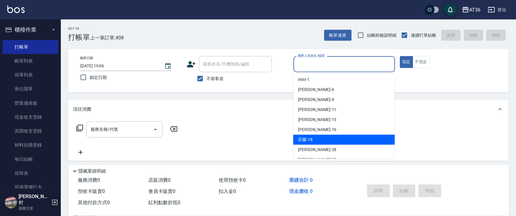
drag, startPoint x: 323, startPoint y: 139, endPoint x: 327, endPoint y: 98, distance: 40.9
click at [323, 138] on div "芬蘭 -18" at bounding box center [344, 140] width 102 height 10
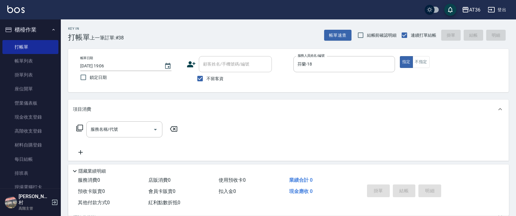
click at [81, 127] on icon at bounding box center [79, 128] width 7 height 7
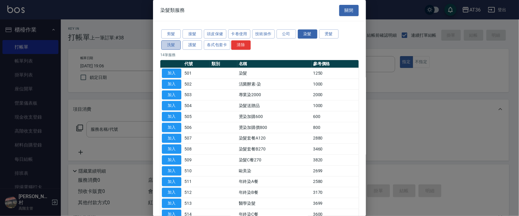
click at [174, 45] on button "洗髮" at bounding box center [170, 44] width 19 height 9
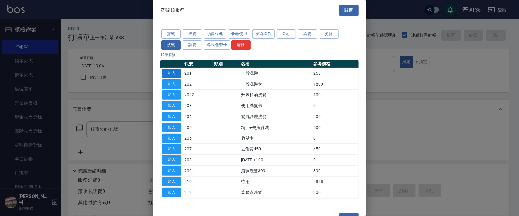
click at [176, 73] on button "加入" at bounding box center [171, 73] width 19 height 9
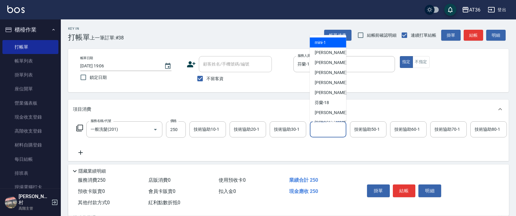
click at [318, 127] on div "技術協助40-1 技術協助40-1" at bounding box center [328, 130] width 36 height 16
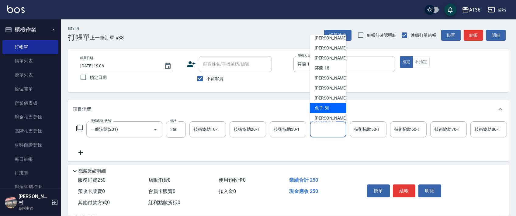
scroll to position [79, 0]
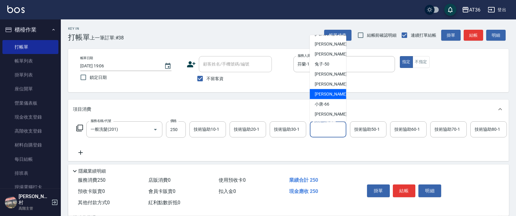
drag, startPoint x: 326, startPoint y: 94, endPoint x: 252, endPoint y: 67, distance: 79.1
click at [326, 94] on span "[PERSON_NAME] -59" at bounding box center [334, 94] width 38 height 6
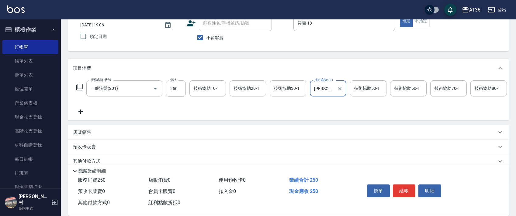
scroll to position [71, 0]
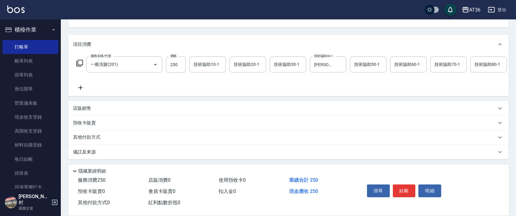
click at [98, 139] on p "其他付款方式" at bounding box center [88, 137] width 30 height 7
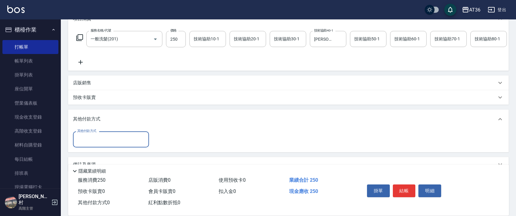
scroll to position [110, 0]
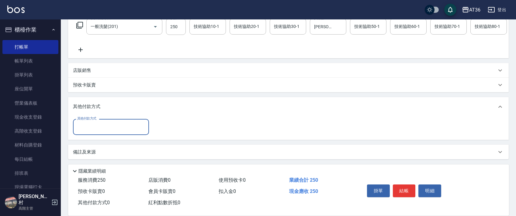
click at [98, 121] on div "其他付款方式" at bounding box center [111, 127] width 76 height 16
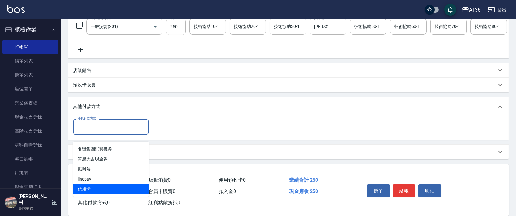
drag, startPoint x: 91, startPoint y: 183, endPoint x: 81, endPoint y: 142, distance: 41.6
click at [91, 185] on span "信用卡" at bounding box center [111, 190] width 76 height 10
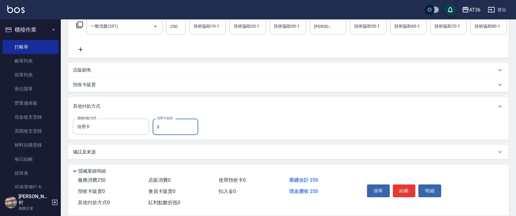
click at [155, 126] on input "0" at bounding box center [176, 127] width 46 height 16
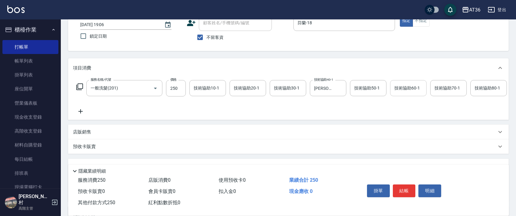
scroll to position [0, 0]
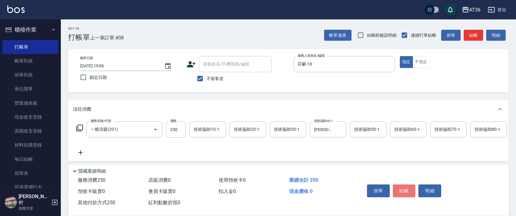
drag, startPoint x: 406, startPoint y: 190, endPoint x: 407, endPoint y: 178, distance: 12.2
click at [407, 189] on button "結帳" at bounding box center [404, 191] width 23 height 13
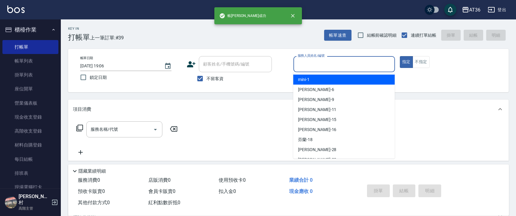
drag, startPoint x: 306, startPoint y: 68, endPoint x: 345, endPoint y: 78, distance: 39.7
click at [306, 68] on input "服務人員姓名/編號" at bounding box center [344, 64] width 96 height 11
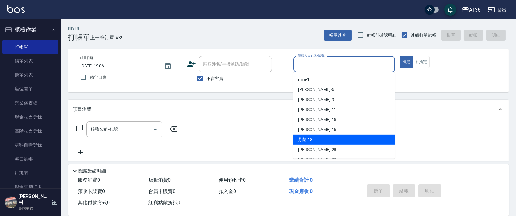
click at [310, 139] on span "芬蘭 -18" at bounding box center [305, 140] width 15 height 6
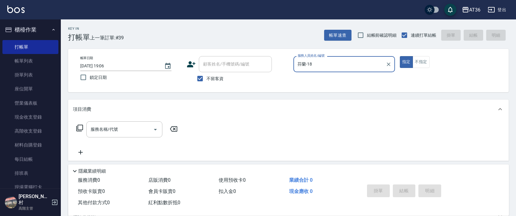
click at [79, 129] on icon at bounding box center [79, 128] width 7 height 7
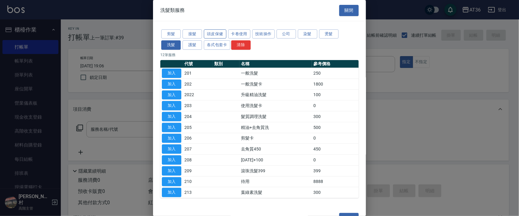
click at [221, 36] on button "頭皮保健" at bounding box center [215, 33] width 22 height 9
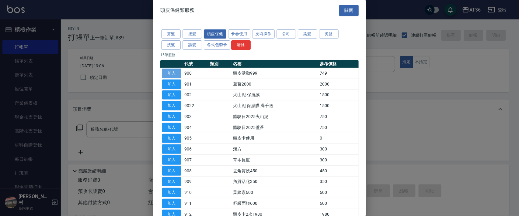
click at [175, 75] on button "加入" at bounding box center [171, 73] width 19 height 9
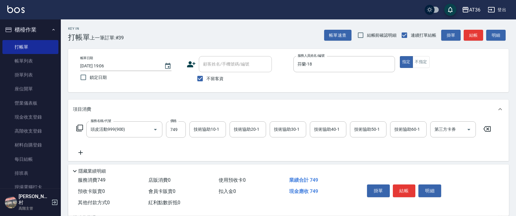
click at [79, 129] on icon at bounding box center [79, 128] width 7 height 7
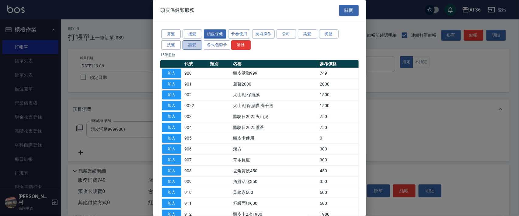
click at [194, 46] on button "護髮" at bounding box center [191, 44] width 19 height 9
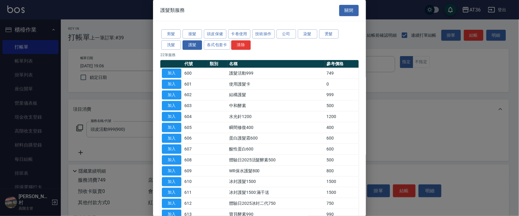
drag, startPoint x: 172, startPoint y: 71, endPoint x: 195, endPoint y: 80, distance: 25.1
click at [172, 71] on button "加入" at bounding box center [171, 73] width 19 height 9
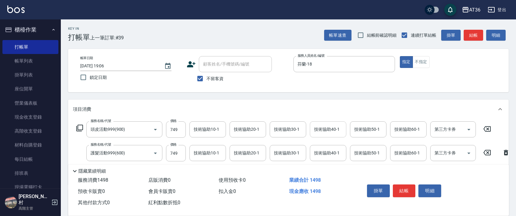
click at [321, 131] on div "技術協助40-1 技術協助40-1" at bounding box center [328, 130] width 36 height 16
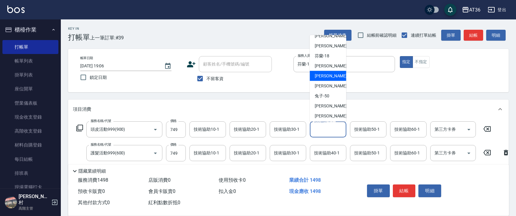
scroll to position [79, 0]
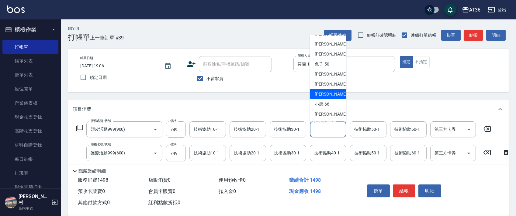
click at [328, 93] on span "[PERSON_NAME] -59" at bounding box center [334, 94] width 38 height 6
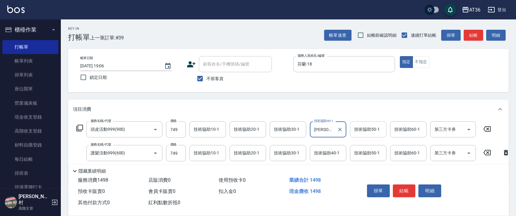
click at [362, 127] on div "技術協助50-1 技術協助50-1" at bounding box center [368, 130] width 36 height 16
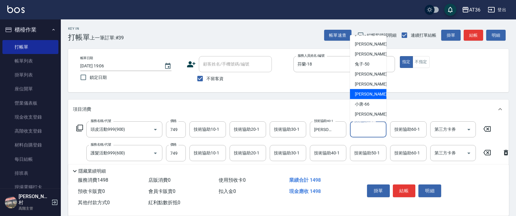
click at [366, 95] on span "[PERSON_NAME] -59" at bounding box center [374, 94] width 38 height 6
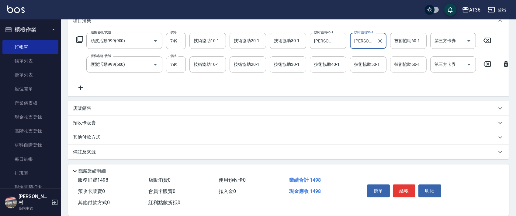
scroll to position [95, 0]
click at [96, 138] on p "其他付款方式" at bounding box center [88, 137] width 30 height 7
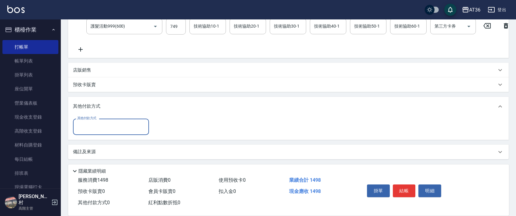
scroll to position [133, 0]
click at [99, 126] on input "其他付款方式" at bounding box center [111, 127] width 71 height 11
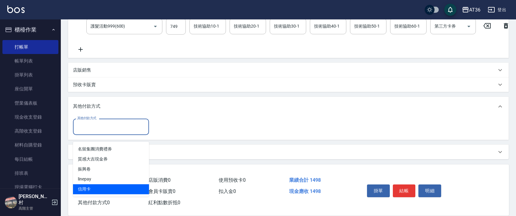
click at [89, 185] on span "信用卡" at bounding box center [111, 190] width 76 height 10
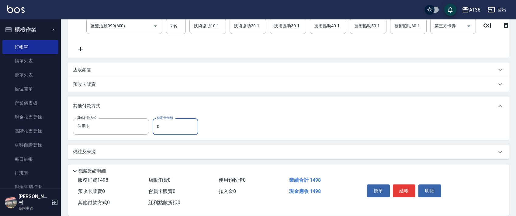
click at [156, 130] on input "0" at bounding box center [176, 127] width 46 height 16
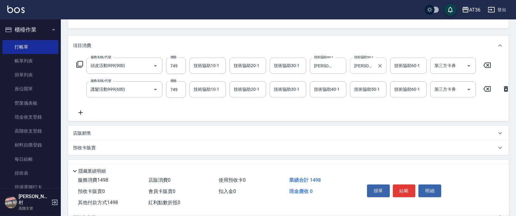
scroll to position [0, 0]
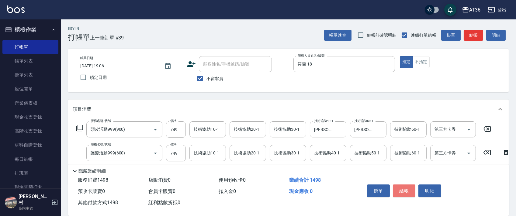
drag, startPoint x: 400, startPoint y: 192, endPoint x: 399, endPoint y: 189, distance: 3.1
click at [400, 192] on button "結帳" at bounding box center [404, 191] width 23 height 13
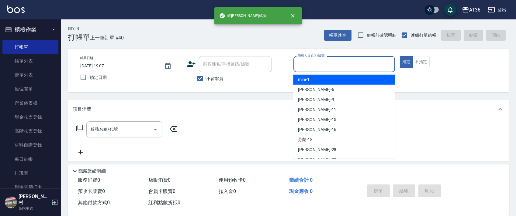
drag, startPoint x: 301, startPoint y: 60, endPoint x: 327, endPoint y: 90, distance: 39.8
click at [301, 61] on input "服務人員姓名/編號" at bounding box center [344, 64] width 96 height 11
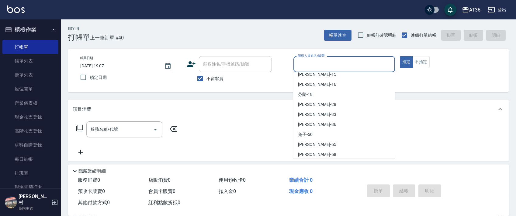
scroll to position [79, 0]
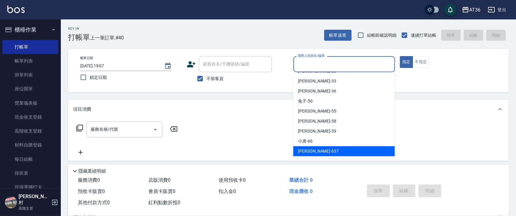
drag, startPoint x: 309, startPoint y: 149, endPoint x: 269, endPoint y: 129, distance: 43.8
click at [308, 148] on span "憶琳 -637" at bounding box center [318, 151] width 41 height 6
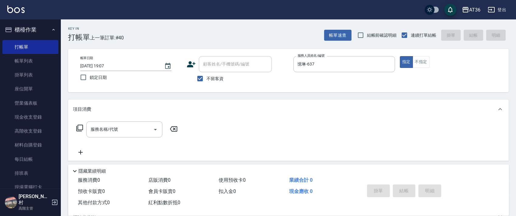
click at [79, 126] on icon at bounding box center [79, 128] width 7 height 7
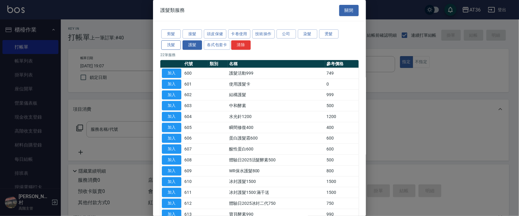
click at [172, 46] on button "洗髮" at bounding box center [170, 44] width 19 height 9
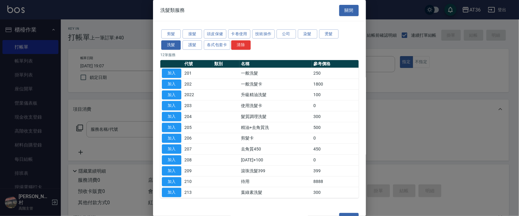
click at [176, 74] on button "加入" at bounding box center [171, 73] width 19 height 9
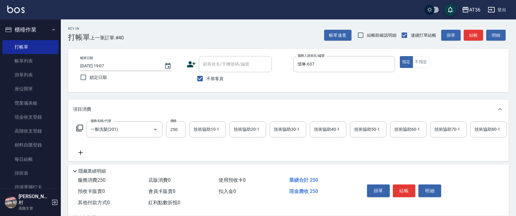
click at [80, 128] on icon at bounding box center [79, 128] width 7 height 7
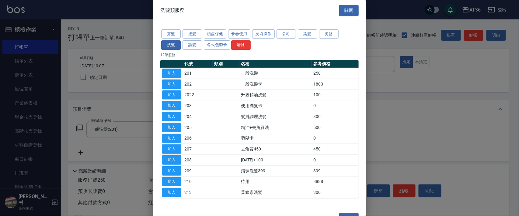
click at [167, 71] on button "加入" at bounding box center [171, 73] width 19 height 9
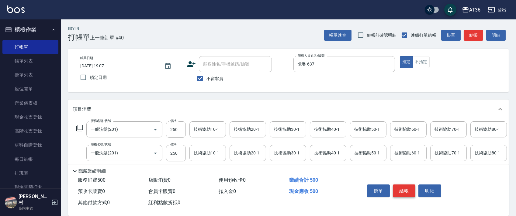
click at [410, 192] on button "結帳" at bounding box center [404, 191] width 23 height 13
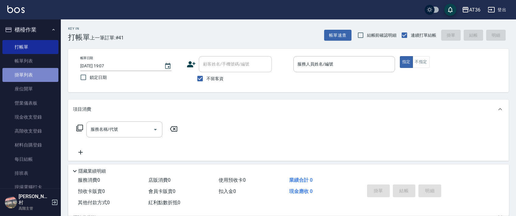
click at [33, 68] on link "掛單列表" at bounding box center [30, 75] width 56 height 14
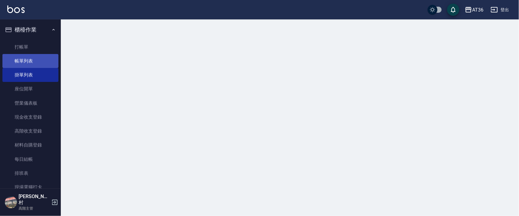
click at [34, 60] on link "帳單列表" at bounding box center [30, 61] width 56 height 14
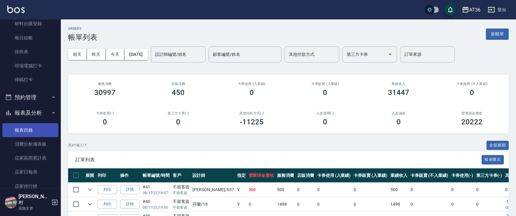
scroll to position [162, 0]
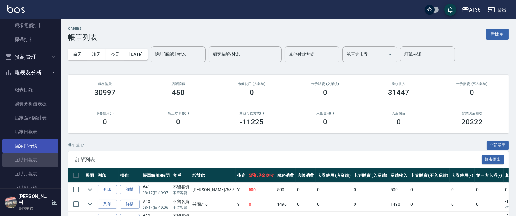
drag, startPoint x: 32, startPoint y: 156, endPoint x: 54, endPoint y: 150, distance: 23.0
click at [32, 157] on link "互助日報表" at bounding box center [30, 160] width 56 height 14
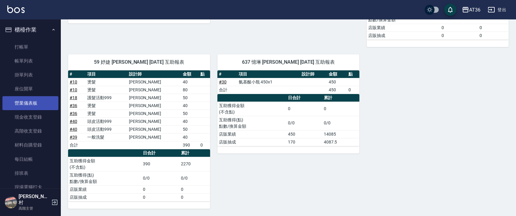
click at [42, 116] on link "現金收支登錄" at bounding box center [30, 117] width 56 height 14
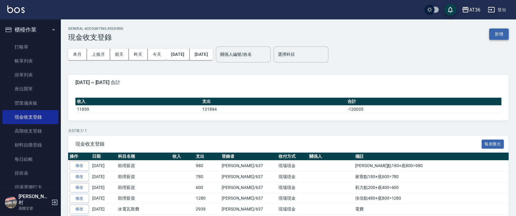
click at [498, 36] on button "新增" at bounding box center [498, 34] width 19 height 11
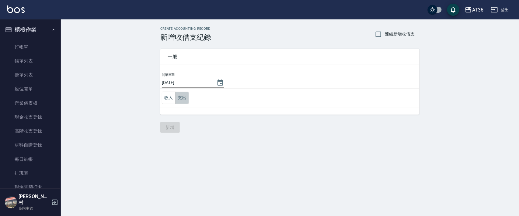
click at [179, 101] on button "支出" at bounding box center [182, 98] width 14 height 12
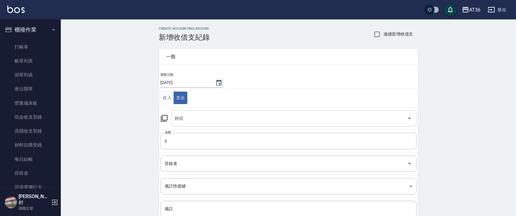
click at [180, 121] on div "科目 科目" at bounding box center [294, 119] width 246 height 16
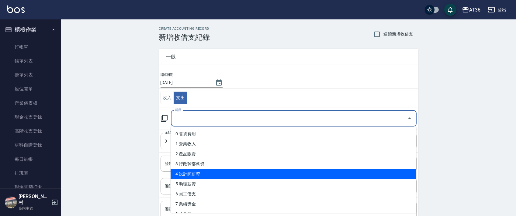
click at [200, 178] on li "4 設計師薪資" at bounding box center [294, 174] width 246 height 10
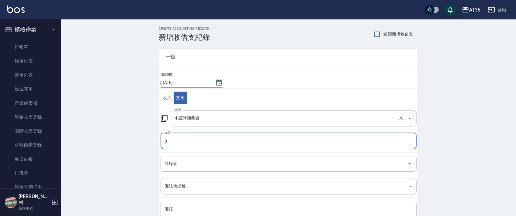
drag, startPoint x: 187, startPoint y: 122, endPoint x: 191, endPoint y: 125, distance: 5.4
click at [187, 123] on input "4 設計師薪資" at bounding box center [285, 118] width 223 height 11
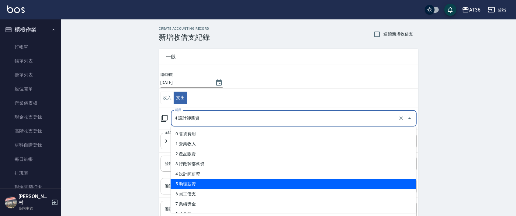
drag, startPoint x: 187, startPoint y: 185, endPoint x: 195, endPoint y: 180, distance: 9.7
click at [187, 185] on li "5 助理薪資" at bounding box center [294, 184] width 246 height 10
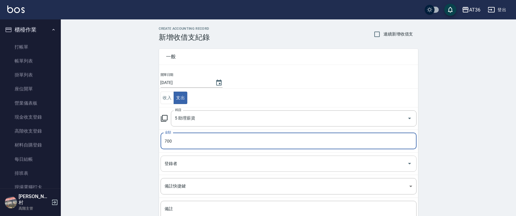
click at [175, 163] on div "登錄者 登錄者" at bounding box center [289, 164] width 256 height 16
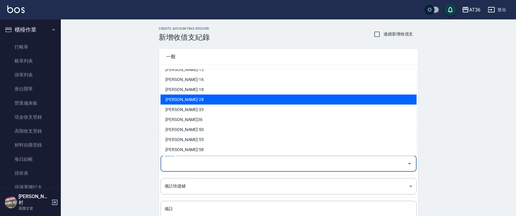
scroll to position [99, 0]
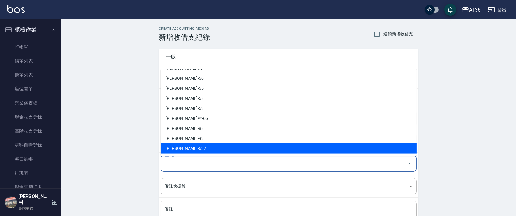
click at [182, 148] on li "[PERSON_NAME]-637" at bounding box center [289, 149] width 256 height 10
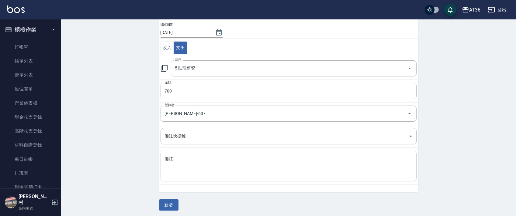
scroll to position [52, 0]
drag, startPoint x: 180, startPoint y: 163, endPoint x: 194, endPoint y: 154, distance: 16.1
click at [184, 161] on textarea "備註" at bounding box center [288, 165] width 247 height 21
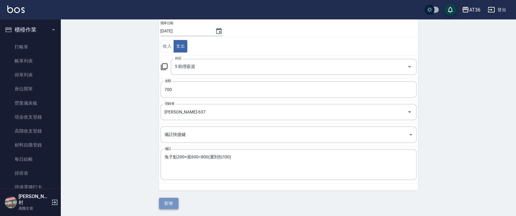
click at [164, 204] on button "新增" at bounding box center [168, 203] width 19 height 11
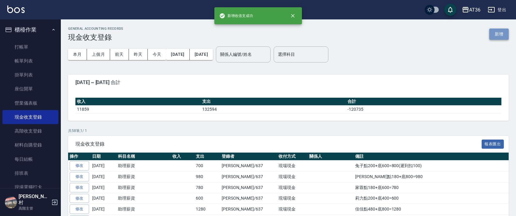
click at [492, 36] on button "新增" at bounding box center [498, 34] width 19 height 11
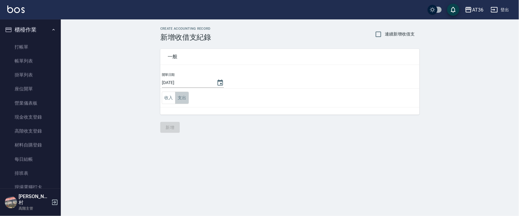
click at [181, 98] on button "支出" at bounding box center [182, 98] width 14 height 12
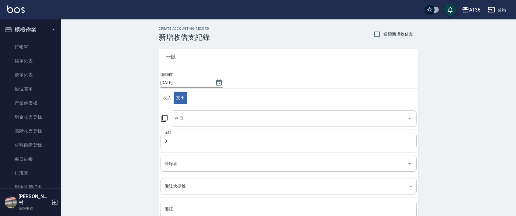
drag, startPoint x: 183, startPoint y: 122, endPoint x: 191, endPoint y: 126, distance: 9.1
click at [183, 122] on input "科目" at bounding box center [289, 118] width 231 height 11
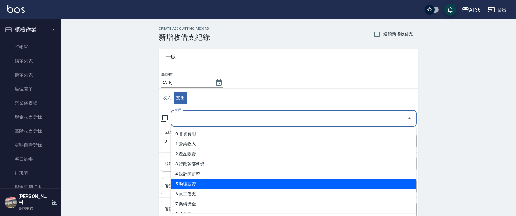
drag, startPoint x: 203, startPoint y: 182, endPoint x: 222, endPoint y: 166, distance: 25.0
click at [204, 182] on li "5 助理薪資" at bounding box center [294, 184] width 246 height 10
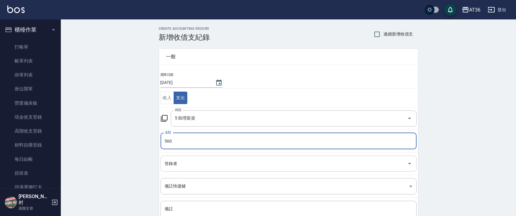
click at [167, 164] on input "登錄者" at bounding box center [283, 164] width 241 height 11
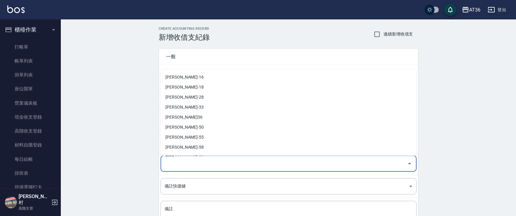
scroll to position [99, 0]
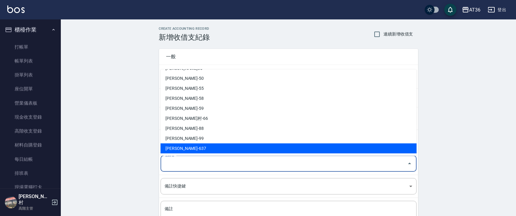
click at [177, 147] on li "[PERSON_NAME]-637" at bounding box center [289, 149] width 256 height 10
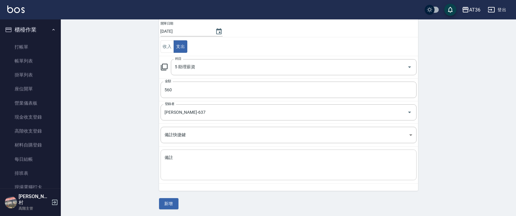
scroll to position [52, 0]
click at [179, 155] on textarea "備註" at bounding box center [288, 165] width 247 height 21
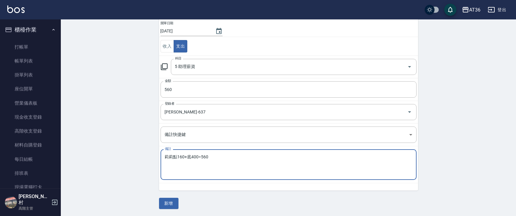
drag, startPoint x: 164, startPoint y: 202, endPoint x: 159, endPoint y: 187, distance: 16.2
click at [164, 200] on button "新增" at bounding box center [168, 203] width 19 height 11
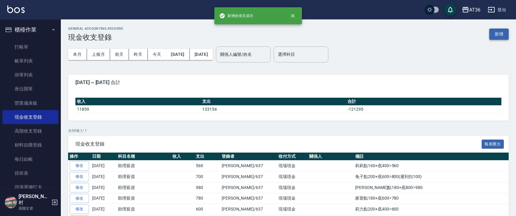
click at [494, 34] on button "新增" at bounding box center [498, 34] width 19 height 11
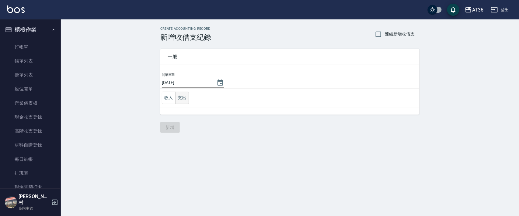
click at [184, 99] on button "支出" at bounding box center [182, 98] width 14 height 12
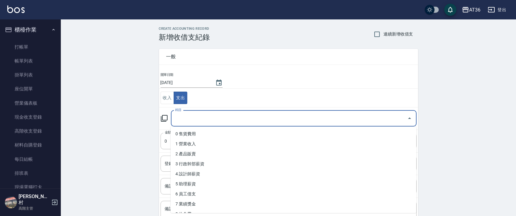
drag, startPoint x: 180, startPoint y: 119, endPoint x: 215, endPoint y: 142, distance: 41.6
click at [180, 119] on div "科目 科目" at bounding box center [294, 119] width 246 height 16
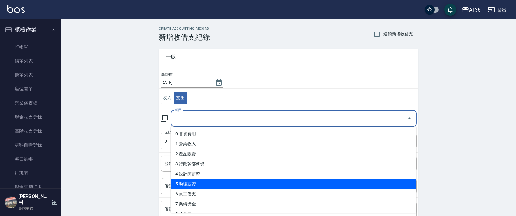
click at [198, 184] on li "5 助理薪資" at bounding box center [294, 184] width 246 height 10
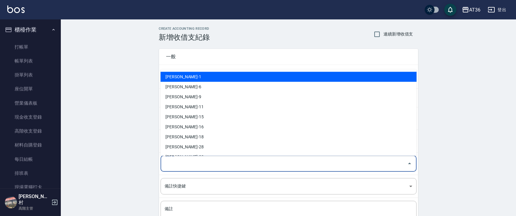
click at [178, 164] on input "登錄者" at bounding box center [283, 164] width 241 height 11
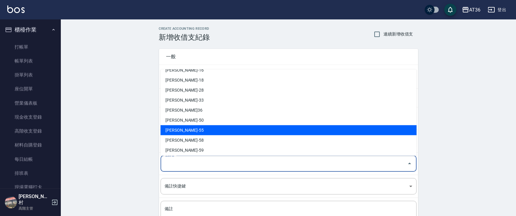
scroll to position [99, 0]
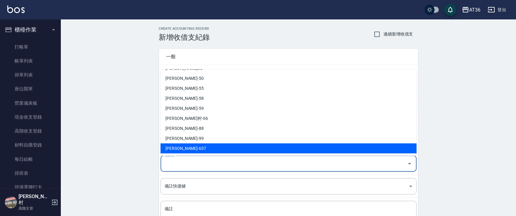
click at [186, 148] on li "[PERSON_NAME]-637" at bounding box center [289, 149] width 256 height 10
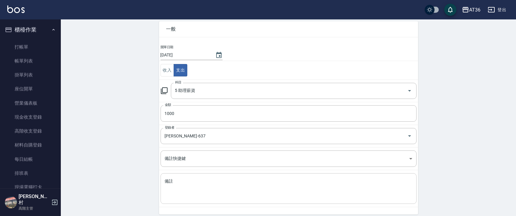
scroll to position [52, 0]
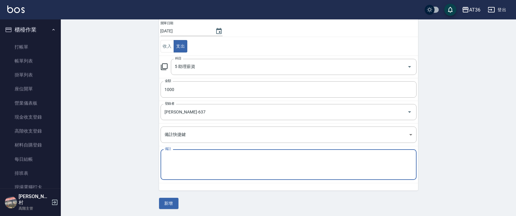
drag, startPoint x: 185, startPoint y: 160, endPoint x: 199, endPoint y: 148, distance: 18.7
click at [185, 158] on textarea "備註" at bounding box center [288, 165] width 247 height 21
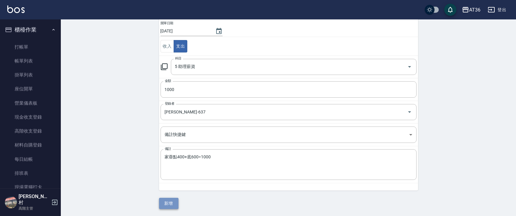
drag, startPoint x: 171, startPoint y: 204, endPoint x: 173, endPoint y: 198, distance: 5.7
click at [171, 203] on button "新增" at bounding box center [168, 203] width 19 height 11
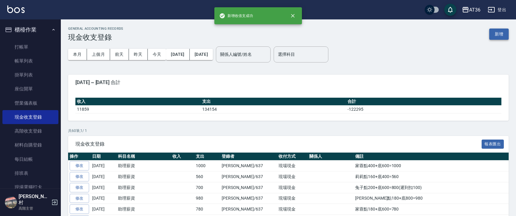
click at [503, 34] on button "新增" at bounding box center [498, 34] width 19 height 11
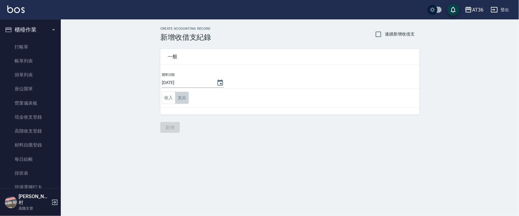
drag, startPoint x: 182, startPoint y: 99, endPoint x: 197, endPoint y: 107, distance: 17.1
click at [182, 99] on button "支出" at bounding box center [182, 98] width 14 height 12
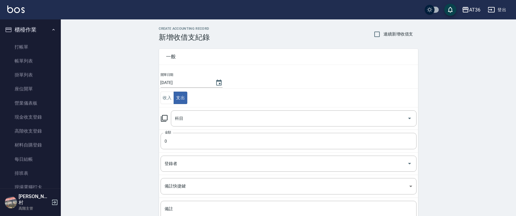
click at [183, 120] on div "科目 科目" at bounding box center [294, 119] width 246 height 16
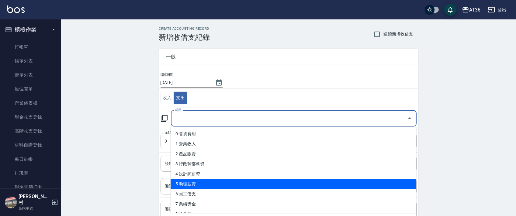
click at [213, 185] on li "5 助理薪資" at bounding box center [294, 184] width 246 height 10
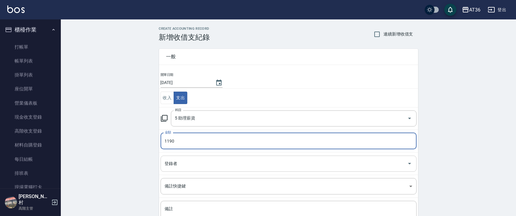
click at [171, 164] on div "登錄者 登錄者" at bounding box center [289, 164] width 256 height 16
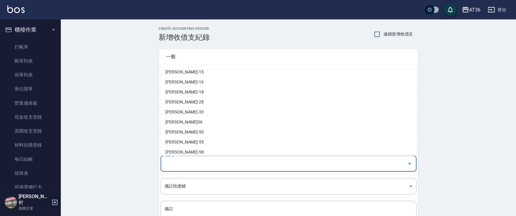
scroll to position [99, 0]
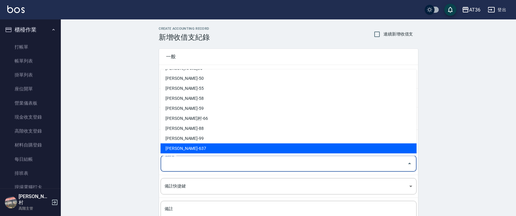
click at [171, 148] on li "[PERSON_NAME]-637" at bounding box center [289, 149] width 256 height 10
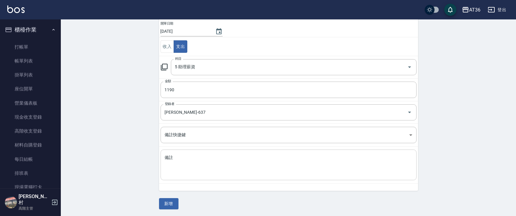
scroll to position [52, 0]
click at [178, 159] on textarea "備註" at bounding box center [288, 165] width 247 height 21
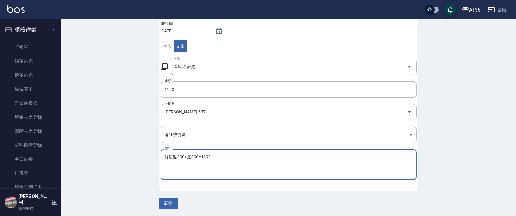
drag, startPoint x: 172, startPoint y: 202, endPoint x: 168, endPoint y: 176, distance: 26.2
click at [172, 201] on button "新增" at bounding box center [168, 203] width 19 height 11
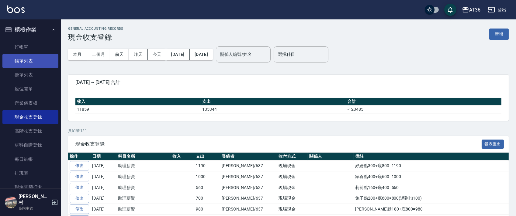
click at [36, 58] on link "帳單列表" at bounding box center [30, 61] width 56 height 14
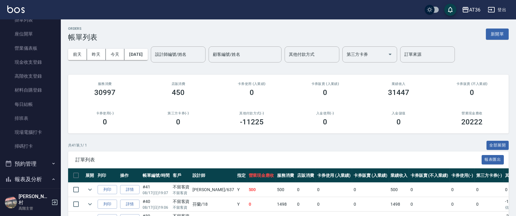
scroll to position [122, 0]
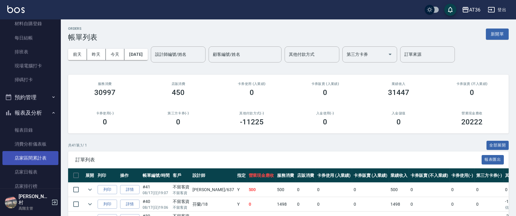
drag, startPoint x: 36, startPoint y: 171, endPoint x: 49, endPoint y: 158, distance: 18.5
click at [36, 171] on link "店家日報表" at bounding box center [30, 172] width 56 height 14
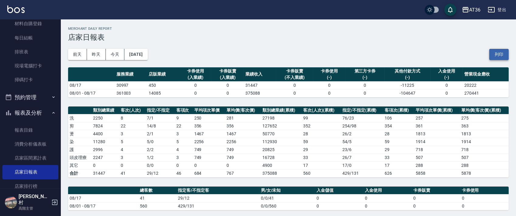
click at [496, 53] on button "列印" at bounding box center [498, 54] width 19 height 11
click at [38, 53] on link "排班表" at bounding box center [30, 52] width 56 height 14
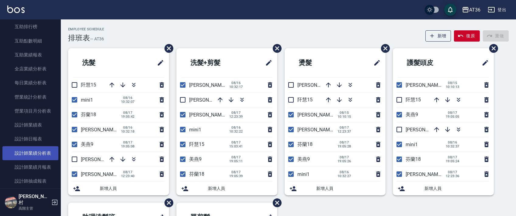
scroll to position [324, 0]
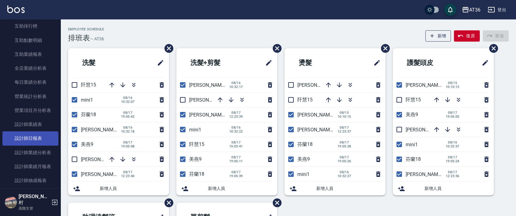
click at [40, 139] on link "設計師日報表" at bounding box center [30, 139] width 56 height 14
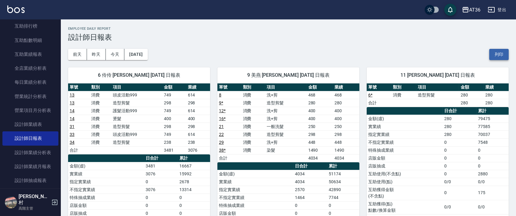
click at [497, 57] on button "列印" at bounding box center [498, 54] width 19 height 11
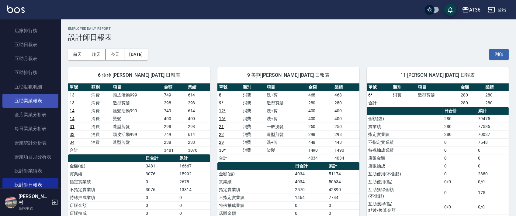
scroll to position [162, 0]
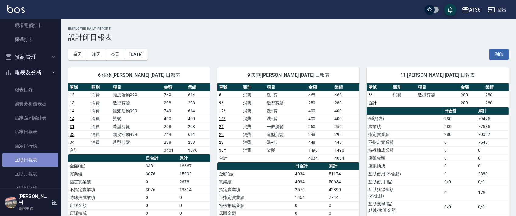
click at [39, 158] on link "互助日報表" at bounding box center [30, 160] width 56 height 14
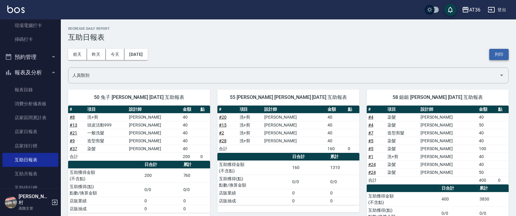
click at [500, 55] on button "列印" at bounding box center [498, 54] width 19 height 11
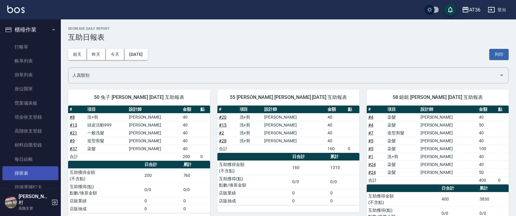
click at [36, 174] on link "排班表" at bounding box center [30, 174] width 56 height 14
